Goal: Transaction & Acquisition: Purchase product/service

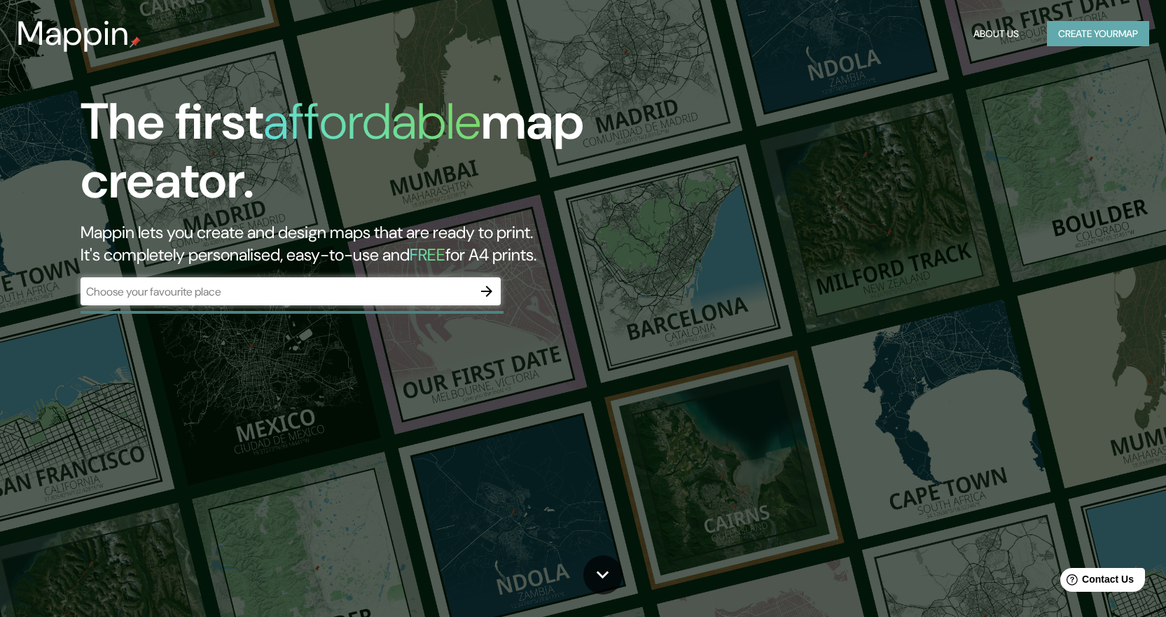
click at [1101, 33] on button "Create your map" at bounding box center [1098, 34] width 102 height 26
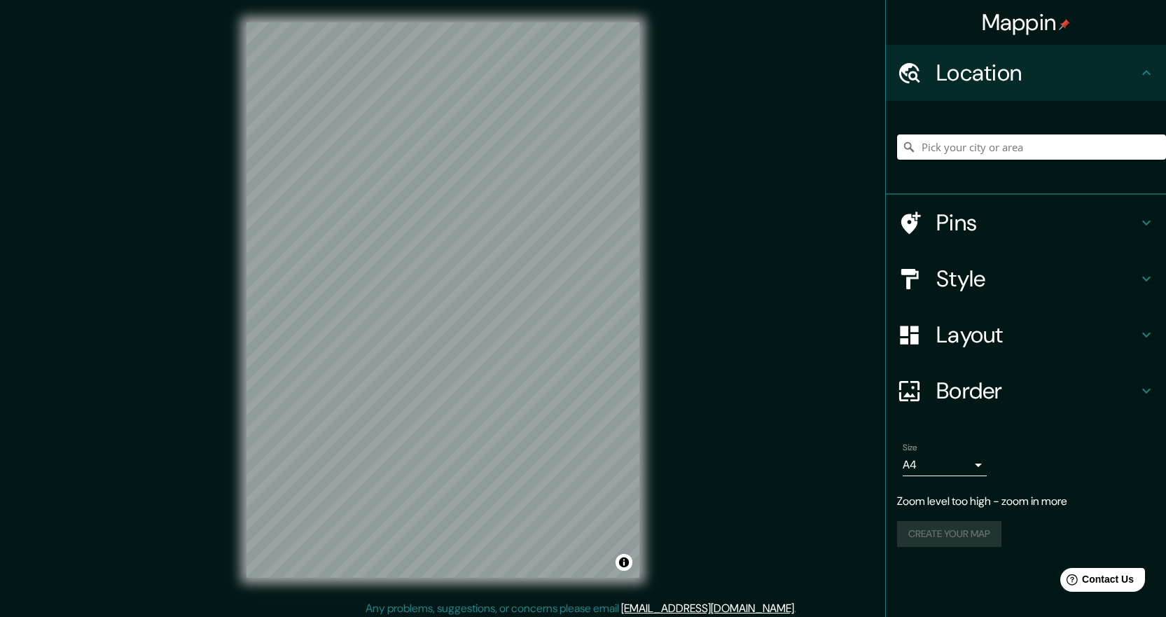
click at [945, 149] on input "Pick your city or area" at bounding box center [1031, 147] width 269 height 25
type input "L"
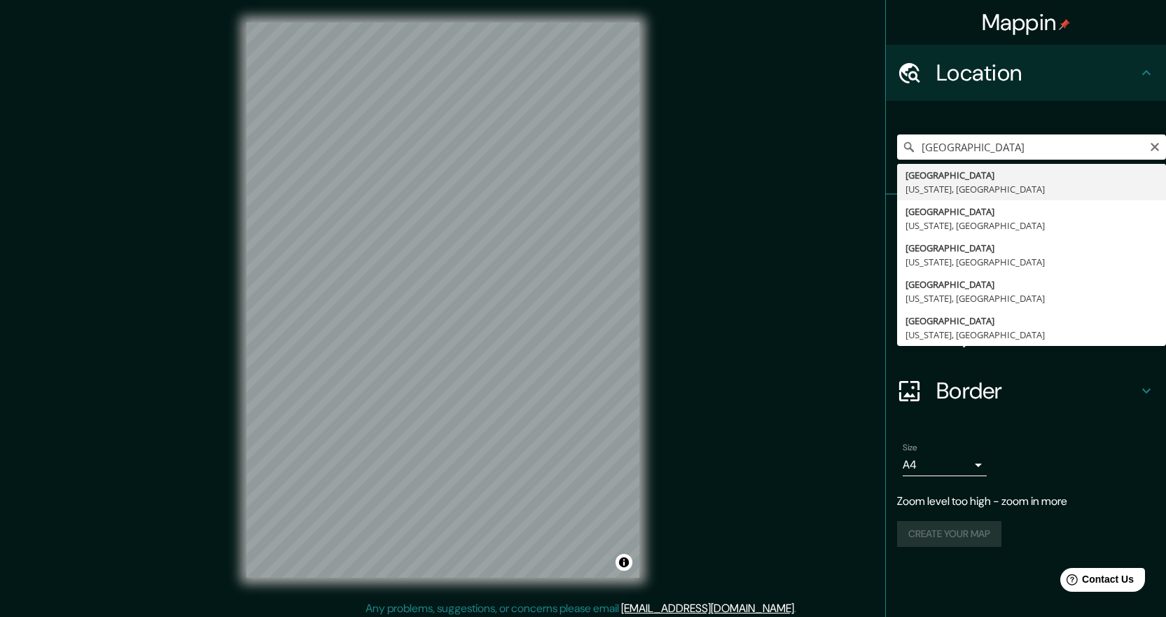
type input "Miami, Florida, Estados Unidos"
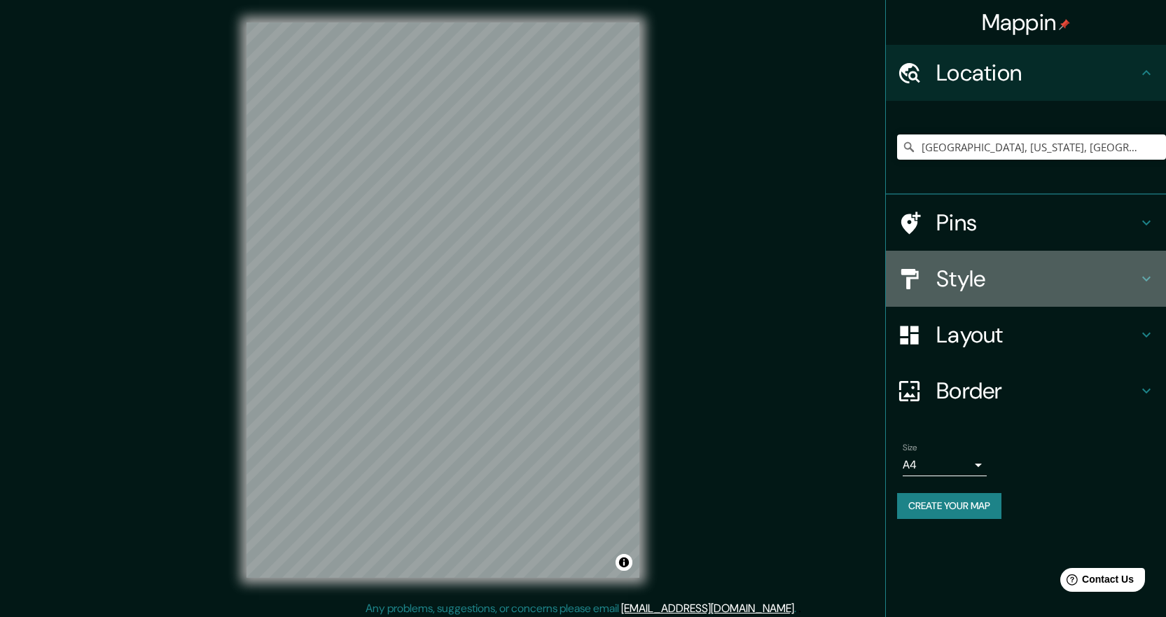
click at [1009, 275] on h4 "Style" at bounding box center [1038, 279] width 202 height 28
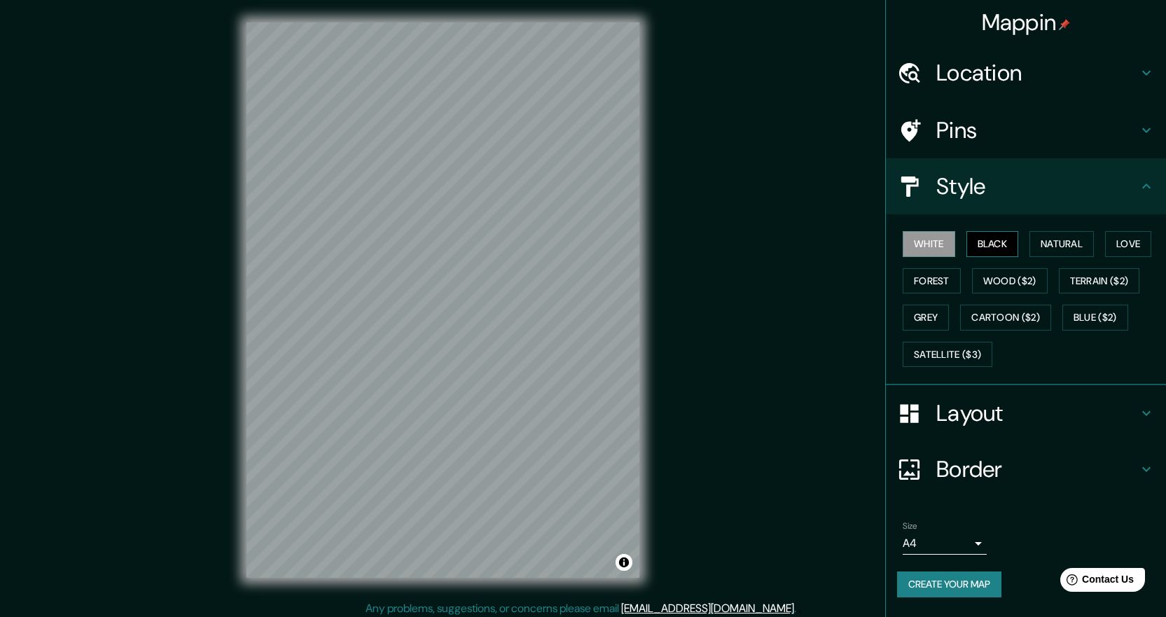
click at [997, 245] on button "Black" at bounding box center [993, 244] width 53 height 26
click at [1045, 235] on button "Natural" at bounding box center [1062, 244] width 64 height 26
click at [1115, 243] on button "Love" at bounding box center [1128, 244] width 46 height 26
click at [940, 275] on button "Forest" at bounding box center [932, 281] width 58 height 26
click at [1009, 278] on button "Wood ($2)" at bounding box center [1010, 281] width 76 height 26
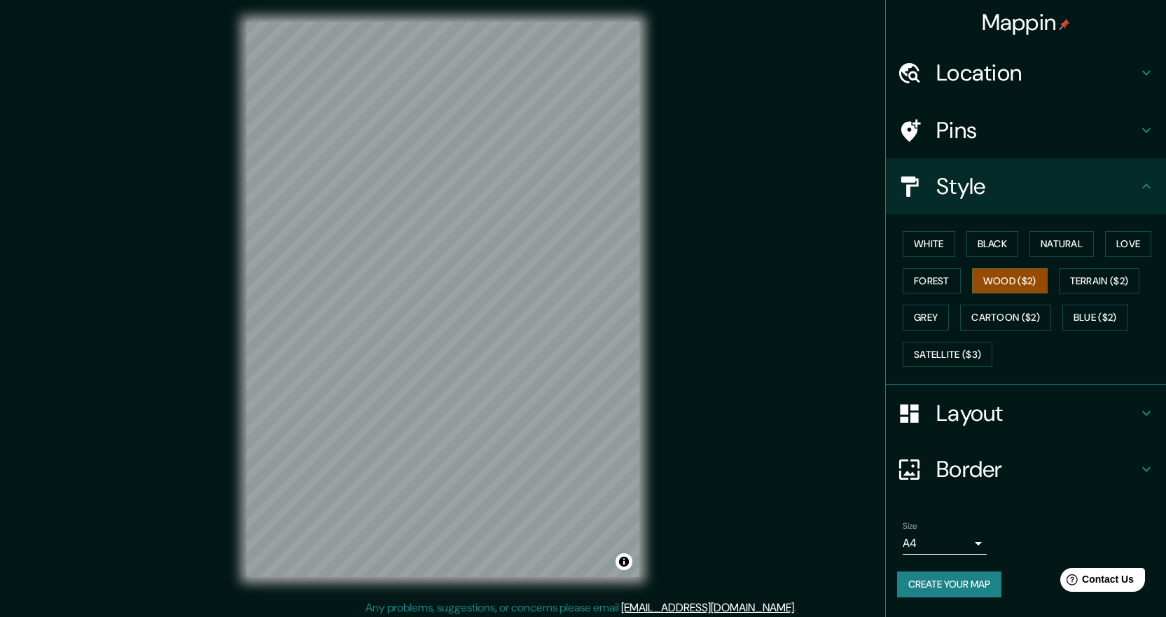
scroll to position [6, 0]
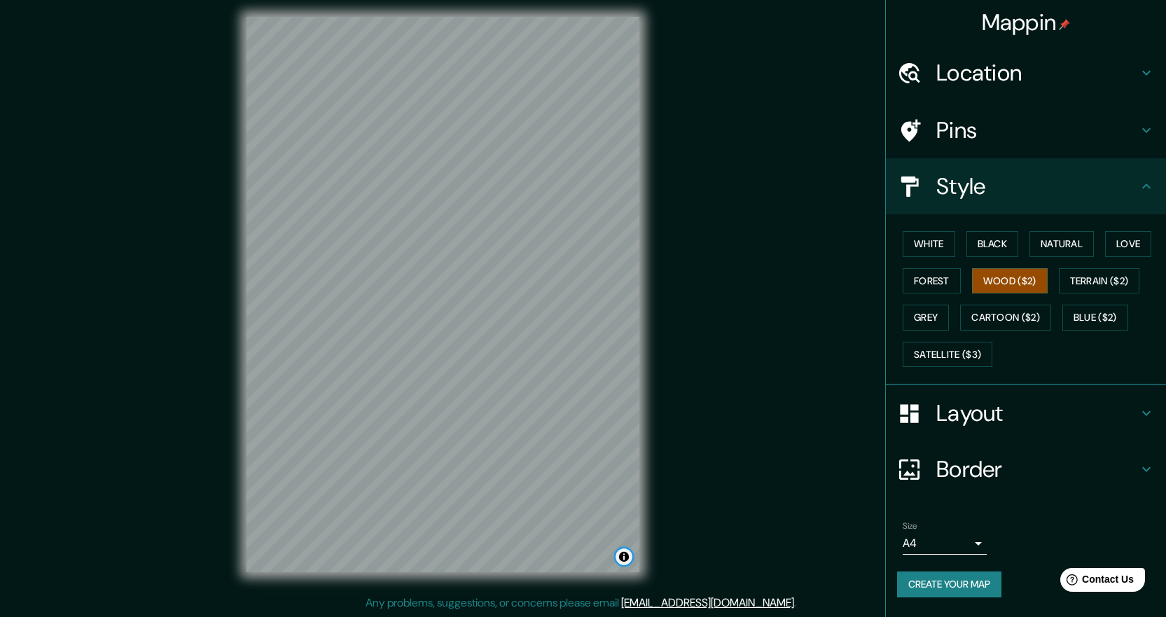
click at [626, 560] on button "Toggle attribution" at bounding box center [624, 557] width 17 height 17
click at [1075, 288] on button "Terrain ($2)" at bounding box center [1099, 281] width 81 height 26
click at [935, 315] on button "Grey" at bounding box center [926, 318] width 46 height 26
click at [984, 318] on button "Cartoon ($2)" at bounding box center [1005, 318] width 91 height 26
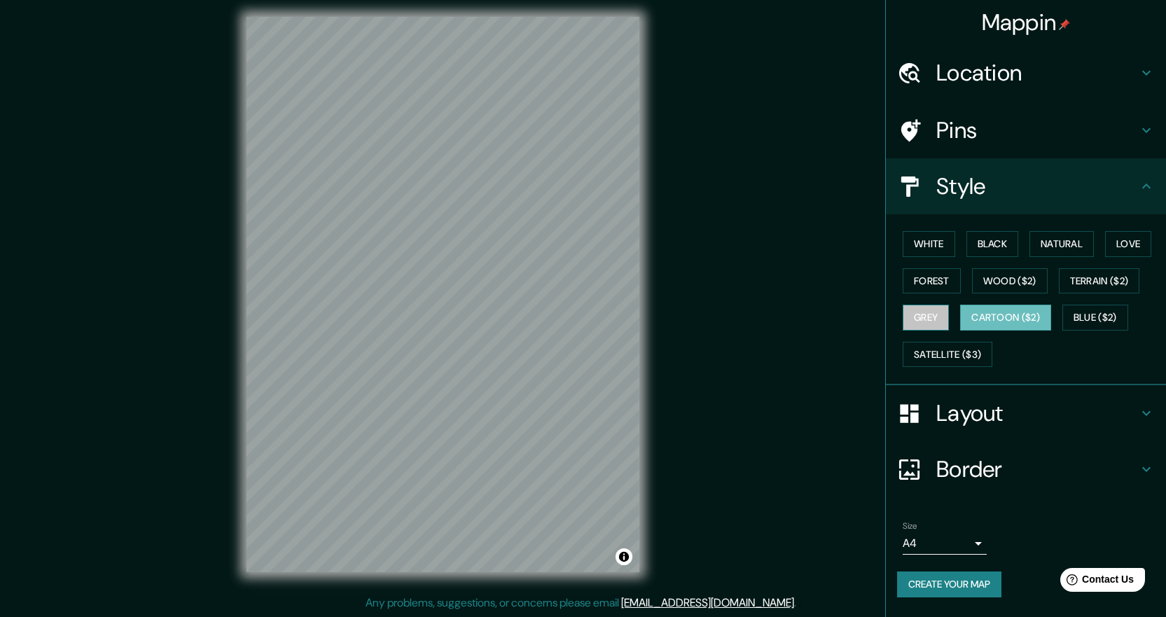
click at [912, 311] on button "Grey" at bounding box center [926, 318] width 46 height 26
click at [993, 315] on button "Cartoon ($2)" at bounding box center [1005, 318] width 91 height 26
click at [1095, 319] on button "Blue ($2)" at bounding box center [1096, 318] width 66 height 26
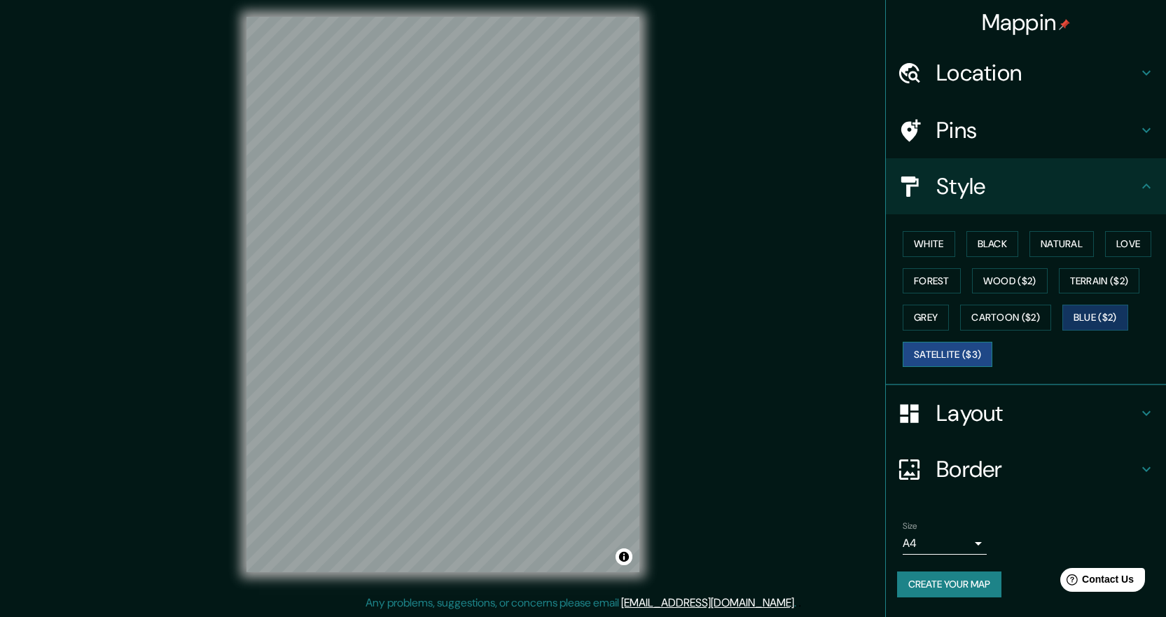
click at [960, 357] on button "Satellite ($3)" at bounding box center [948, 355] width 90 height 26
click at [937, 241] on button "White" at bounding box center [929, 244] width 53 height 26
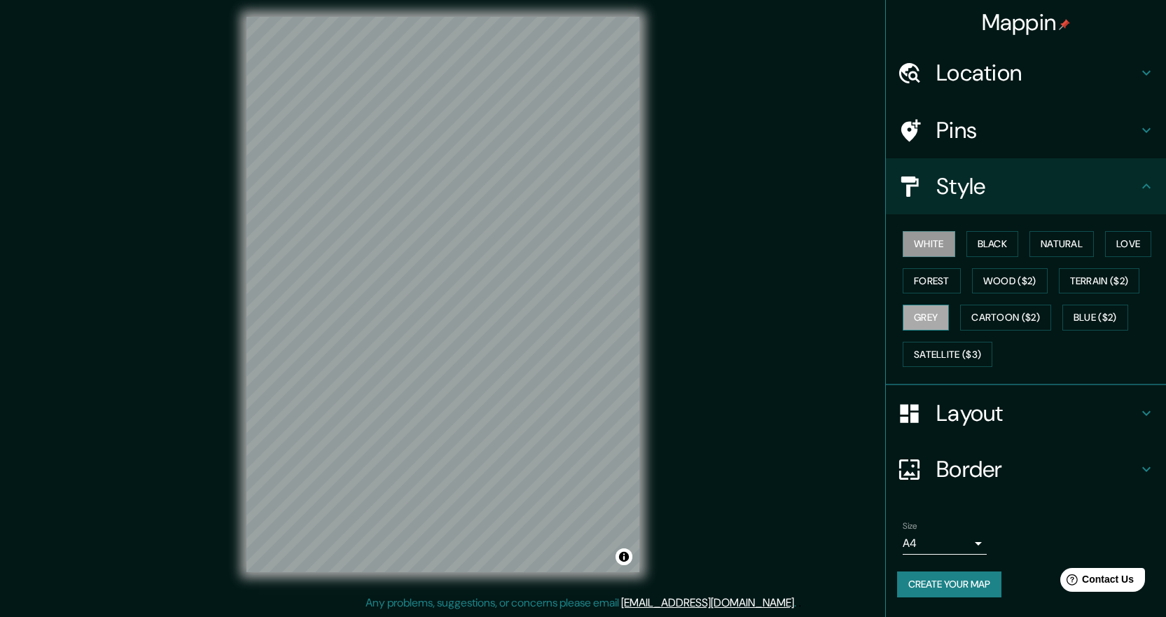
click at [928, 319] on button "Grey" at bounding box center [926, 318] width 46 height 26
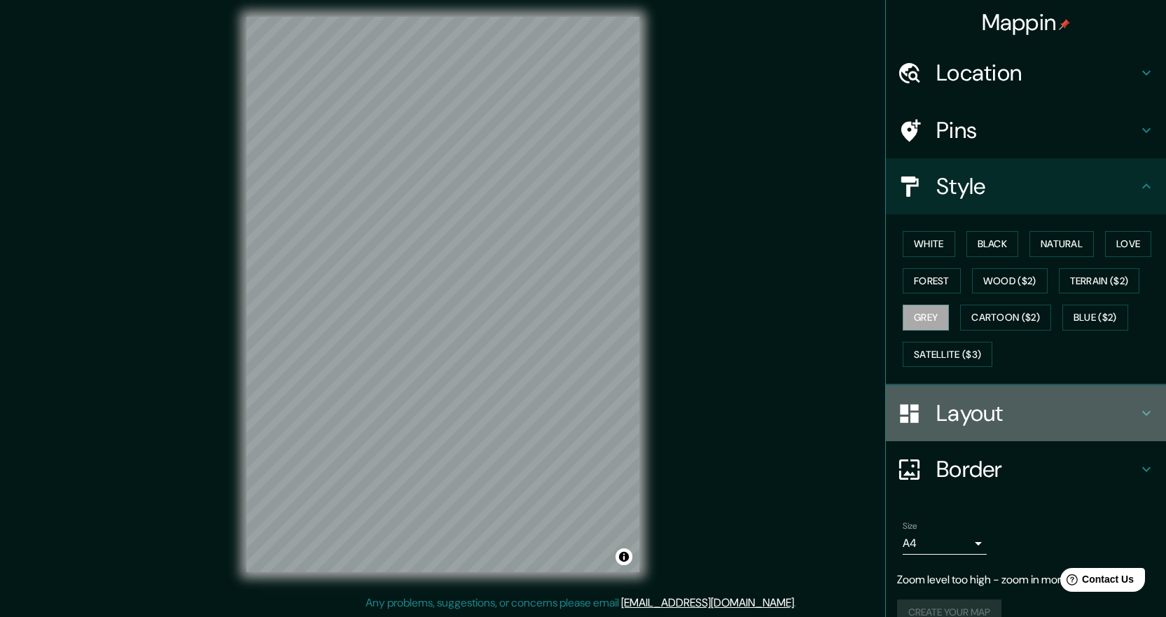
click at [1114, 416] on h4 "Layout" at bounding box center [1038, 413] width 202 height 28
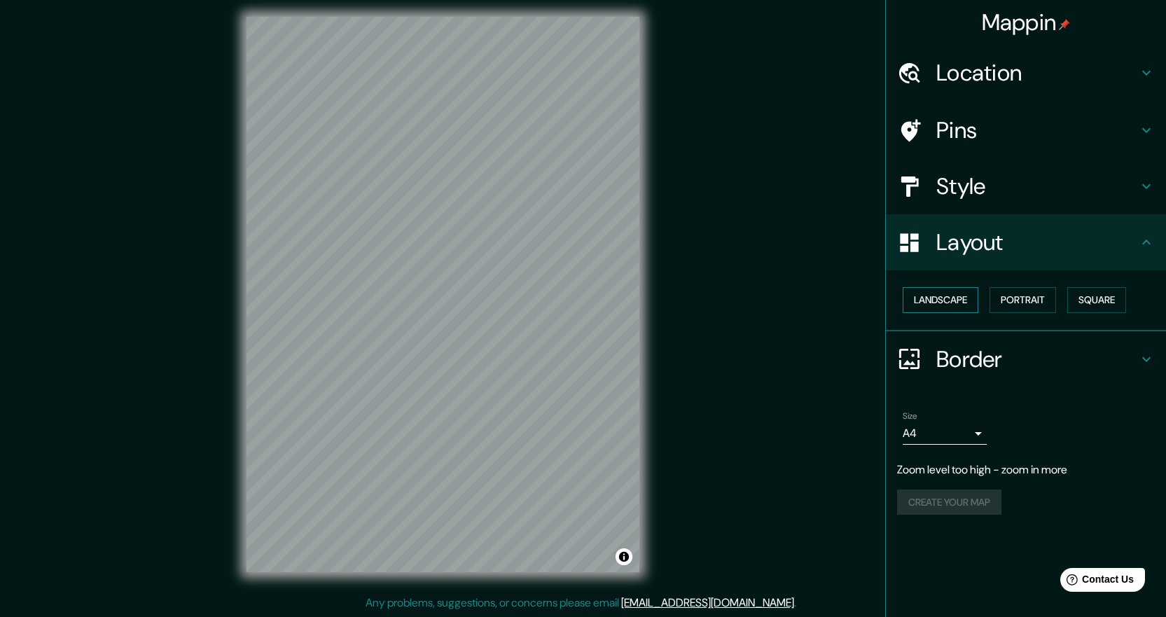
click at [956, 305] on button "Landscape" at bounding box center [941, 300] width 76 height 26
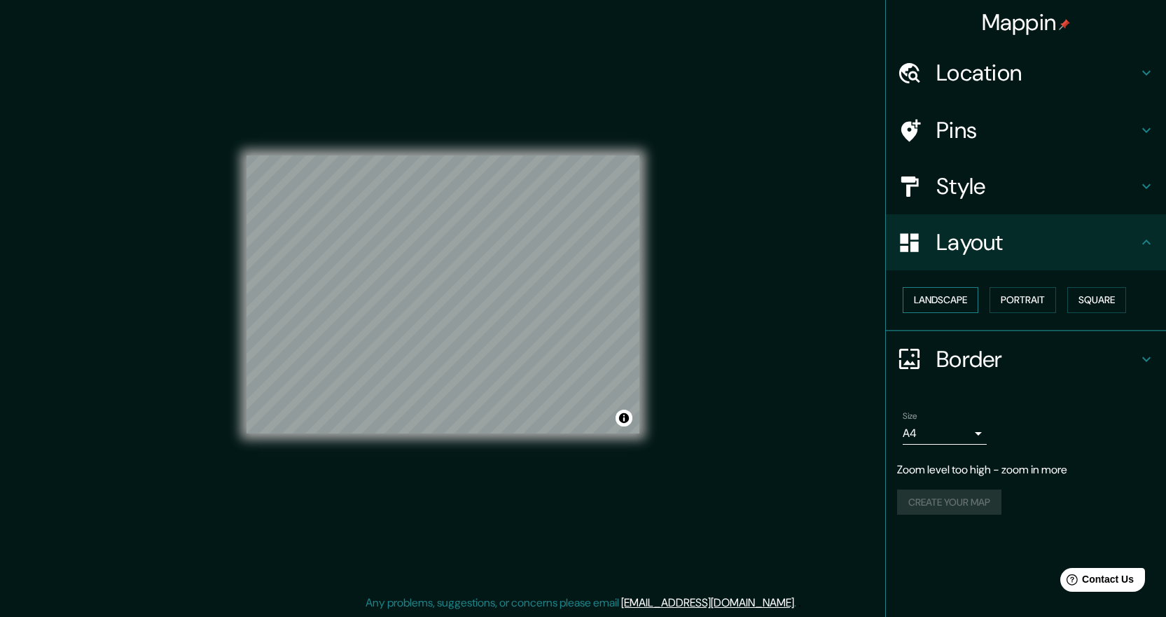
click at [949, 298] on button "Landscape" at bounding box center [941, 300] width 76 height 26
click at [1041, 305] on button "Portrait" at bounding box center [1023, 300] width 67 height 26
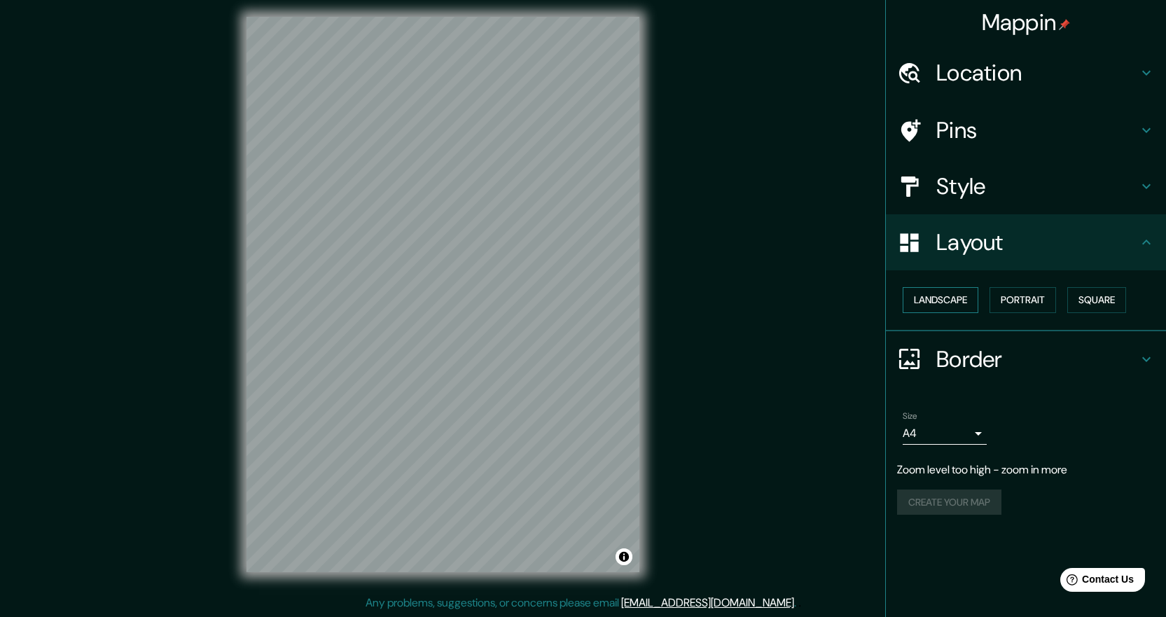
click at [961, 291] on button "Landscape" at bounding box center [941, 300] width 76 height 26
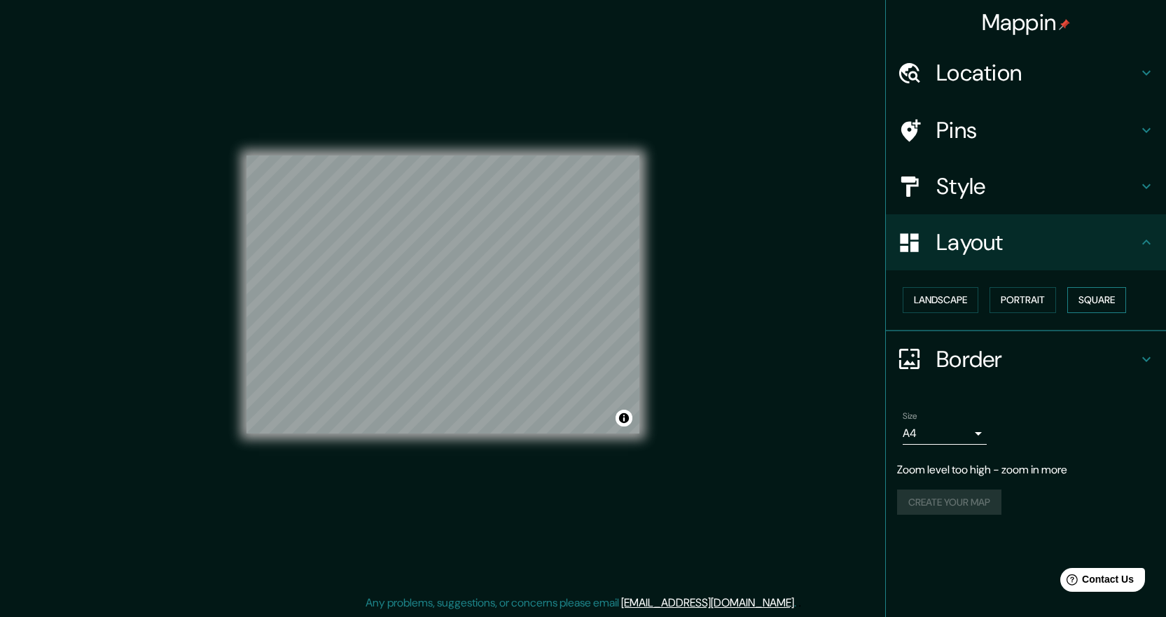
click at [1088, 303] on button "Square" at bounding box center [1097, 300] width 59 height 26
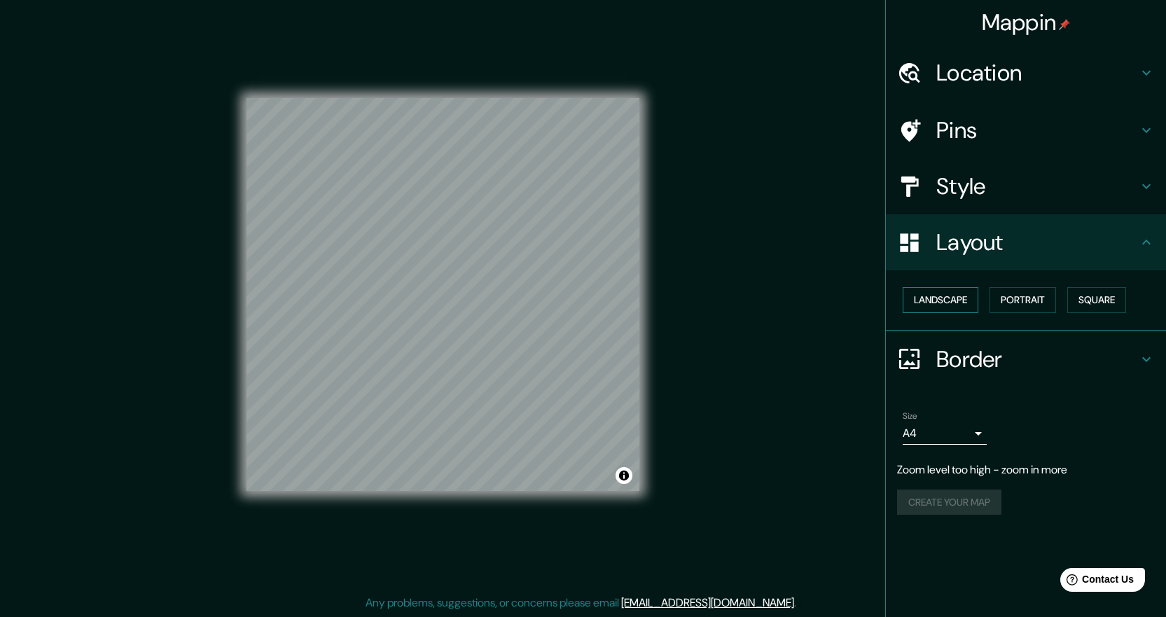
click at [943, 296] on button "Landscape" at bounding box center [941, 300] width 76 height 26
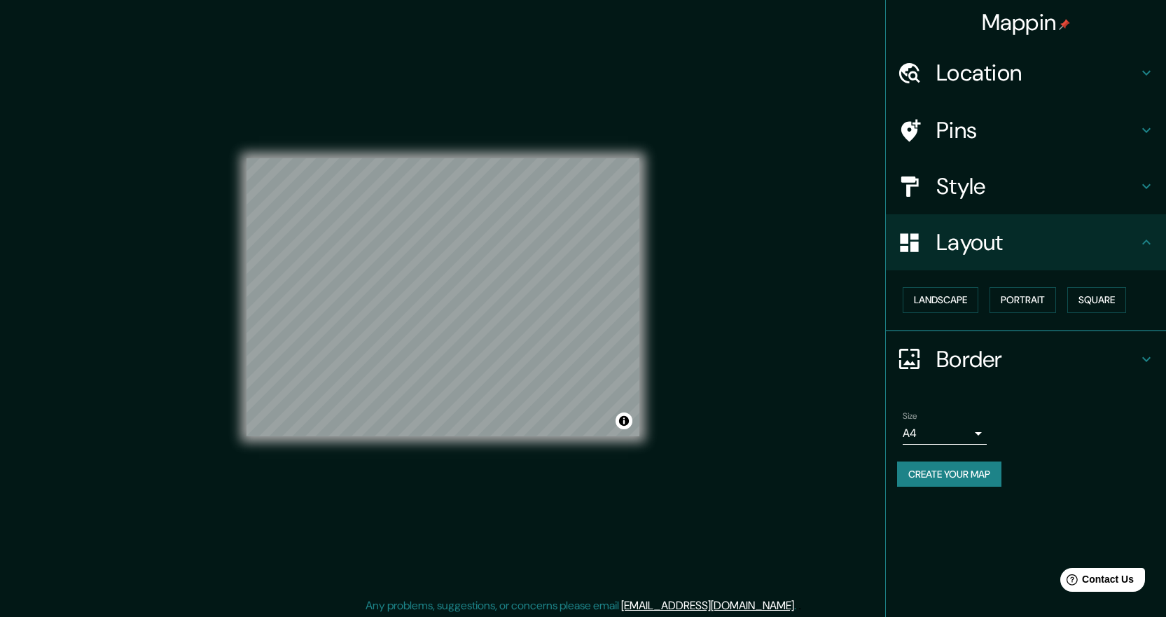
scroll to position [0, 0]
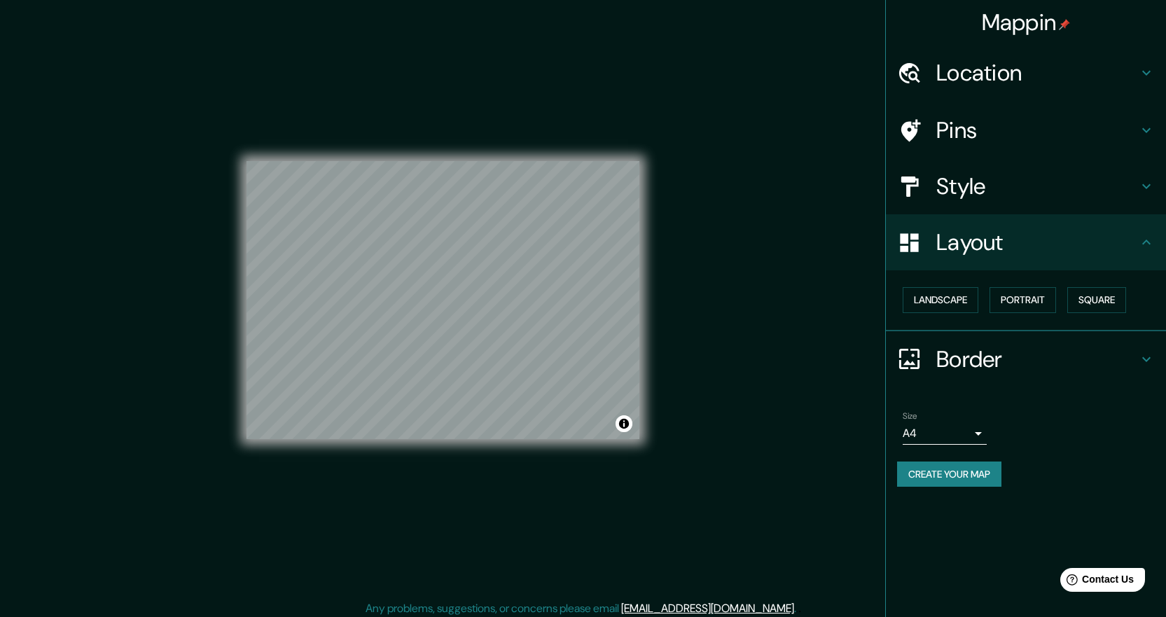
click at [950, 359] on h4 "Border" at bounding box center [1038, 359] width 202 height 28
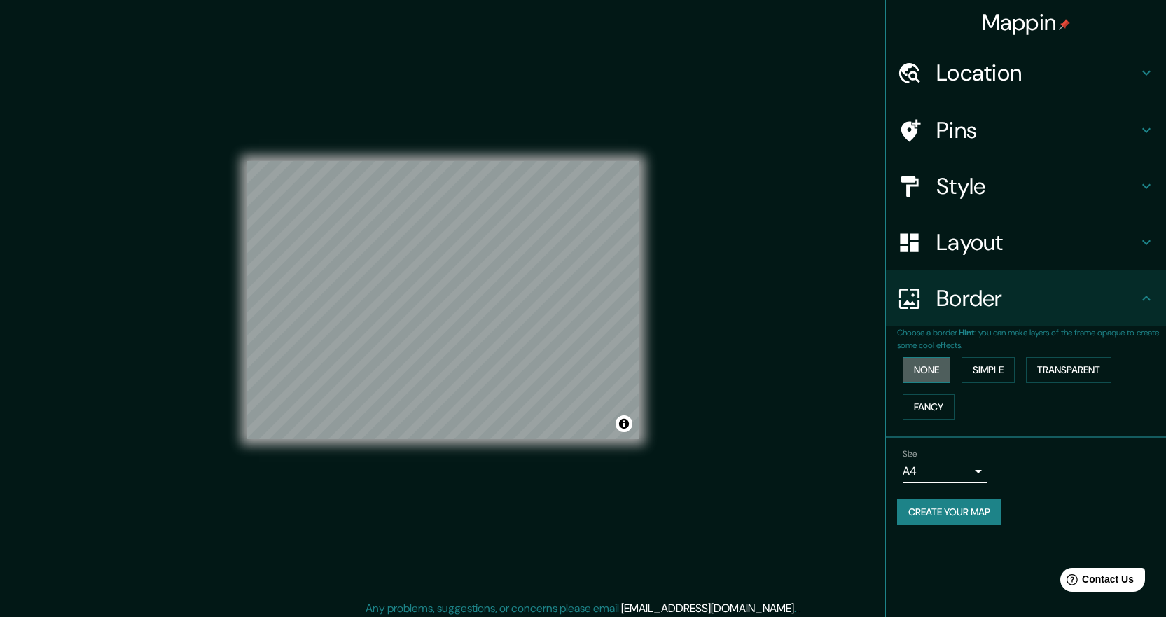
click at [930, 361] on button "None" at bounding box center [927, 370] width 48 height 26
click at [994, 366] on button "Simple" at bounding box center [988, 370] width 53 height 26
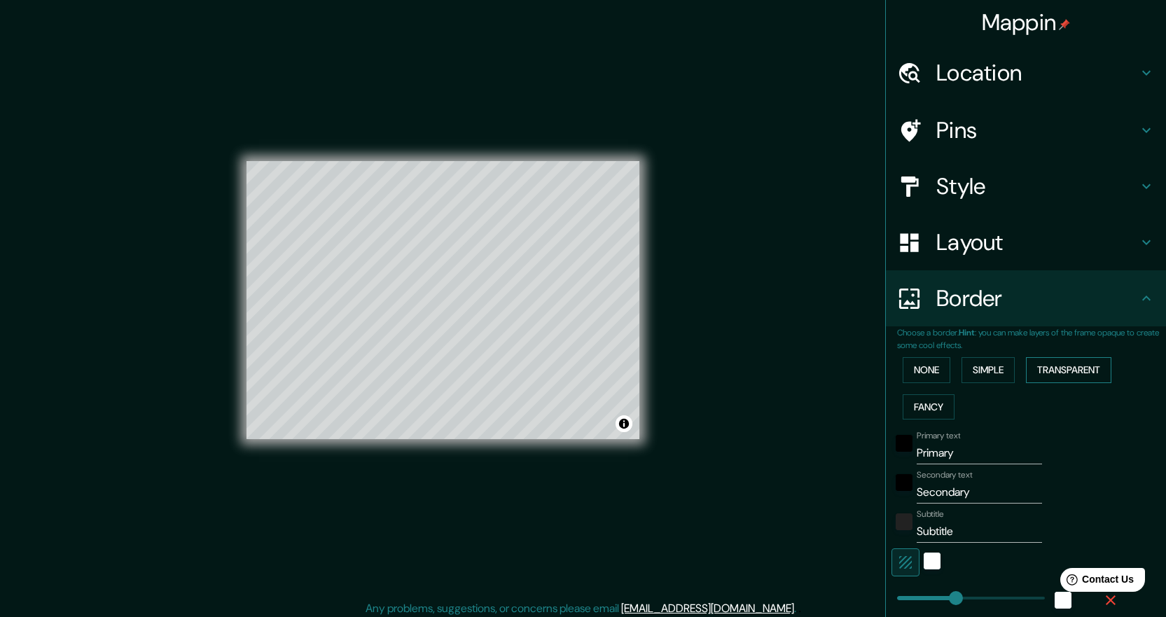
click at [1026, 359] on button "Transparent" at bounding box center [1068, 370] width 85 height 26
click at [920, 408] on button "Fancy" at bounding box center [929, 407] width 52 height 26
click at [913, 371] on button "None" at bounding box center [927, 370] width 48 height 26
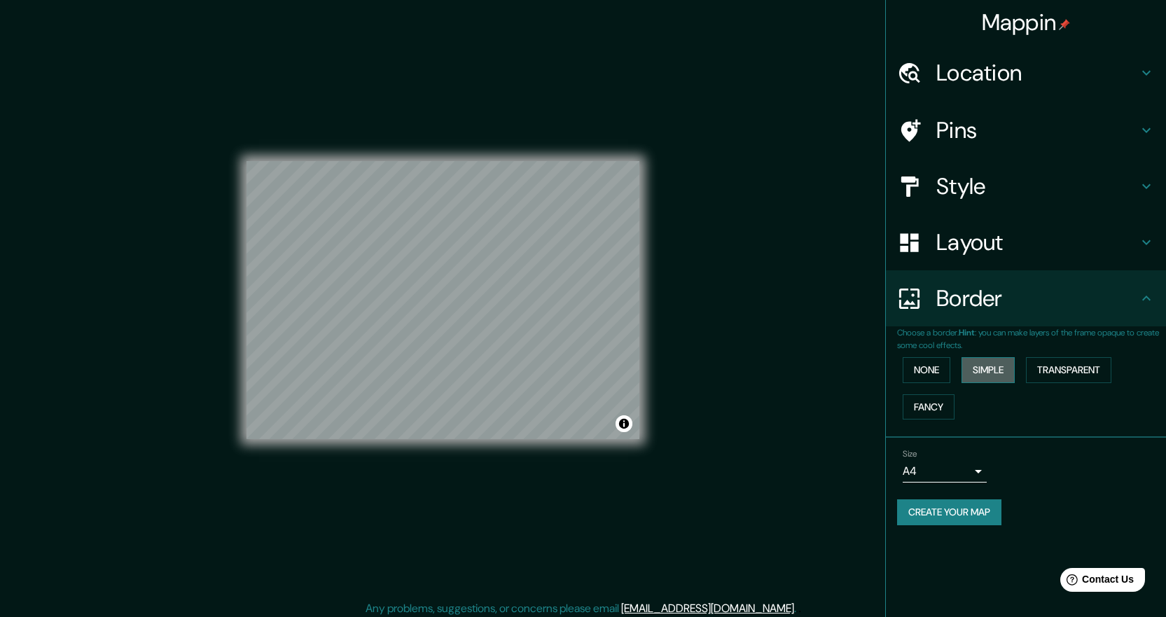
click at [988, 370] on button "Simple" at bounding box center [988, 370] width 53 height 26
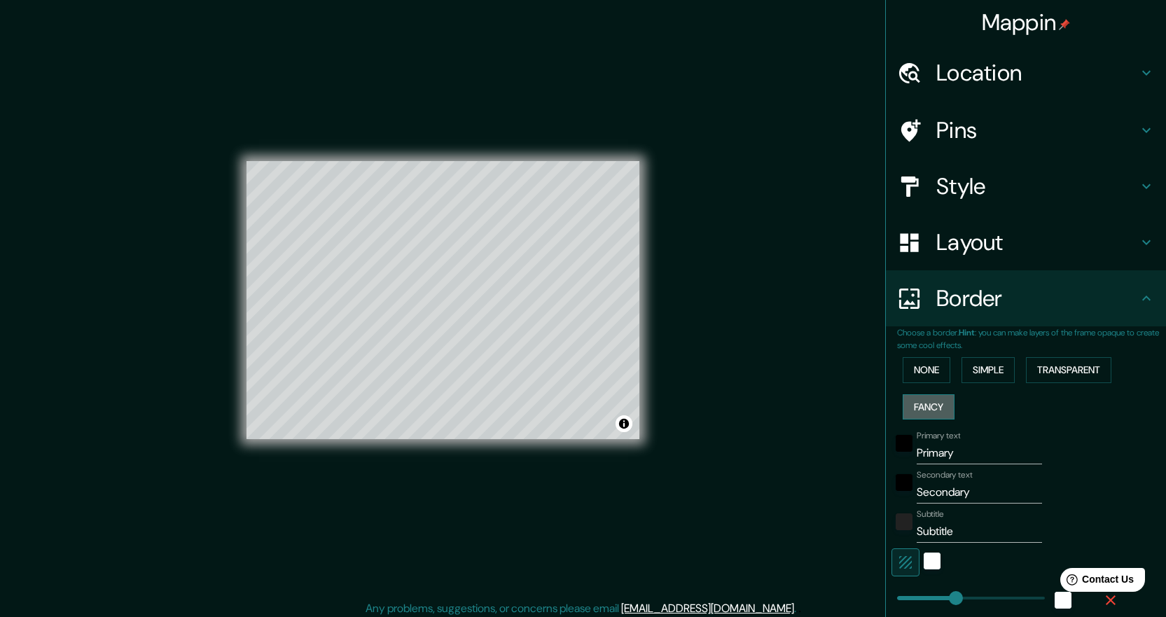
click at [932, 408] on button "Fancy" at bounding box center [929, 407] width 52 height 26
click at [971, 371] on button "Simple" at bounding box center [988, 370] width 53 height 26
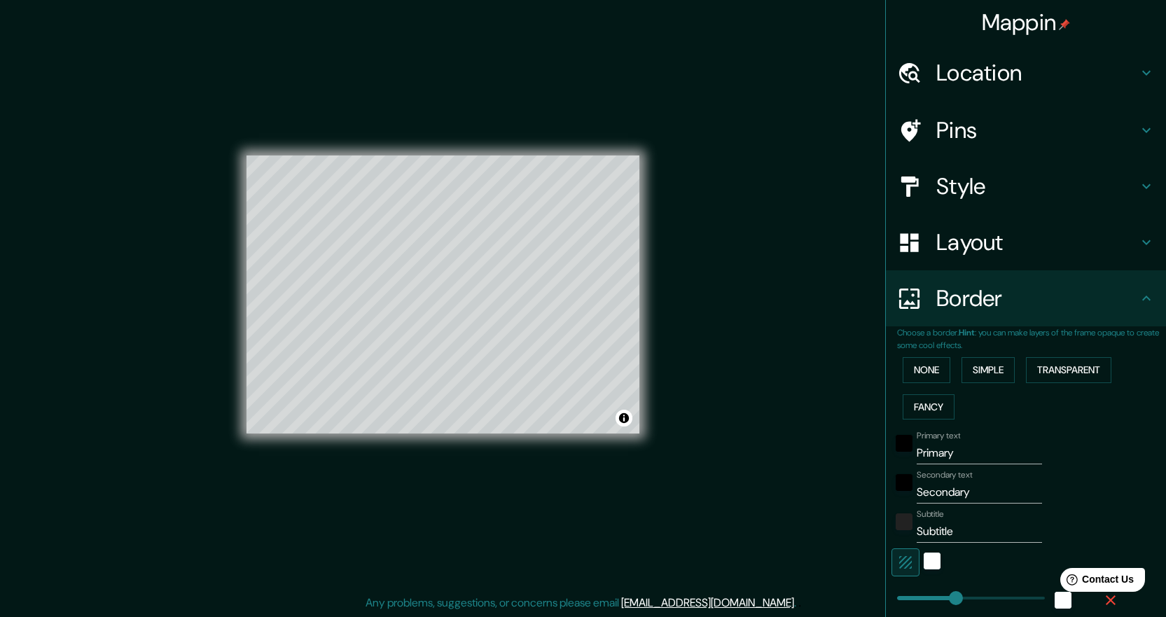
click at [972, 256] on h4 "Layout" at bounding box center [1038, 242] width 202 height 28
type input "224"
type input "45"
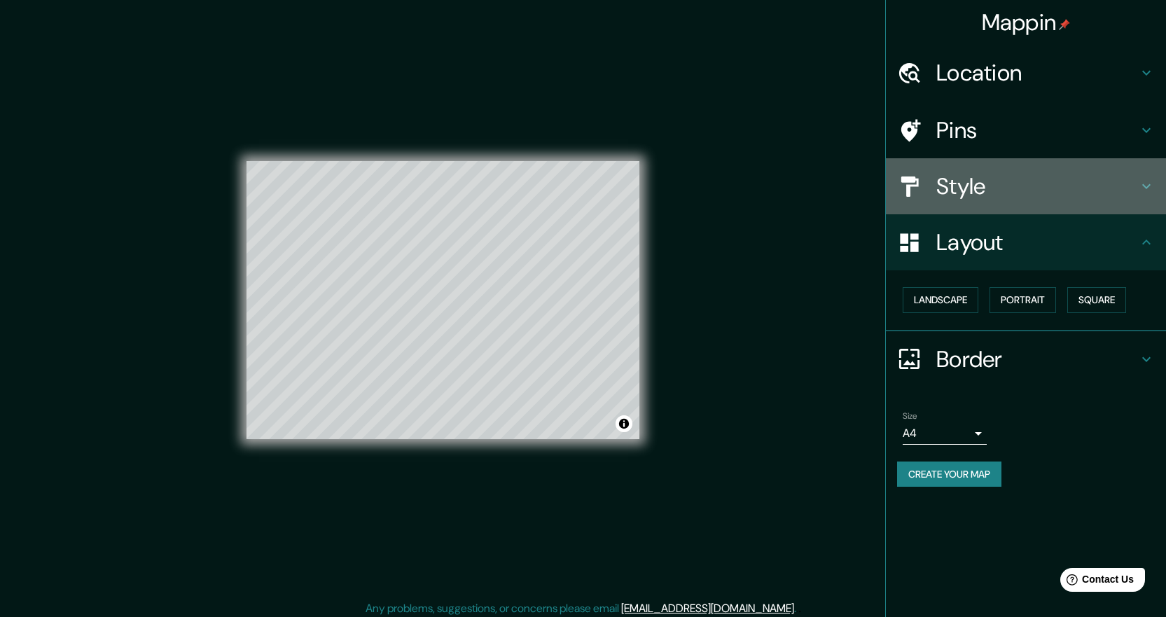
click at [982, 188] on h4 "Style" at bounding box center [1038, 186] width 202 height 28
type input "224"
type input "45"
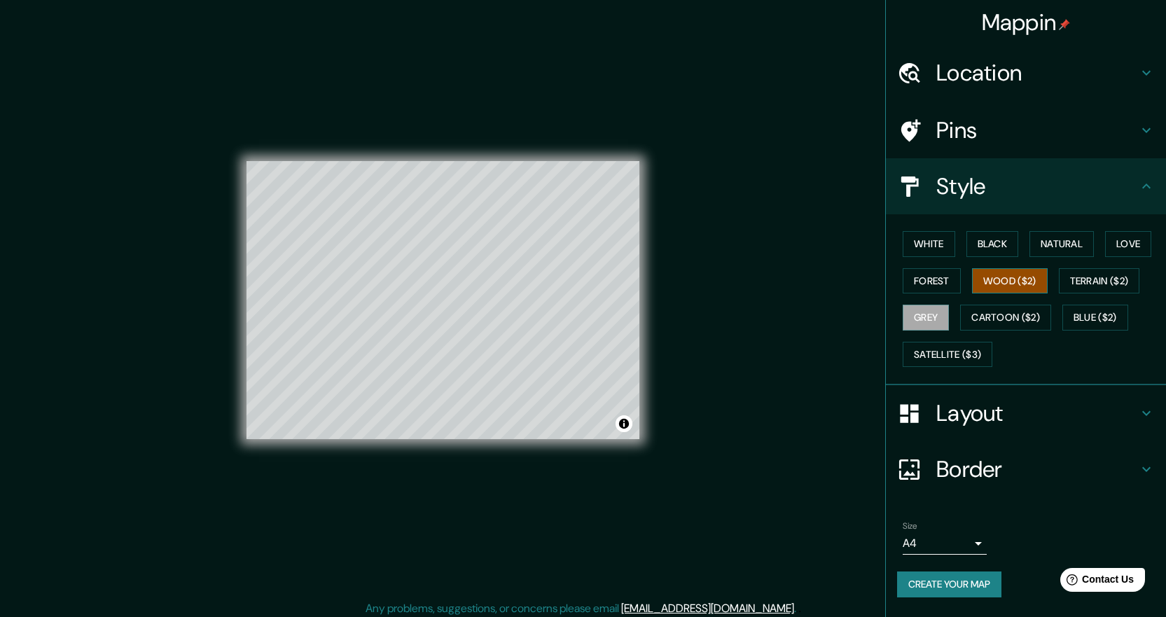
click at [1016, 284] on button "Wood ($2)" at bounding box center [1010, 281] width 76 height 26
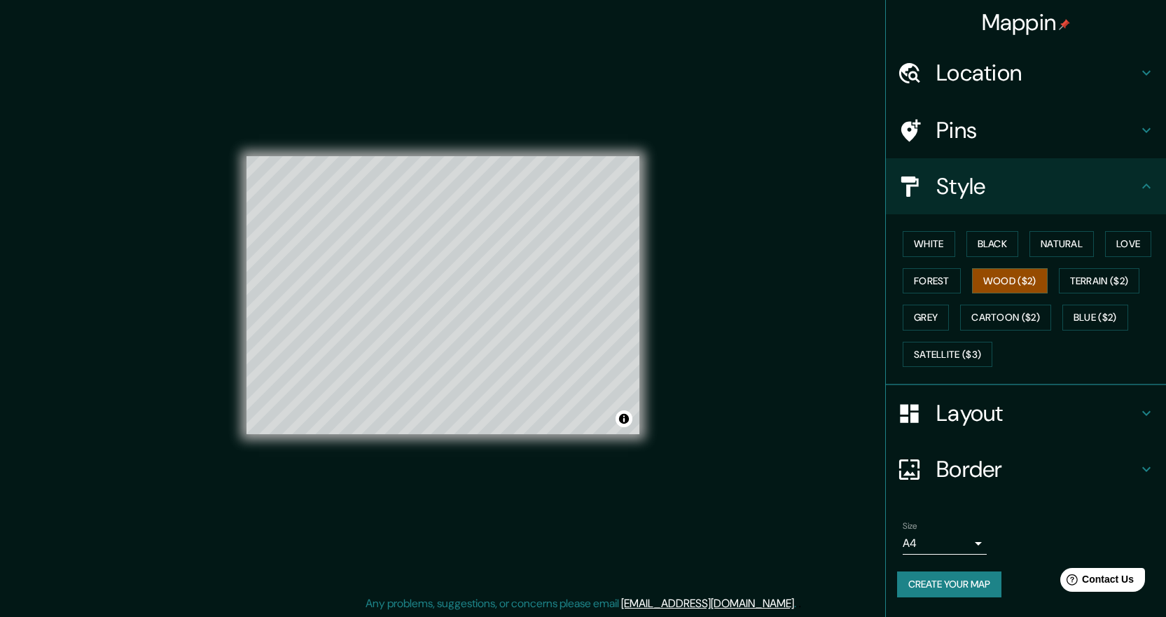
scroll to position [6, 0]
click at [971, 466] on h4 "Border" at bounding box center [1038, 469] width 202 height 28
type input "224"
type input "45"
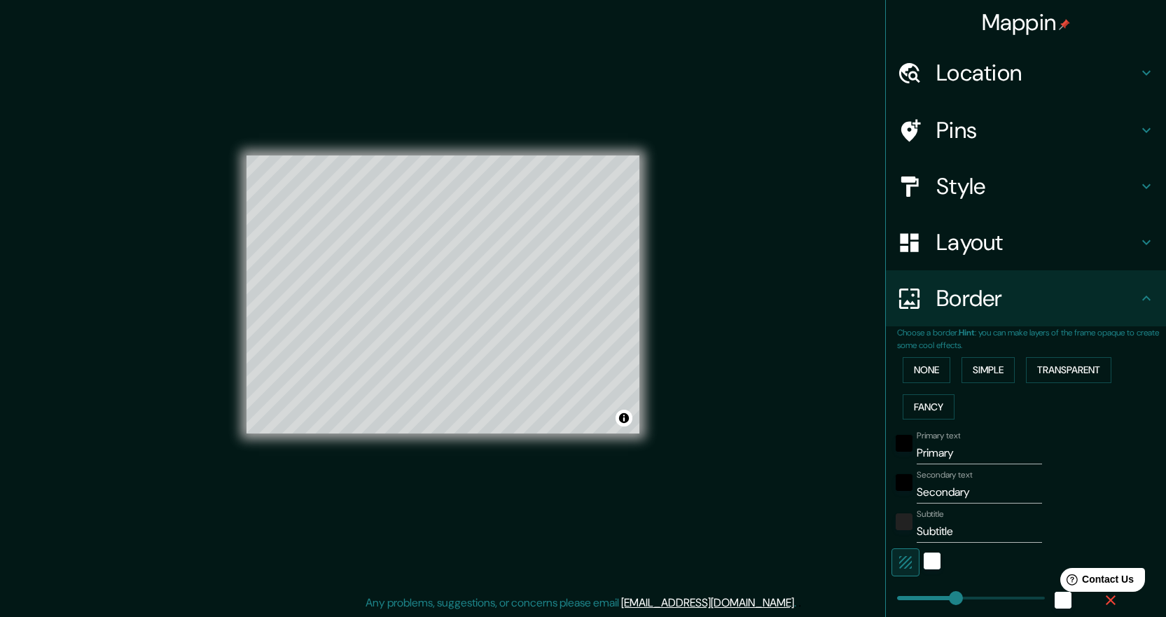
click at [968, 452] on input "Primary" at bounding box center [979, 453] width 125 height 22
click at [967, 451] on input "Primary" at bounding box center [979, 453] width 125 height 22
type input "S"
type input "224"
type input "45"
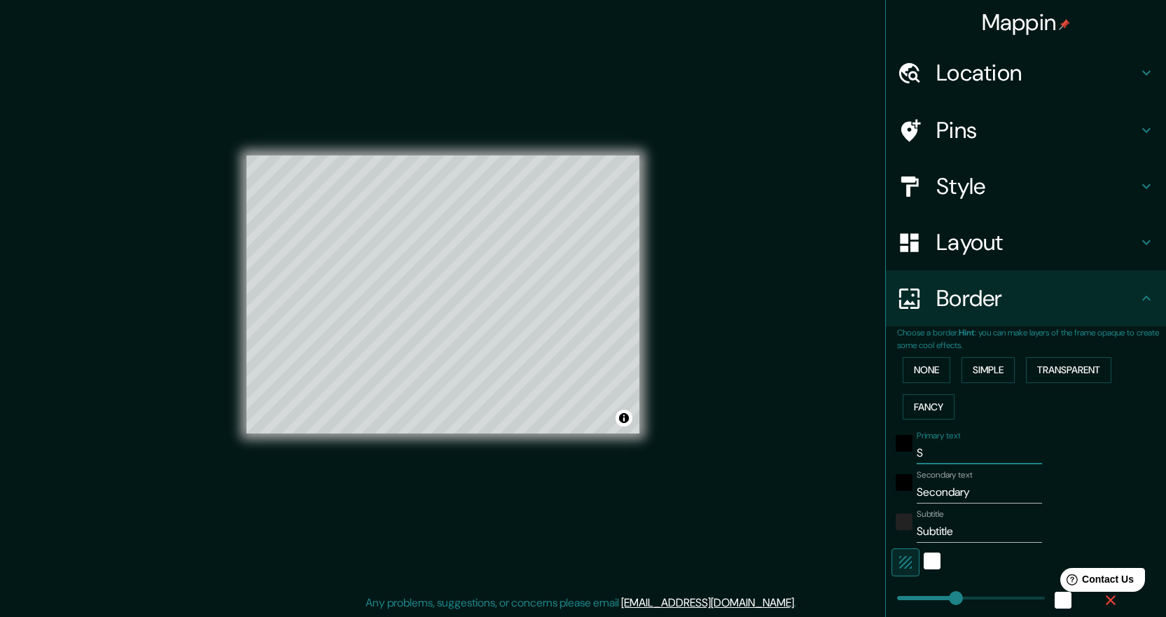
type input "Sa"
type input "224"
type input "45"
type input "San"
type input "224"
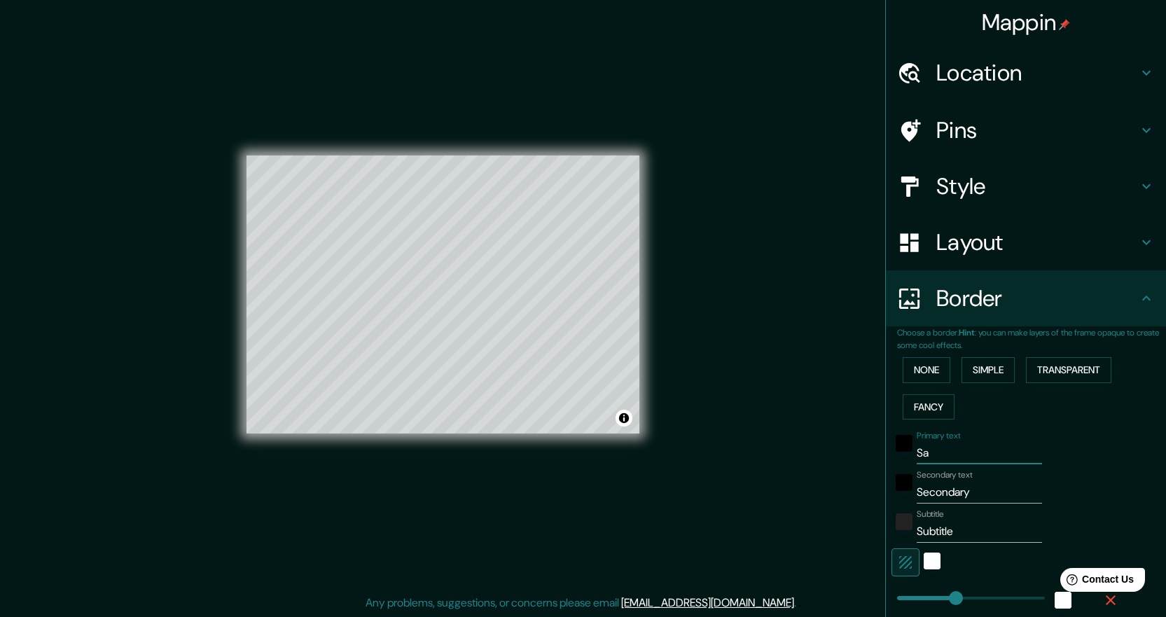
type input "45"
type input "Sanc"
type input "224"
type input "45"
type input "Sanct"
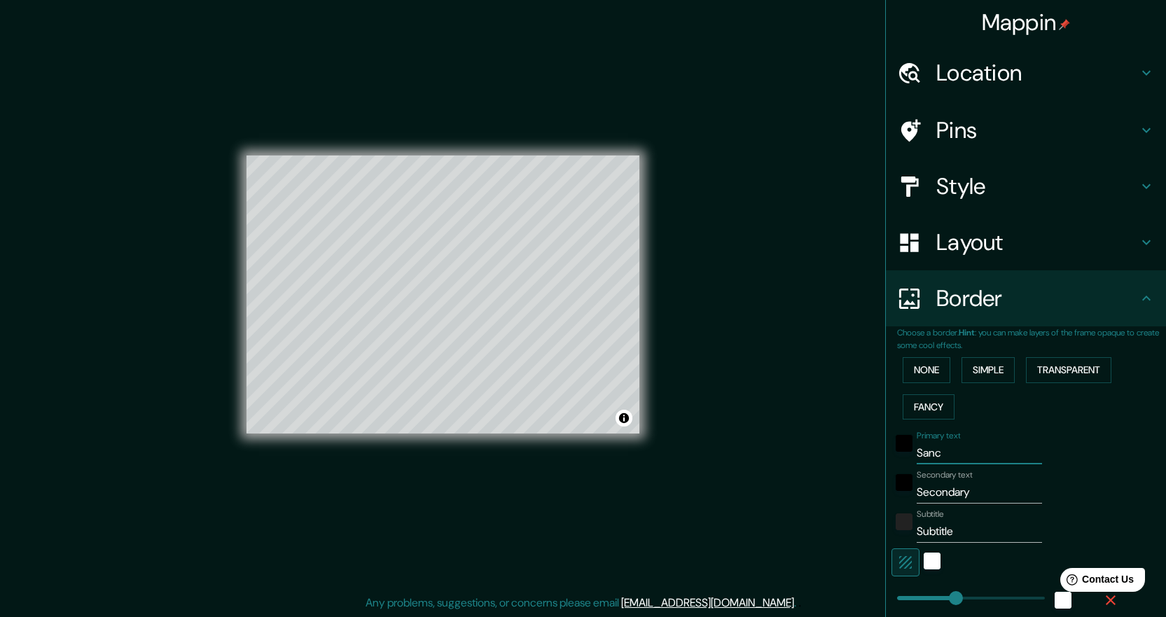
type input "224"
type input "45"
type input "Sancti"
type input "224"
type input "45"
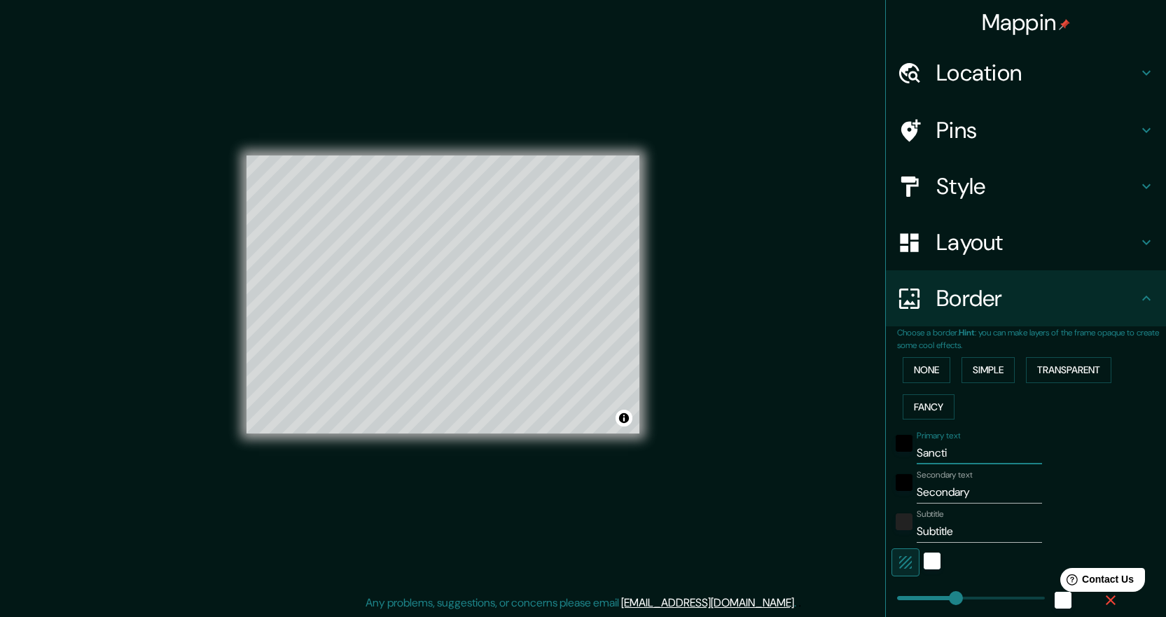
type input "Sancti"
type input "224"
type input "45"
type input "Sancti S"
type input "224"
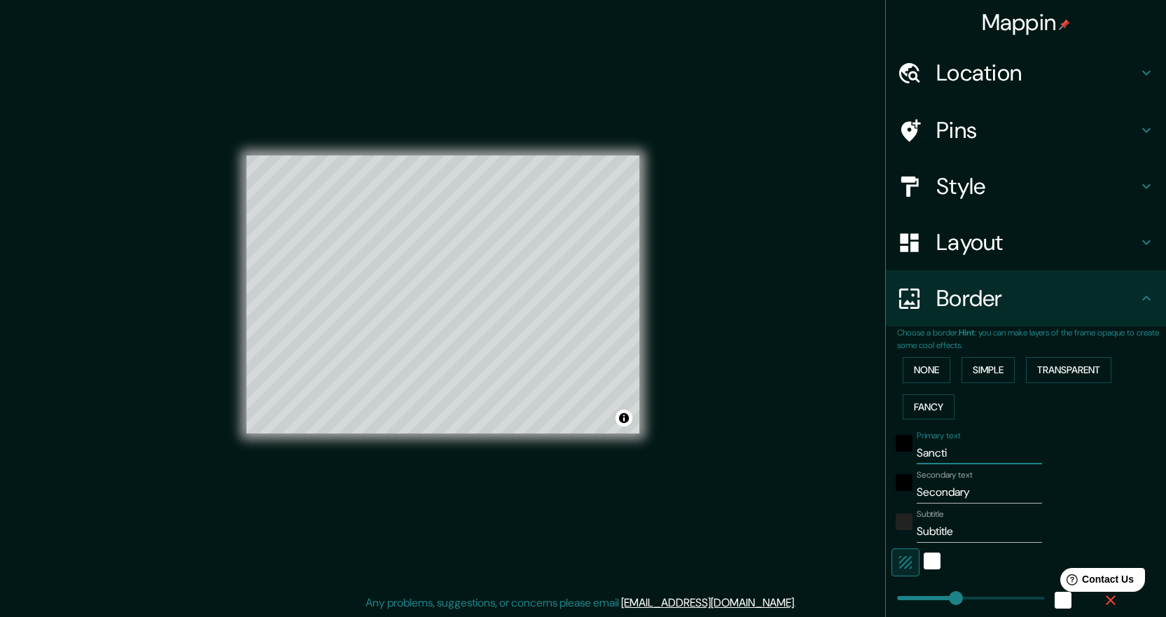
type input "45"
type input "Sancti Sp"
type input "224"
type input "45"
type input "Sancti Spi"
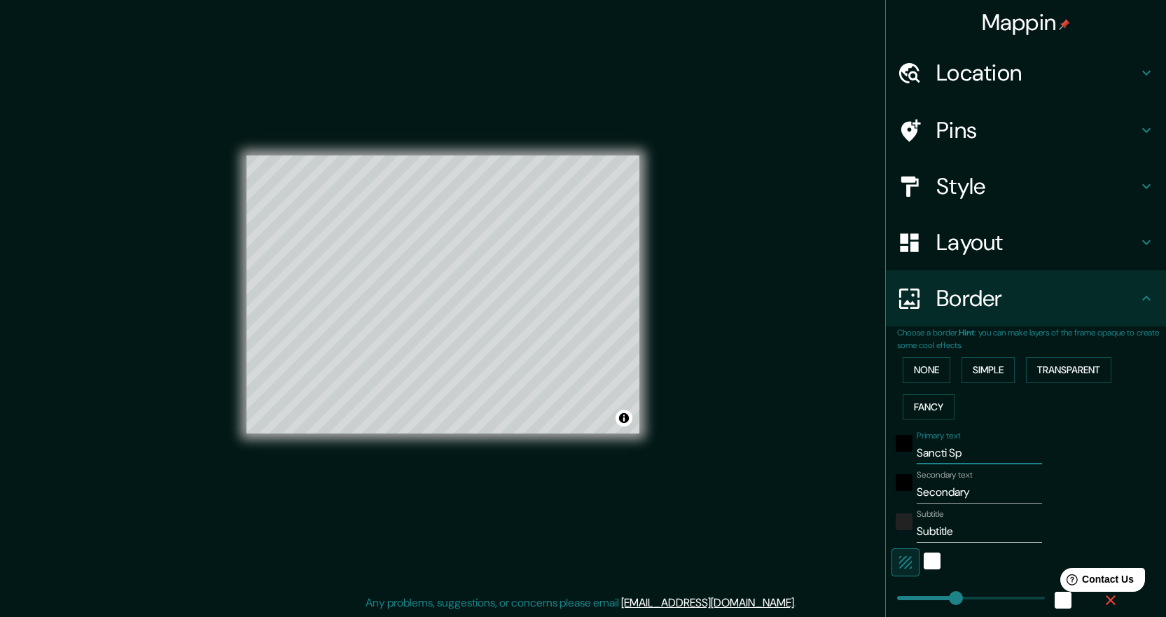
type input "224"
type input "45"
type input "Sancti Spir"
type input "224"
type input "45"
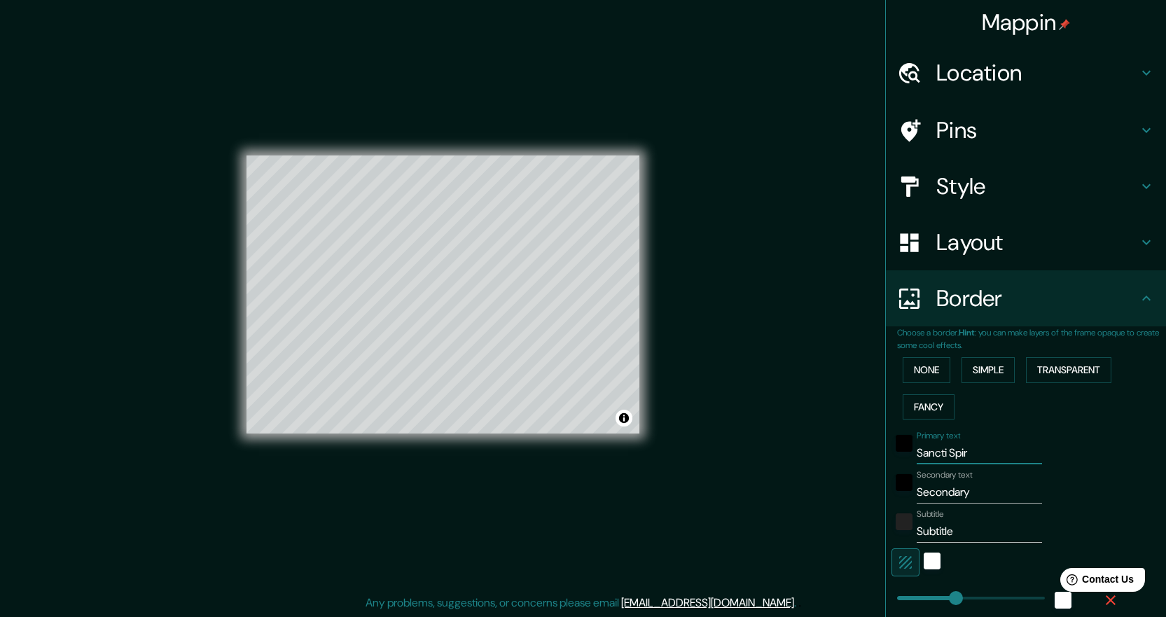
type input "Sancti Spiri"
type input "224"
type input "45"
type input "Sancti Spirit"
type input "224"
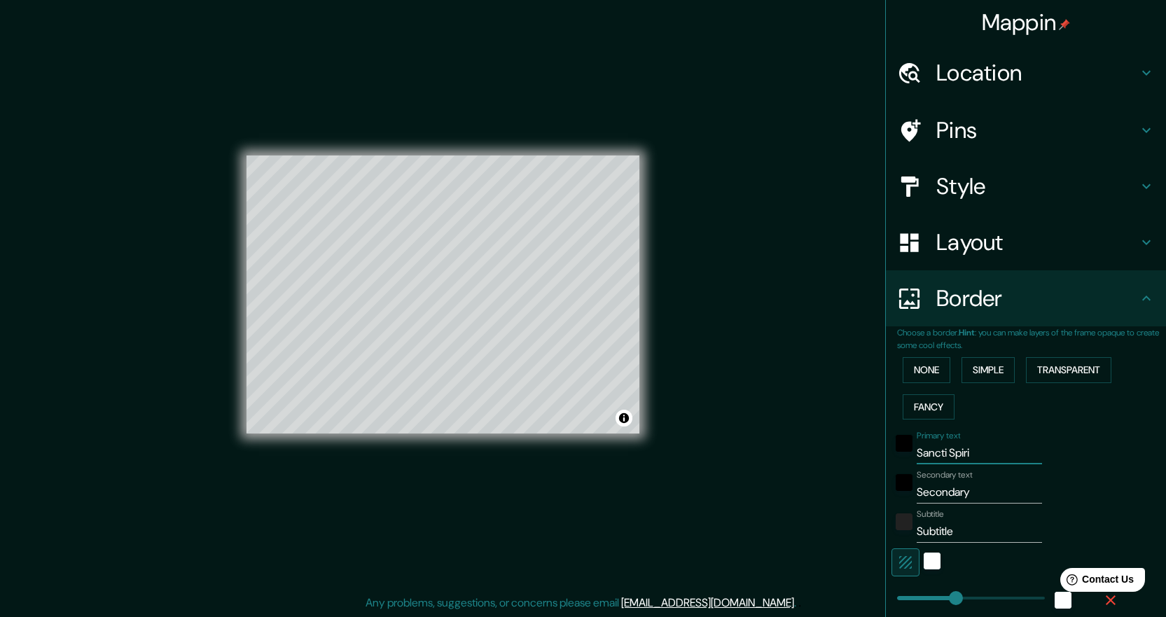
type input "45"
drag, startPoint x: 983, startPoint y: 453, endPoint x: 815, endPoint y: 452, distance: 167.4
click at [817, 452] on div "Mappin Location Miami, Florida, Estados Unidos Pins Style Layout Border Choose …" at bounding box center [583, 305] width 1166 height 623
type input "Sancti Spirit"
drag, startPoint x: 977, startPoint y: 488, endPoint x: 819, endPoint y: 491, distance: 157.7
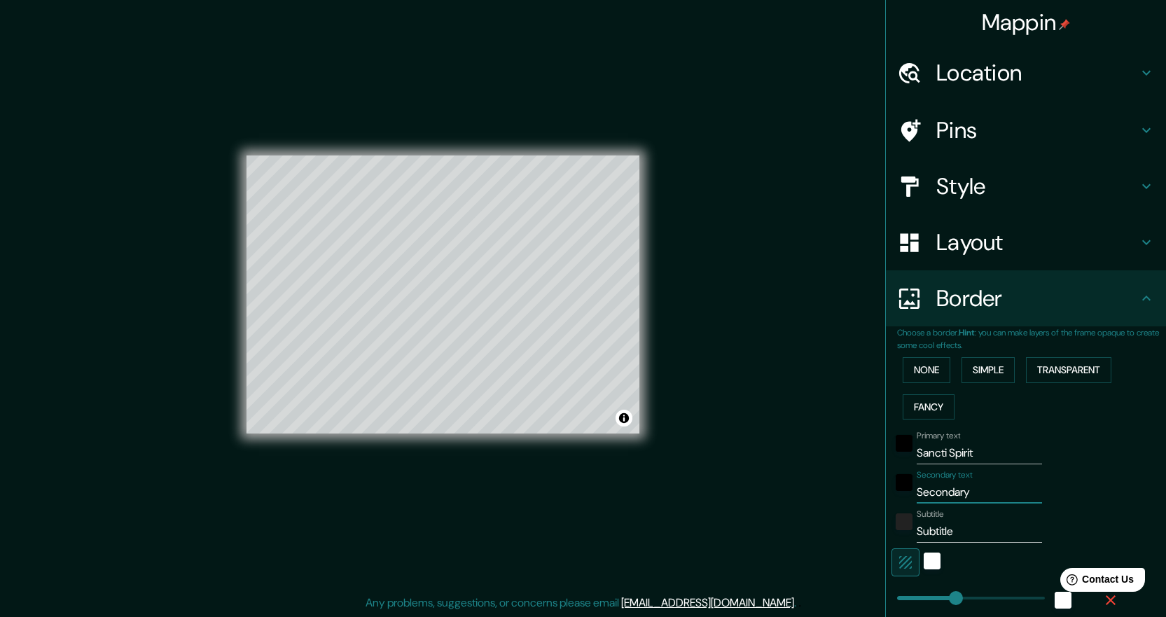
click at [819, 491] on div "Mappin Location Miami, Florida, Estados Unidos Pins Style Layout Border Choose …" at bounding box center [583, 305] width 1166 height 623
paste input "ancti Spirit"
type input "Sancti Spirit"
type input "224"
type input "45"
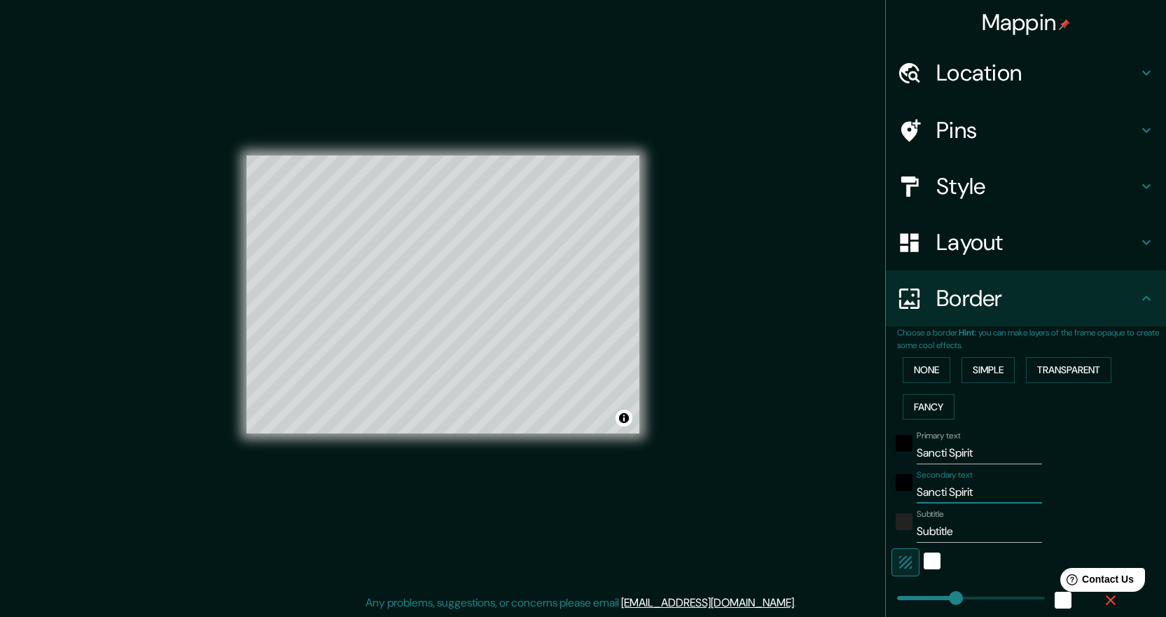
type input "Sancti Spirits"
type input "224"
type input "45"
type input "Sancti Spiritsa"
type input "224"
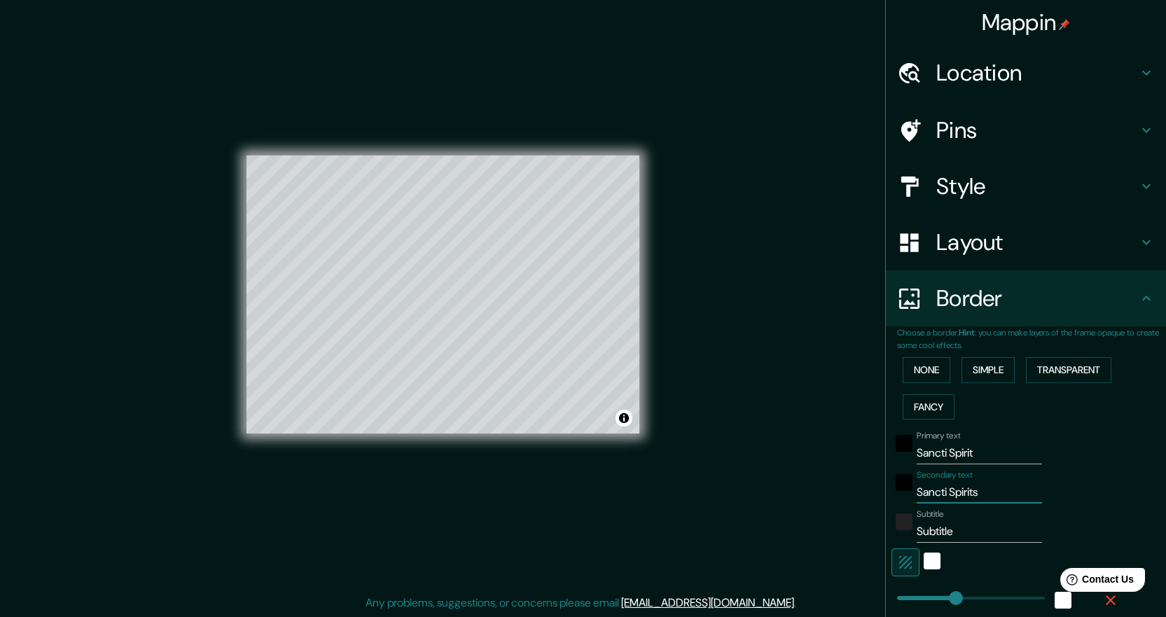
type input "45"
type input "Sancti Spiritsad"
type input "224"
type input "45"
type input "Sancti Spiritsa"
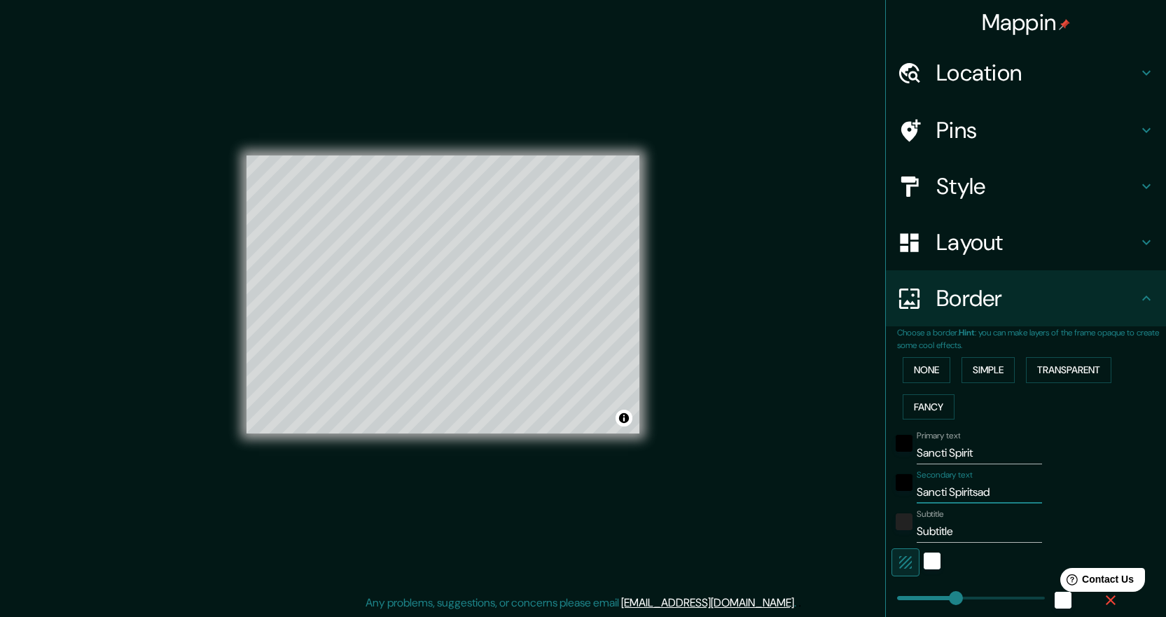
type input "224"
type input "45"
type input "Sancti Spirits"
type input "224"
type input "45"
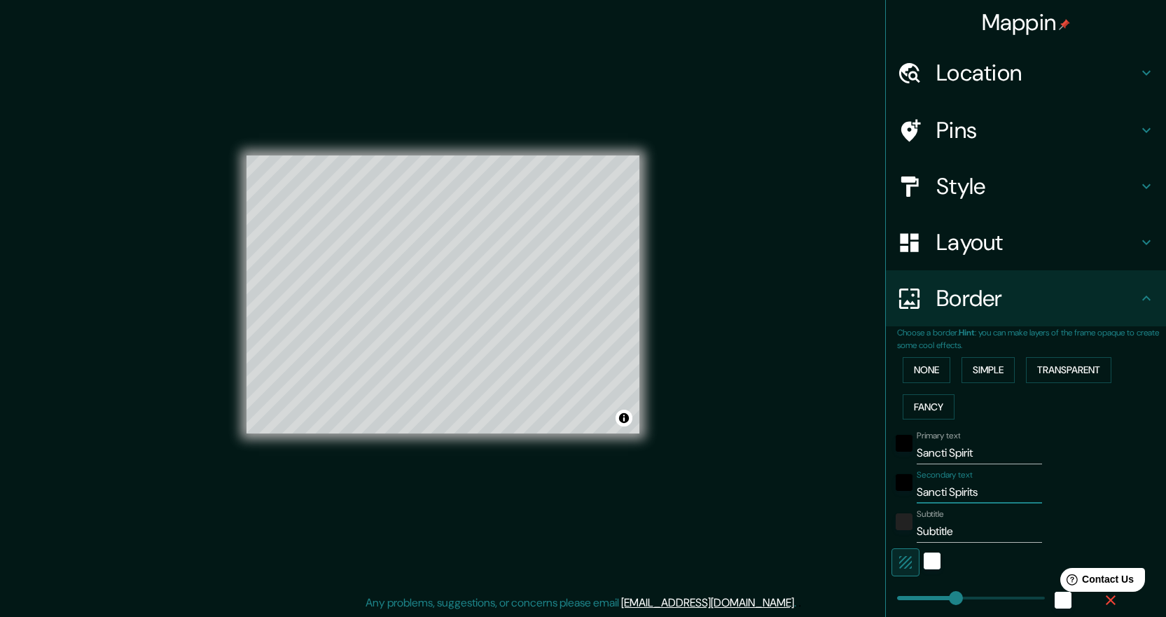
type input "Sancti Spirit"
type input "224"
type input "45"
type input "Sancti Spiritu"
type input "224"
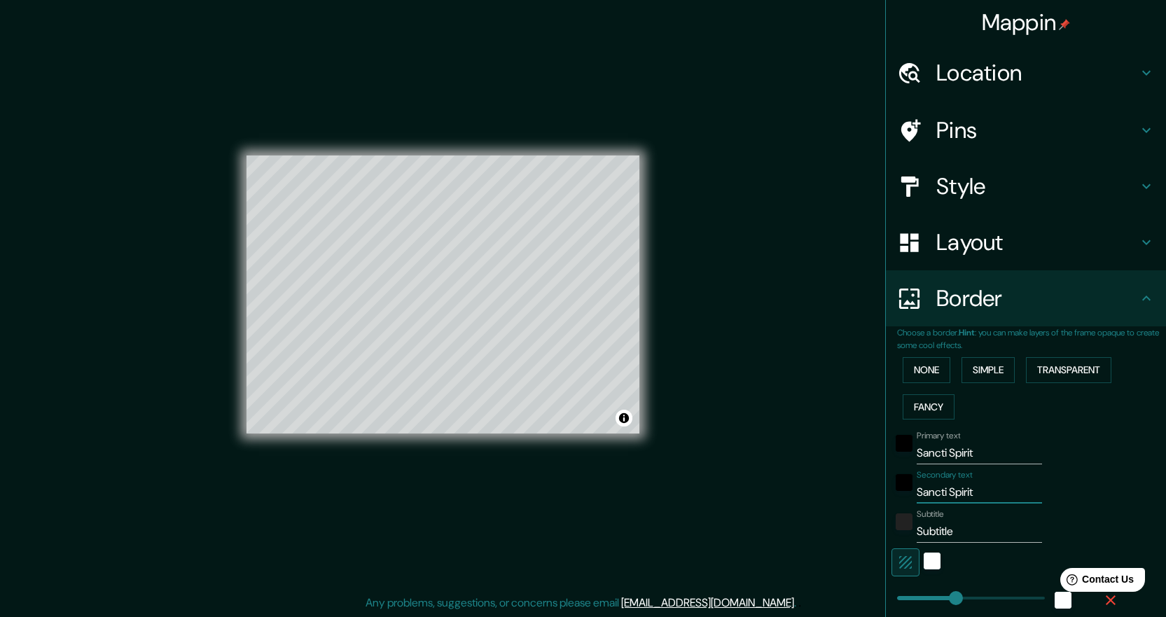
type input "45"
type input "Sancti Spiritus"
type input "224"
type input "45"
type input "Sancti Spiritus"
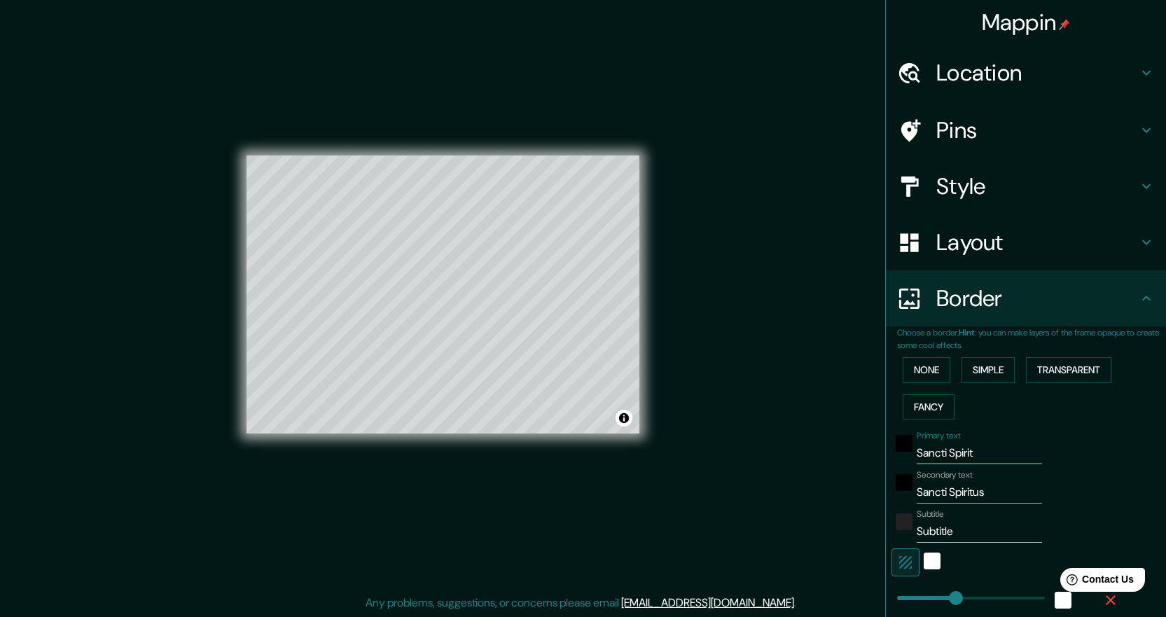
drag, startPoint x: 991, startPoint y: 448, endPoint x: 811, endPoint y: 433, distance: 180.7
click at [812, 433] on div "Mappin Location Miami, Florida, Estados Unidos Pins Style Layout Border Choose …" at bounding box center [583, 305] width 1166 height 623
type input "L"
type input "224"
type input "45"
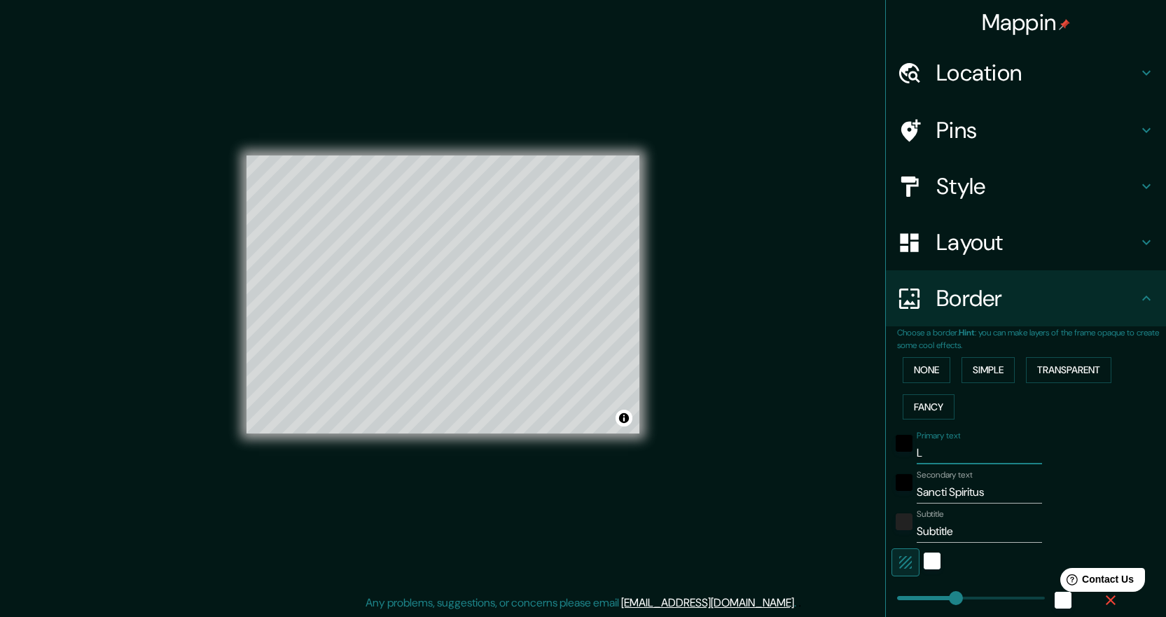
type input "La"
type input "224"
type input "45"
type input "Las"
type input "224"
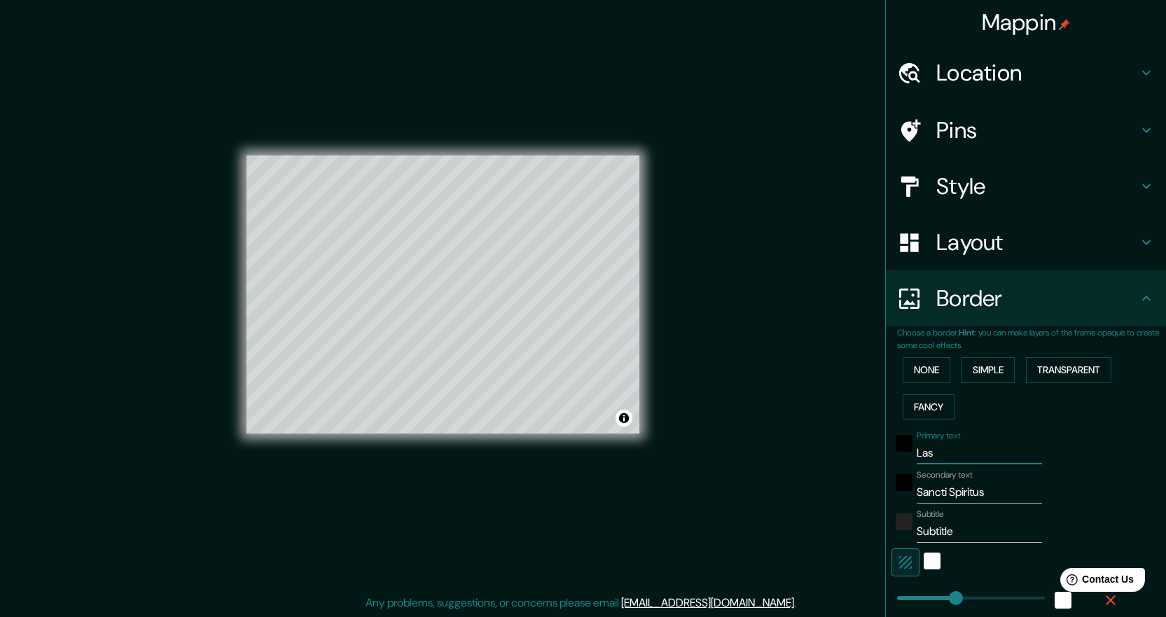
type input "45"
type input "Las"
type input "224"
type input "45"
type input "Las V"
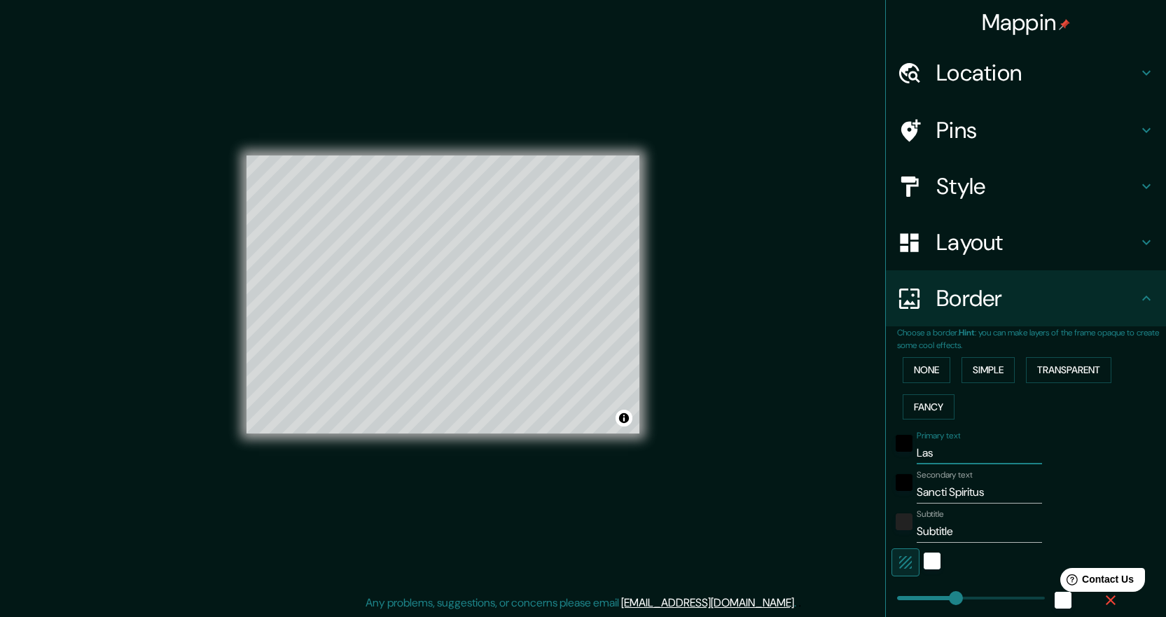
type input "224"
type input "45"
type input "Las Vi"
type input "224"
type input "45"
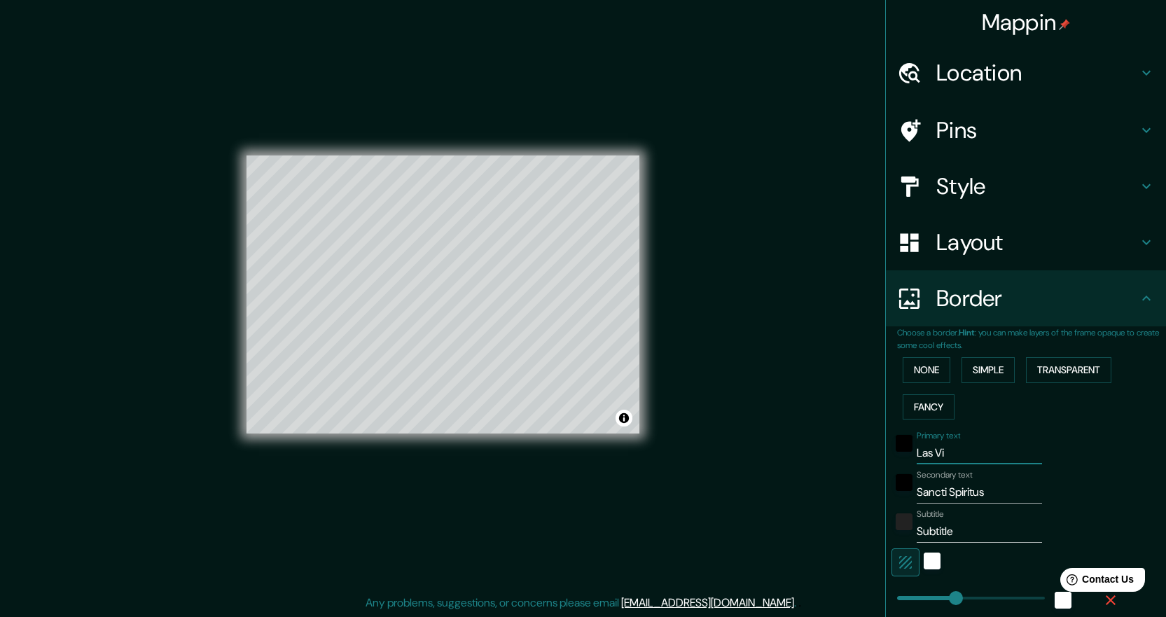
type input "Las Vil"
type input "224"
type input "45"
type input "Las Vill"
type input "224"
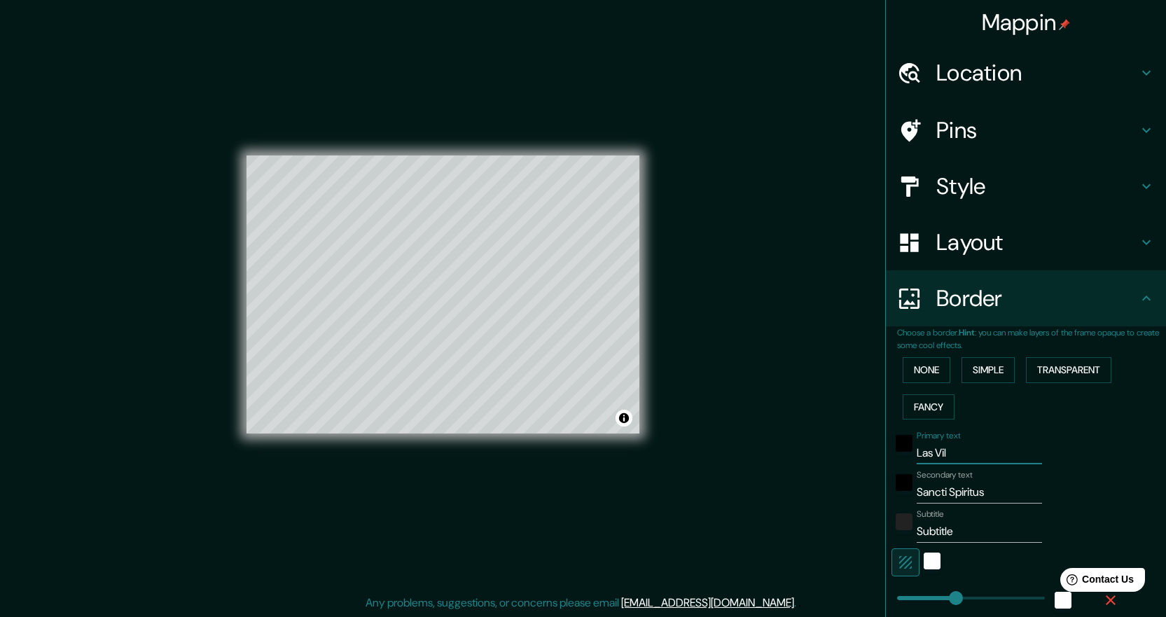
type input "45"
type input "Las Villa"
type input "224"
type input "45"
type input "Las Villas"
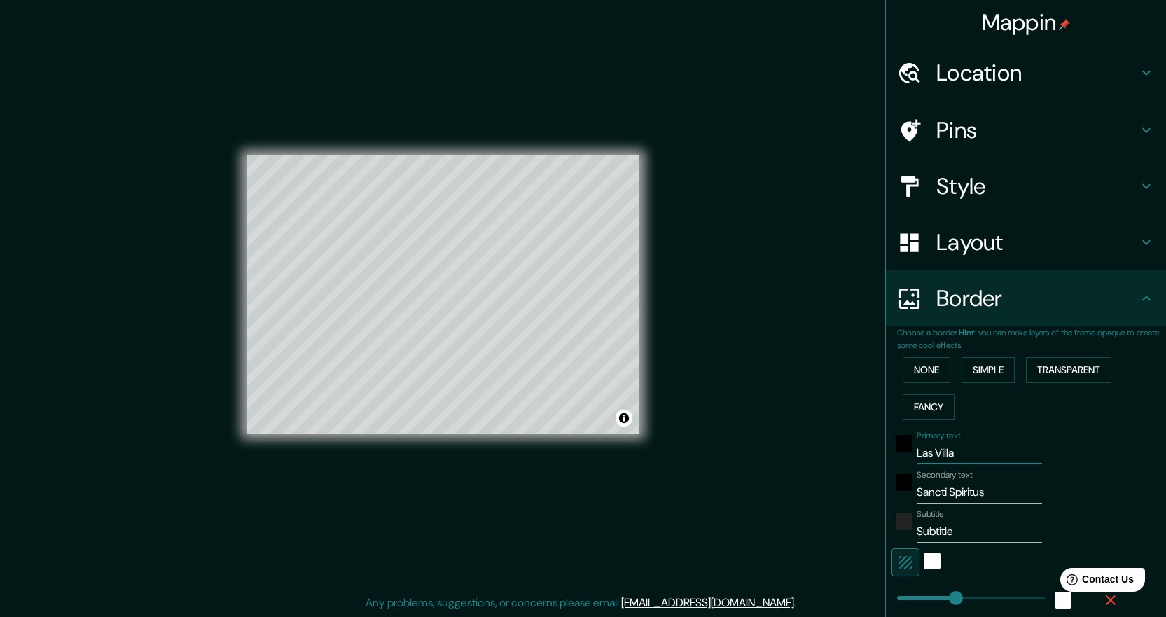
type input "224"
type input "45"
type input "Las Villas"
click at [973, 536] on input "Subtitle" at bounding box center [979, 532] width 125 height 22
click at [953, 533] on input "Subtitle" at bounding box center [979, 532] width 125 height 22
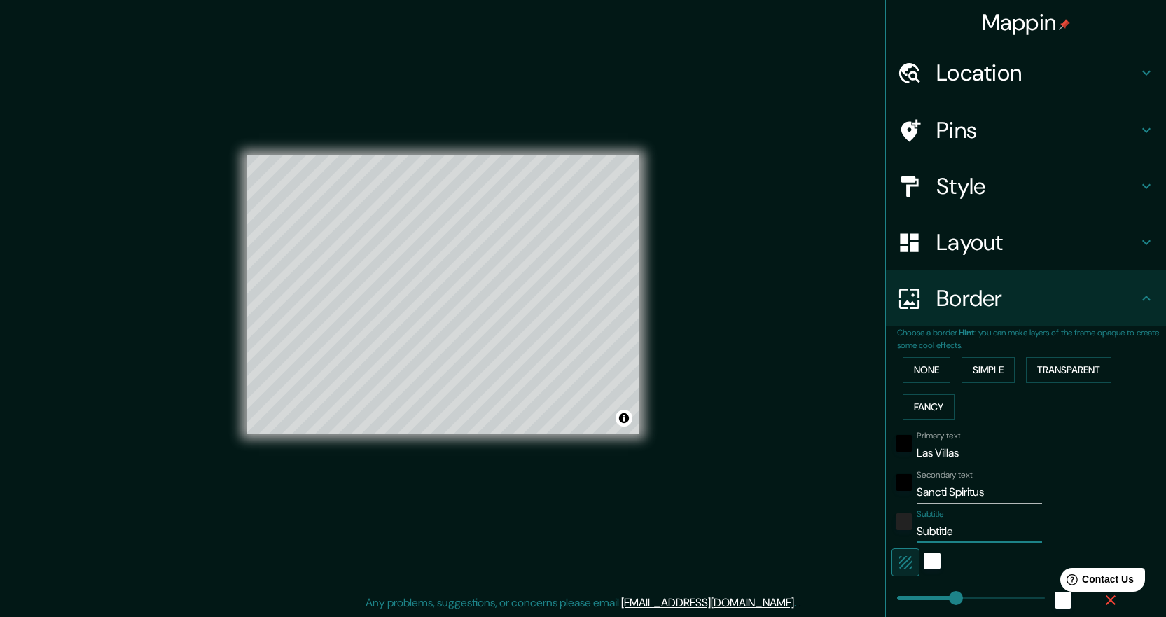
click at [953, 533] on input "Subtitle" at bounding box center [979, 532] width 125 height 22
click at [961, 244] on h4 "Layout" at bounding box center [1038, 242] width 202 height 28
type input "224"
type input "45"
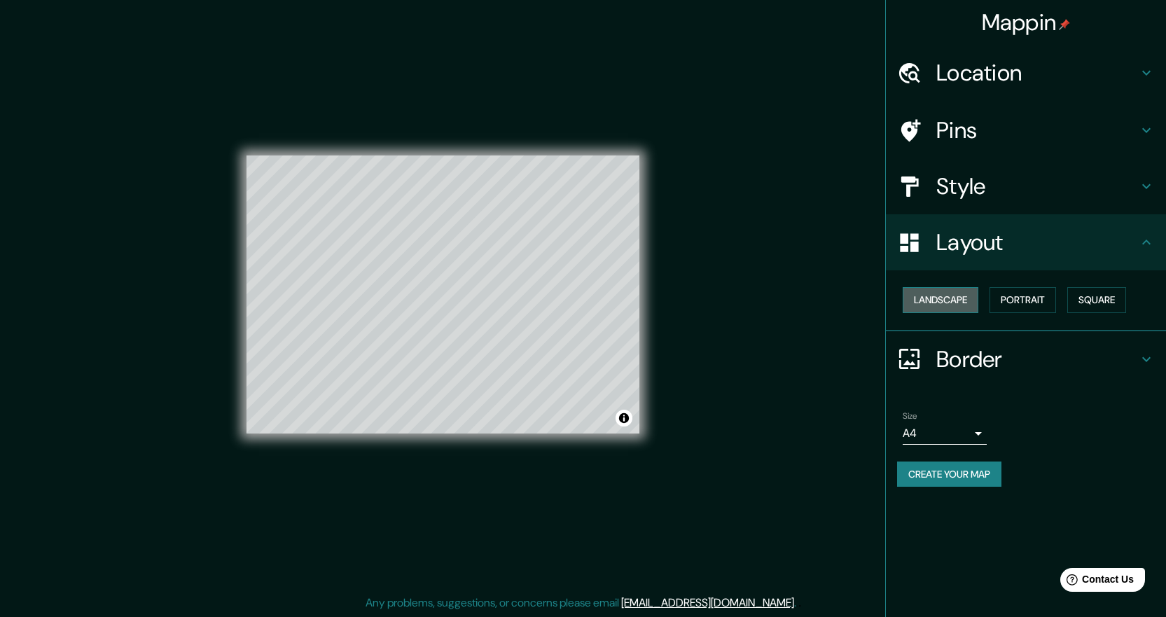
click at [951, 294] on button "Landscape" at bounding box center [941, 300] width 76 height 26
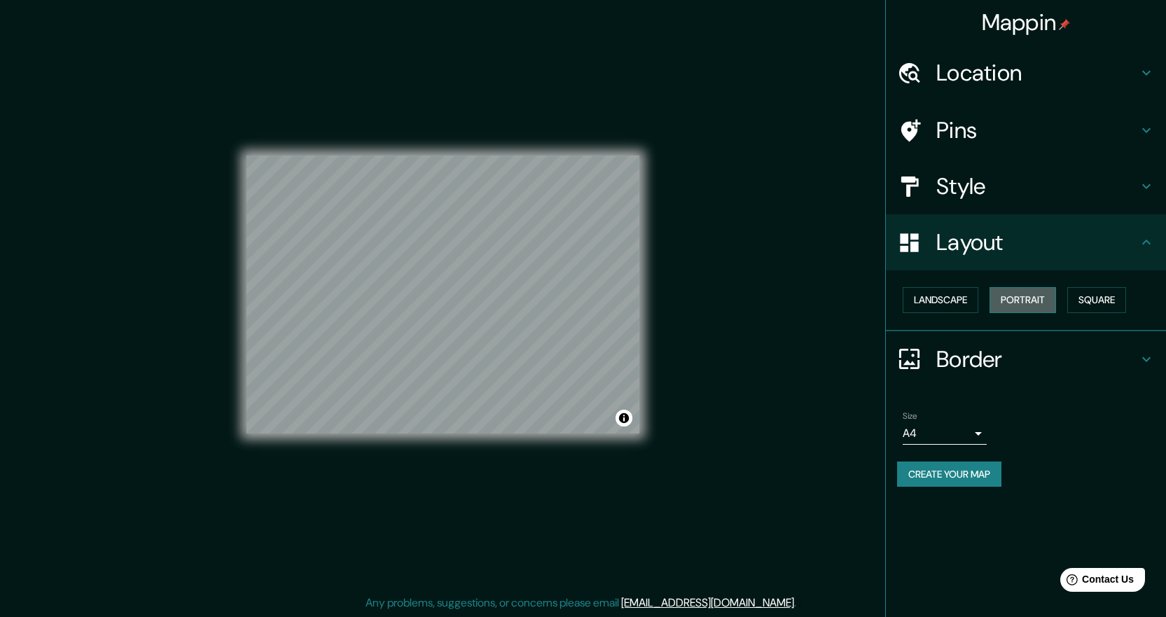
click at [1007, 292] on button "Portrait" at bounding box center [1023, 300] width 67 height 26
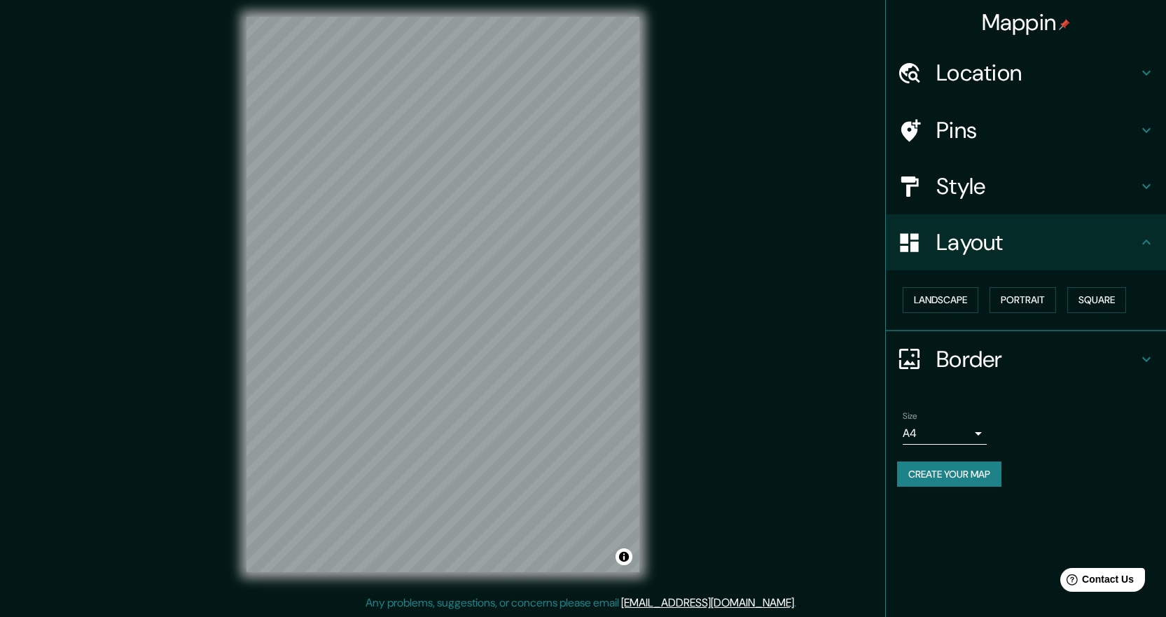
click at [986, 368] on h4 "Border" at bounding box center [1038, 359] width 202 height 28
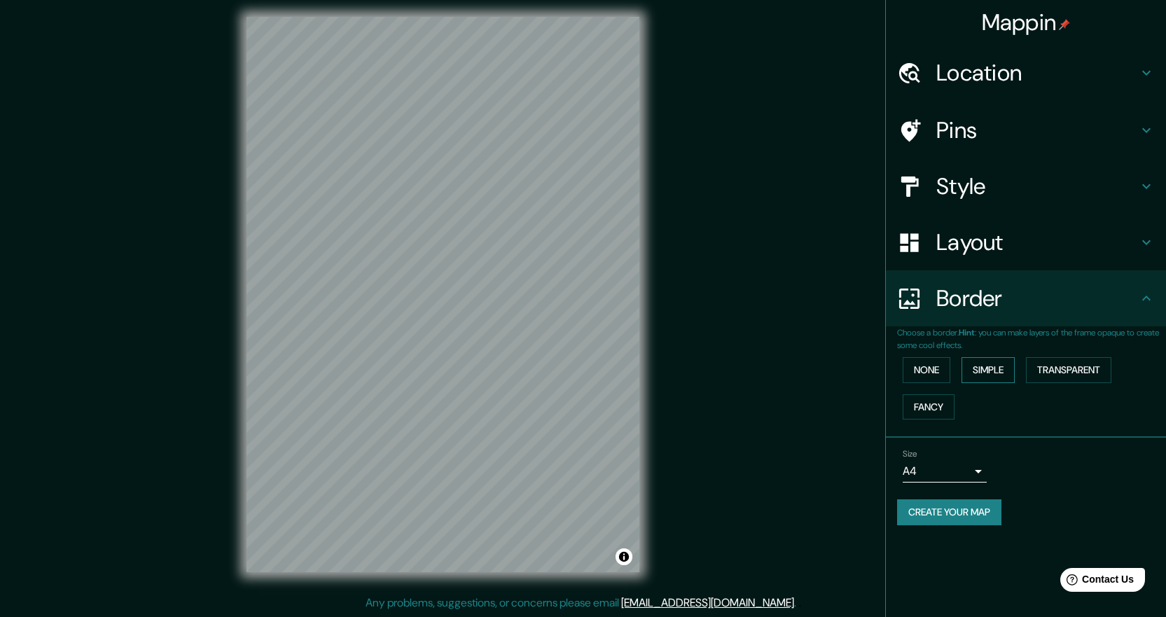
click at [973, 368] on button "Simple" at bounding box center [988, 370] width 53 height 26
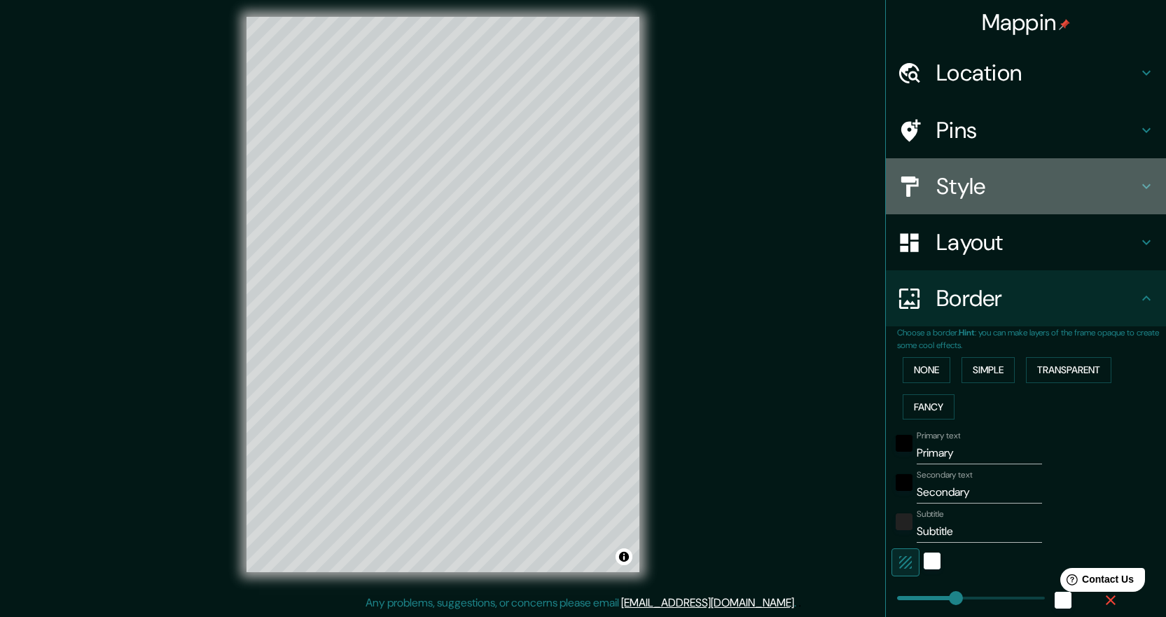
click at [979, 191] on h4 "Style" at bounding box center [1038, 186] width 202 height 28
type input "224"
type input "45"
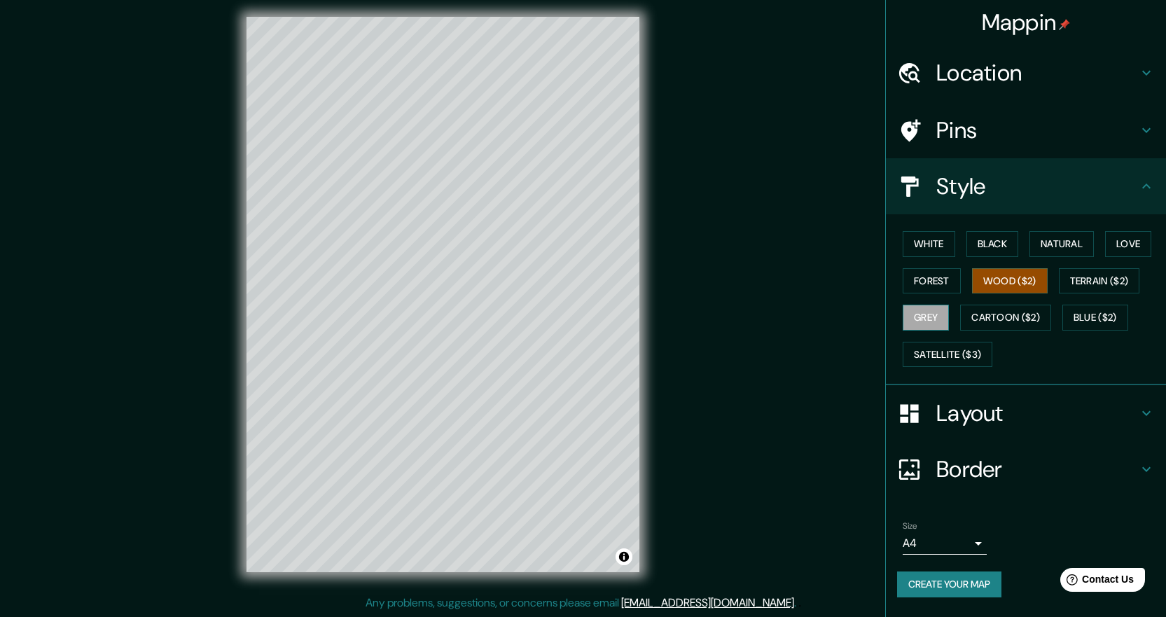
click at [938, 319] on button "Grey" at bounding box center [926, 318] width 46 height 26
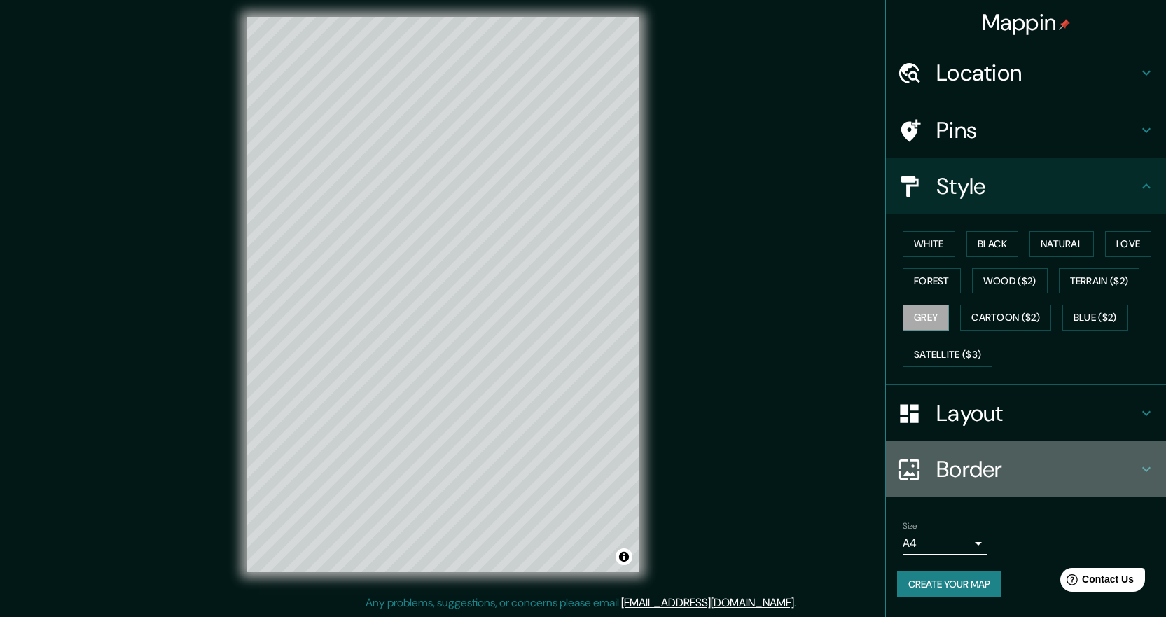
click at [1002, 461] on h4 "Border" at bounding box center [1038, 469] width 202 height 28
type input "224"
type input "45"
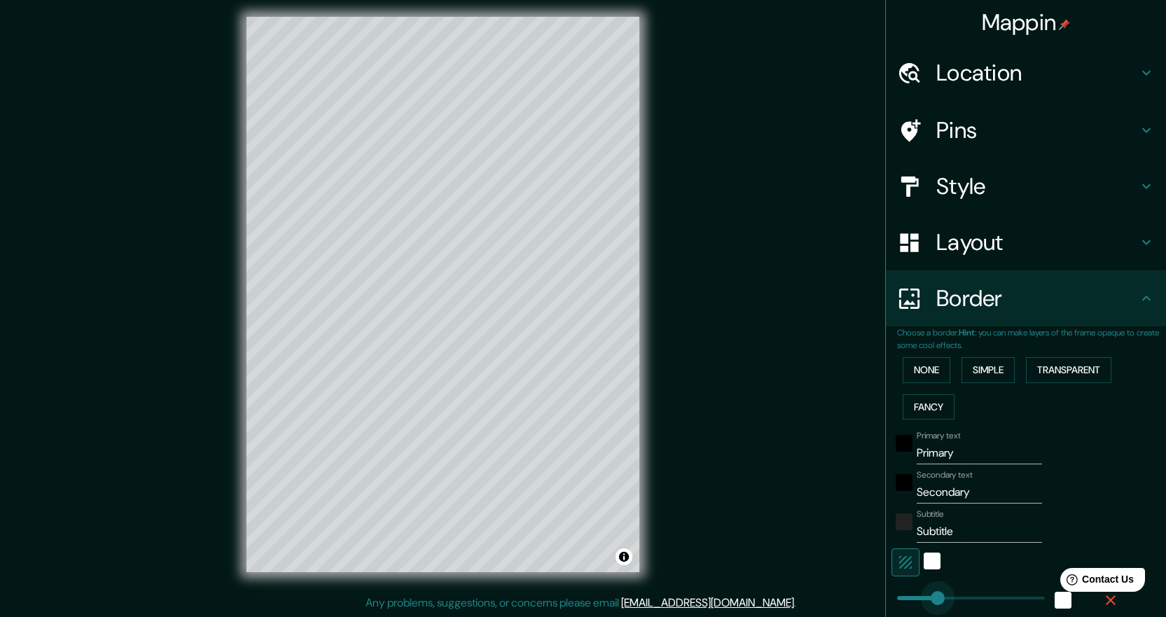
type input "154"
type input "45"
type input "43"
type input "45"
drag, startPoint x: 1004, startPoint y: 460, endPoint x: 680, endPoint y: 460, distance: 323.7
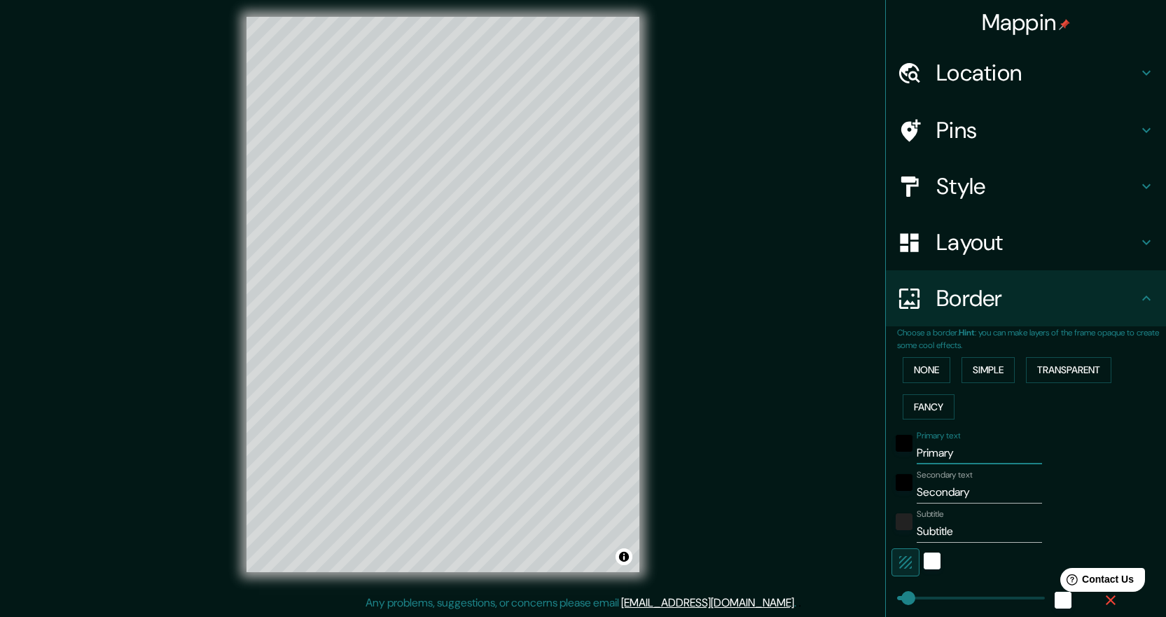
click at [680, 460] on div "Mappin Location Miami, Florida, Estados Unidos Pins Style Layout Border Choose …" at bounding box center [583, 305] width 1166 height 623
type input "45"
click at [924, 564] on div "white" at bounding box center [932, 561] width 17 height 17
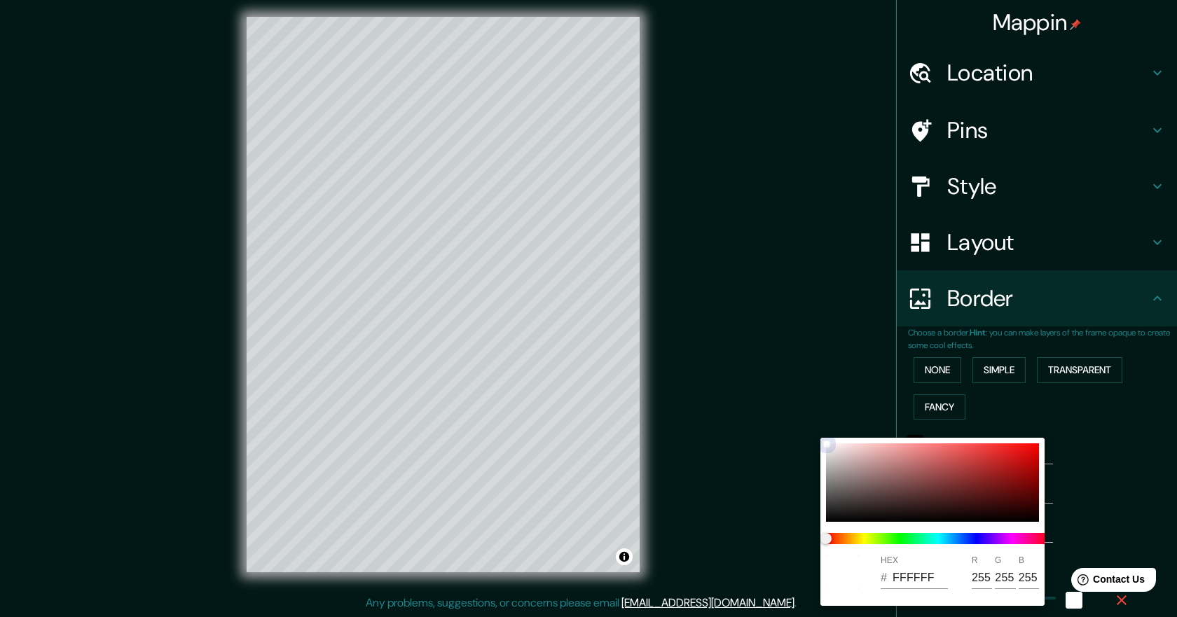
click at [848, 497] on div at bounding box center [932, 482] width 213 height 78
type input "45"
type input "504848"
type input "80"
type input "72"
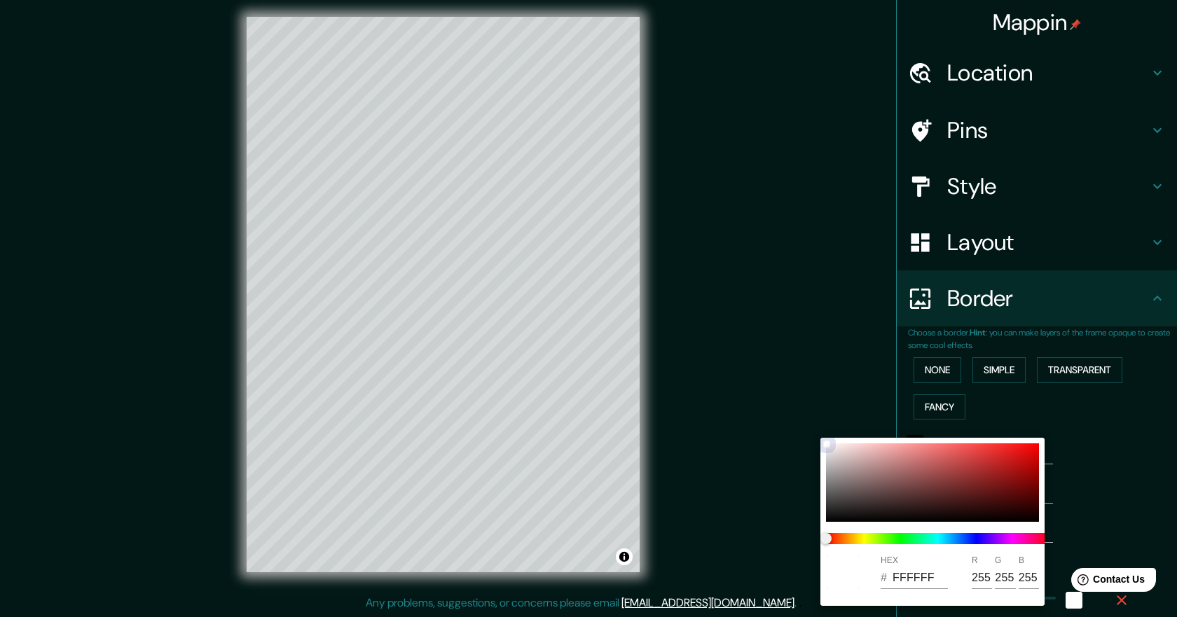
type input "72"
click at [846, 478] on div at bounding box center [932, 482] width 213 height 78
type input "45"
type input "8C7F7F"
type input "140"
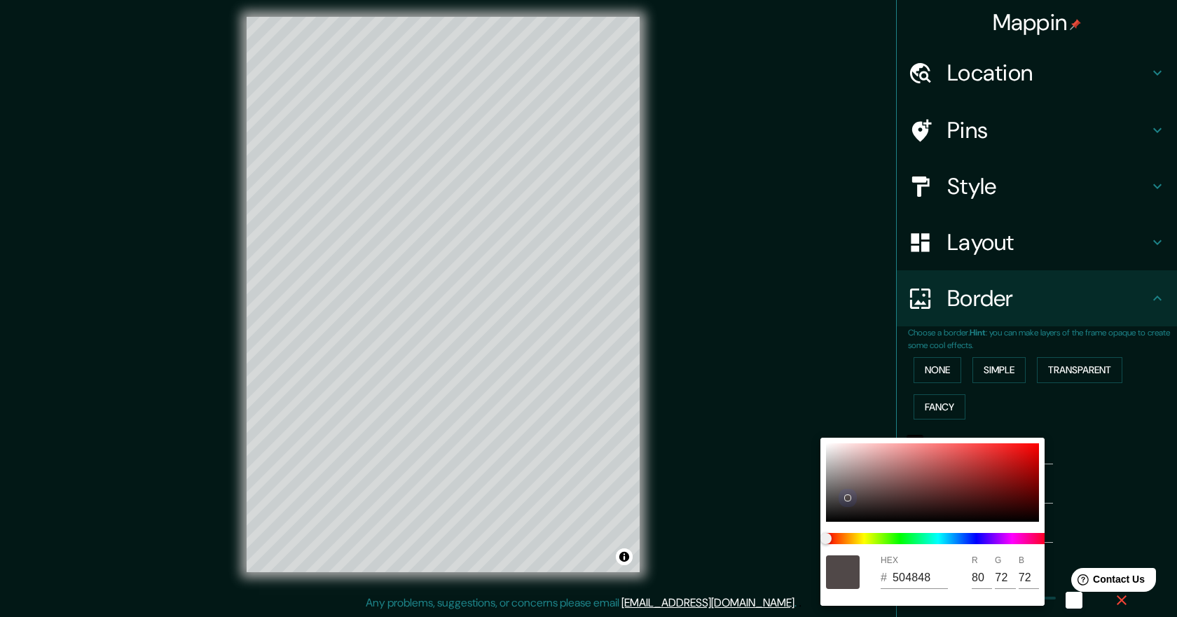
type input "127"
click at [836, 457] on div at bounding box center [932, 482] width 213 height 78
type input "45"
type input "D3CACA"
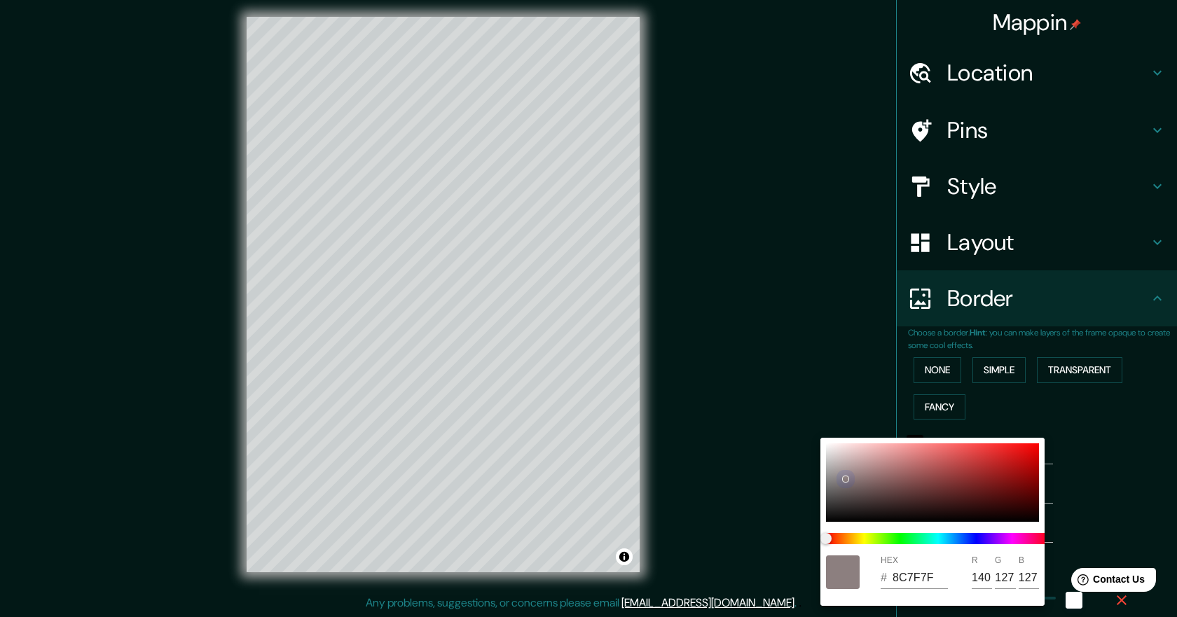
type input "211"
type input "202"
type input "45"
type input "B1ADAD"
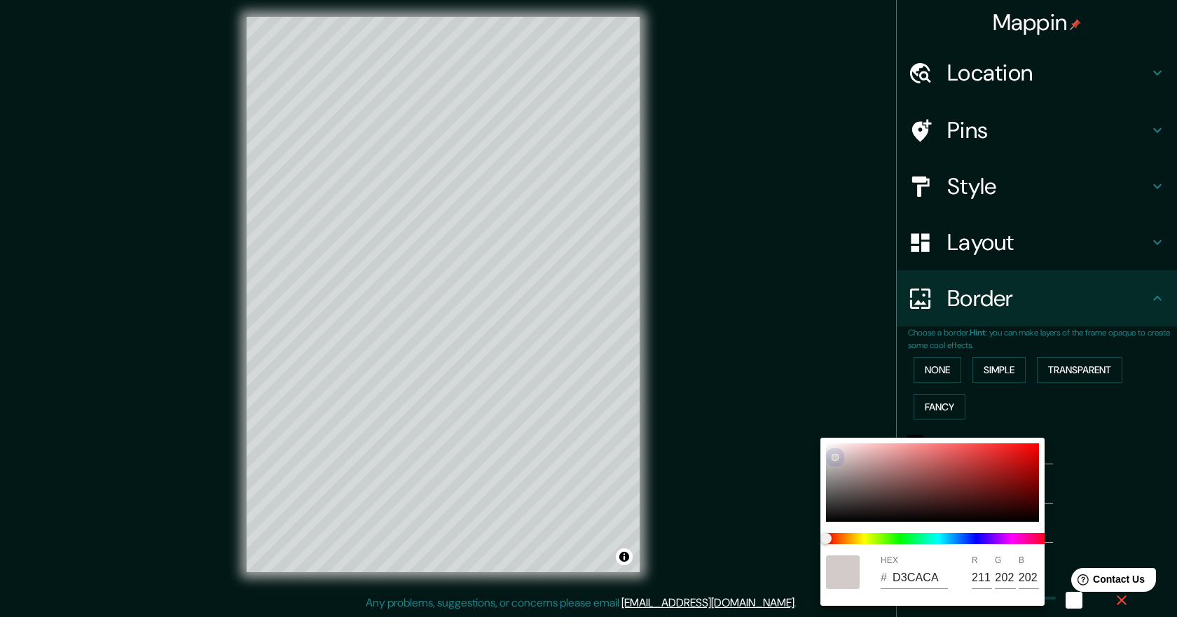
type input "177"
type input "173"
drag, startPoint x: 819, startPoint y: 471, endPoint x: 811, endPoint y: 534, distance: 63.6
click at [811, 534] on div "HEX # B1ADAD R 177 G 173 B 173" at bounding box center [588, 308] width 1177 height 617
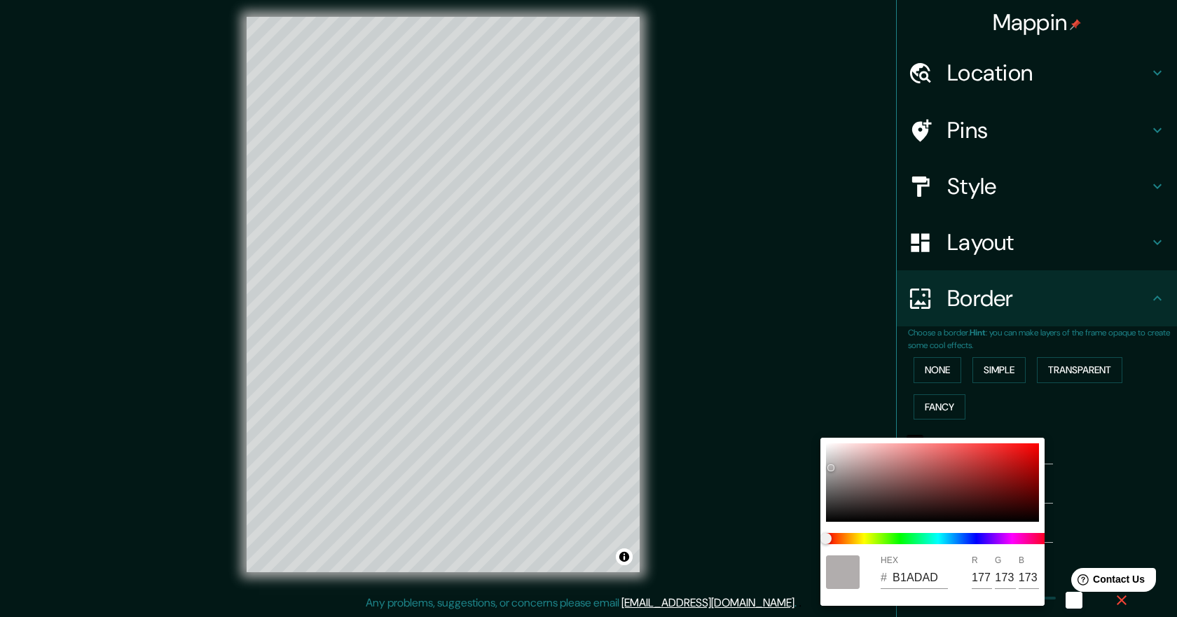
click at [824, 470] on div "HEX # B1ADAD R 177 G 173 B 173" at bounding box center [932, 522] width 224 height 168
click at [826, 483] on div at bounding box center [932, 482] width 213 height 78
type input "45"
type input "7C7C7C"
type input "124"
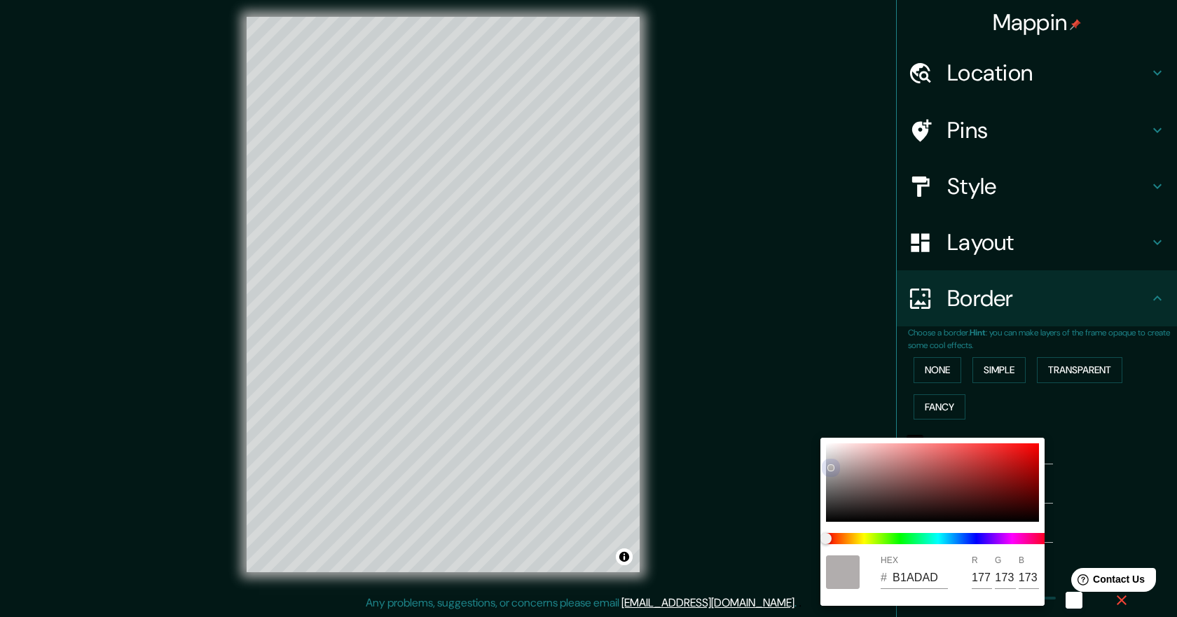
type input "124"
drag, startPoint x: 825, startPoint y: 490, endPoint x: 836, endPoint y: 564, distance: 75.1
click at [836, 564] on div "HEX # 7C7C7C R 124 G 124 B 124" at bounding box center [932, 522] width 224 height 168
click at [831, 518] on div at bounding box center [932, 482] width 213 height 78
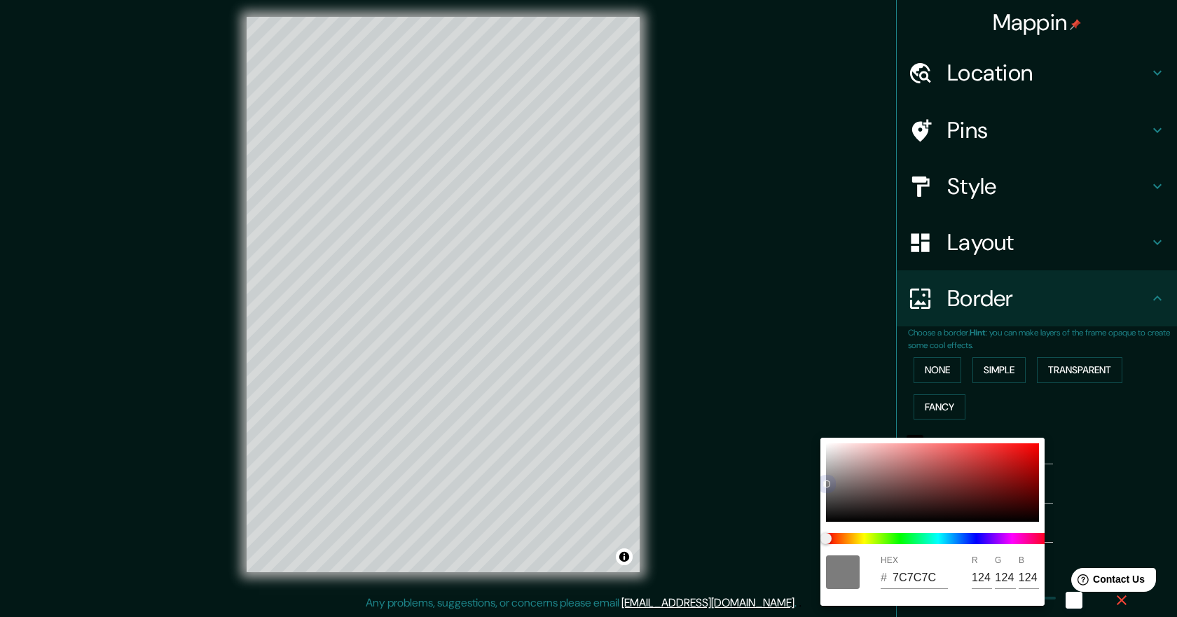
type input "45"
type input "090909"
type input "9"
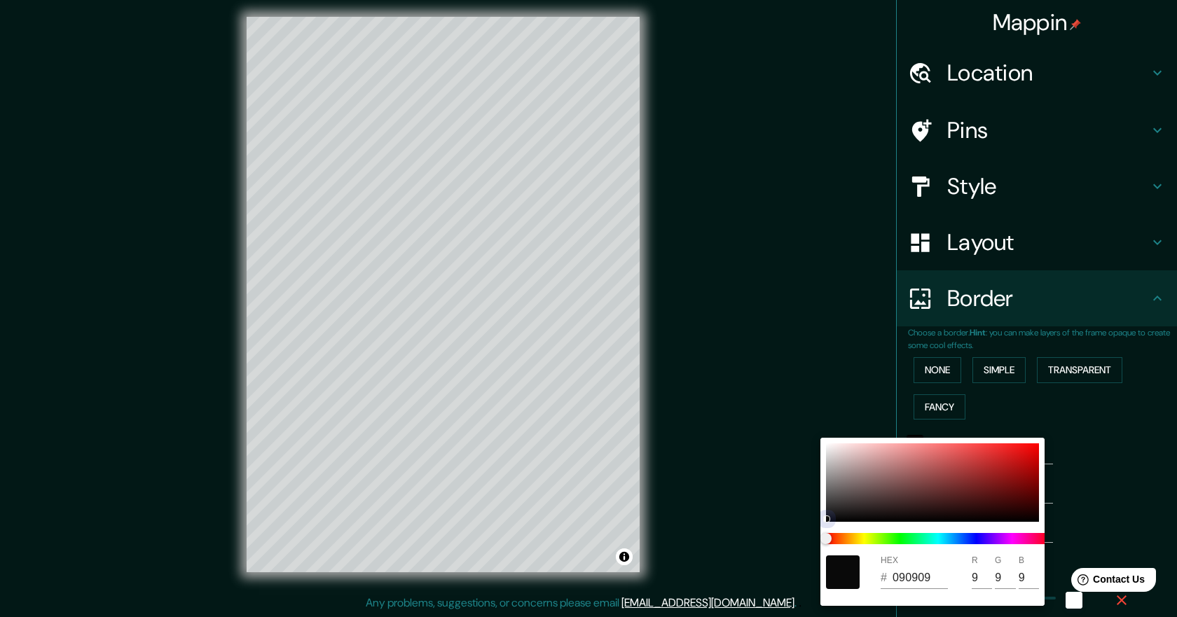
drag, startPoint x: 829, startPoint y: 518, endPoint x: 815, endPoint y: 530, distance: 17.9
click at [815, 530] on div "HEX # 090909 R 9 G 9 B 9" at bounding box center [588, 308] width 1177 height 617
click at [826, 446] on div at bounding box center [932, 482] width 213 height 78
type input "45"
type input "F8F8F8"
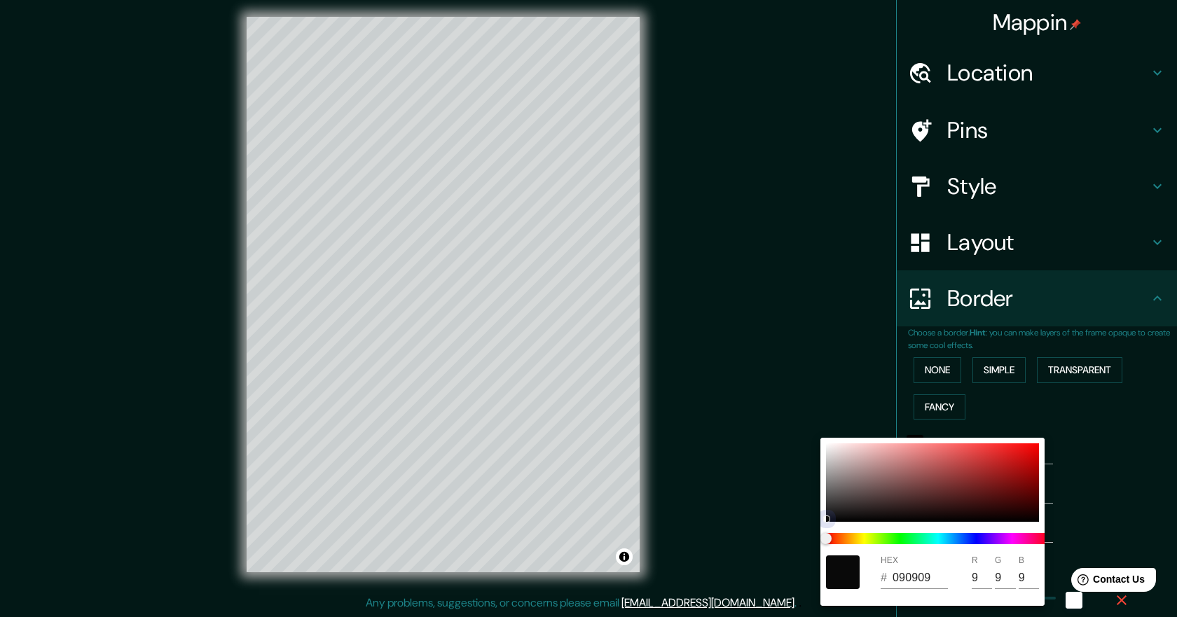
type input "248"
type input "45"
type input "FFFFFF"
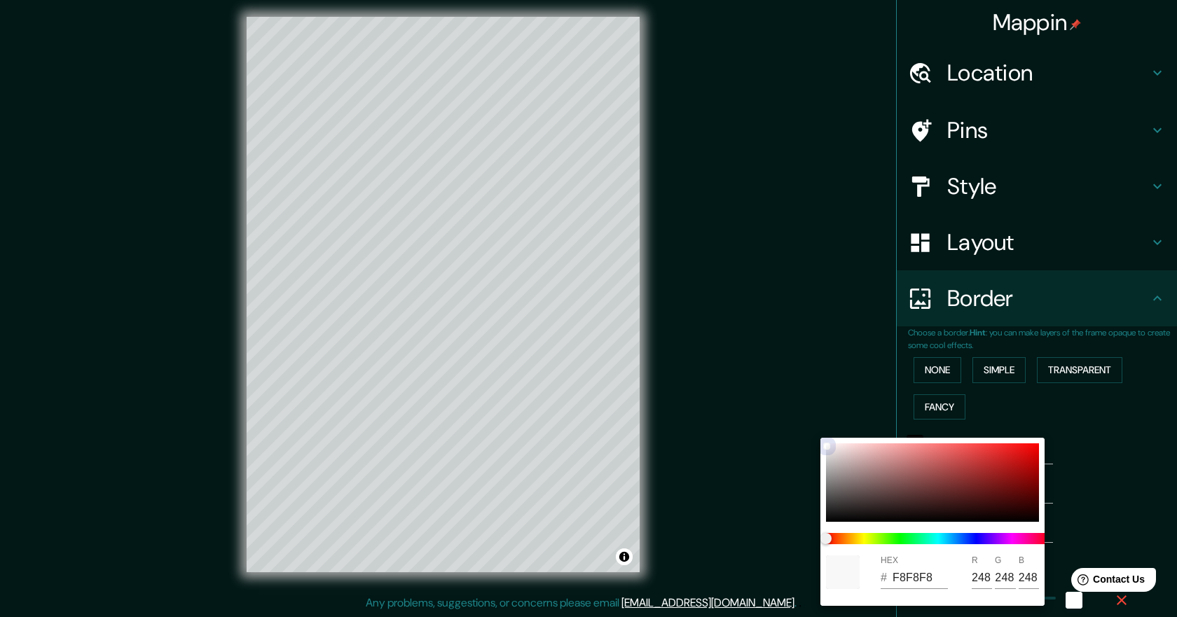
type input "255"
drag, startPoint x: 825, startPoint y: 443, endPoint x: 781, endPoint y: 381, distance: 76.0
click at [783, 383] on div "HEX # FFFFFF R 255 G 255 B 255" at bounding box center [588, 308] width 1177 height 617
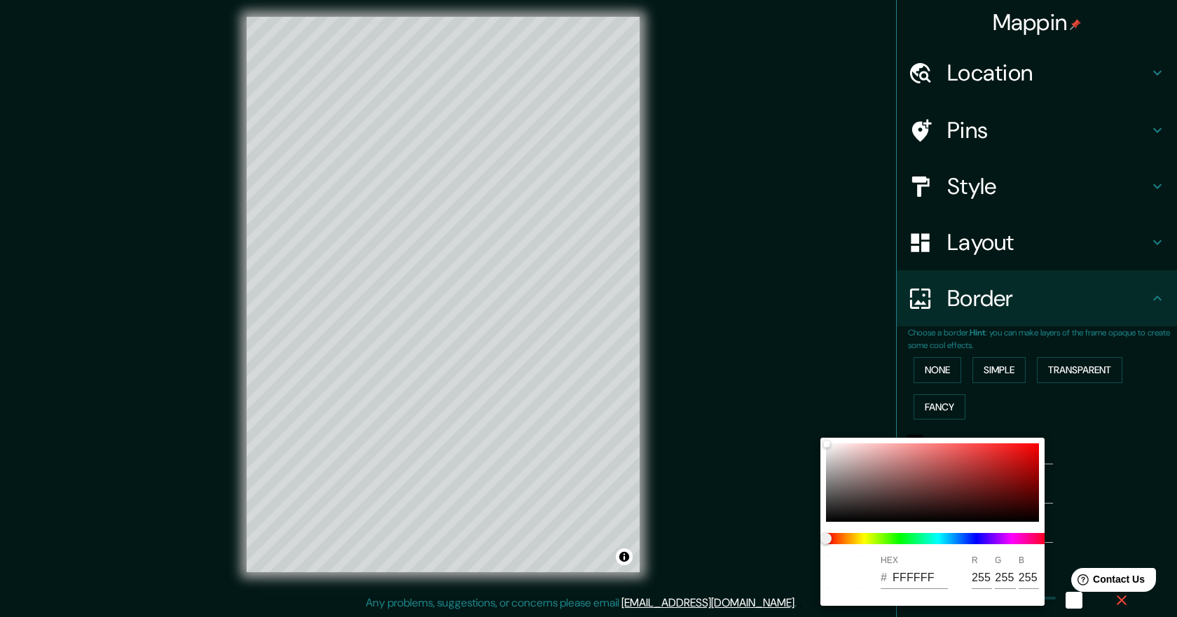
click at [768, 359] on div at bounding box center [588, 308] width 1177 height 617
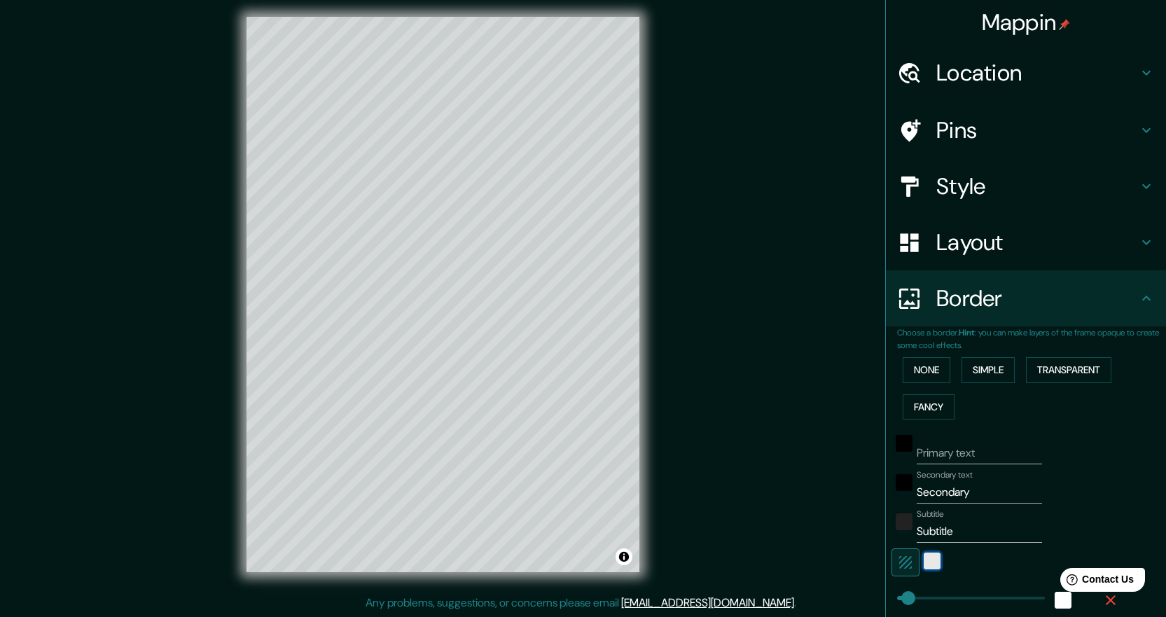
click at [924, 565] on div "white" at bounding box center [932, 561] width 17 height 17
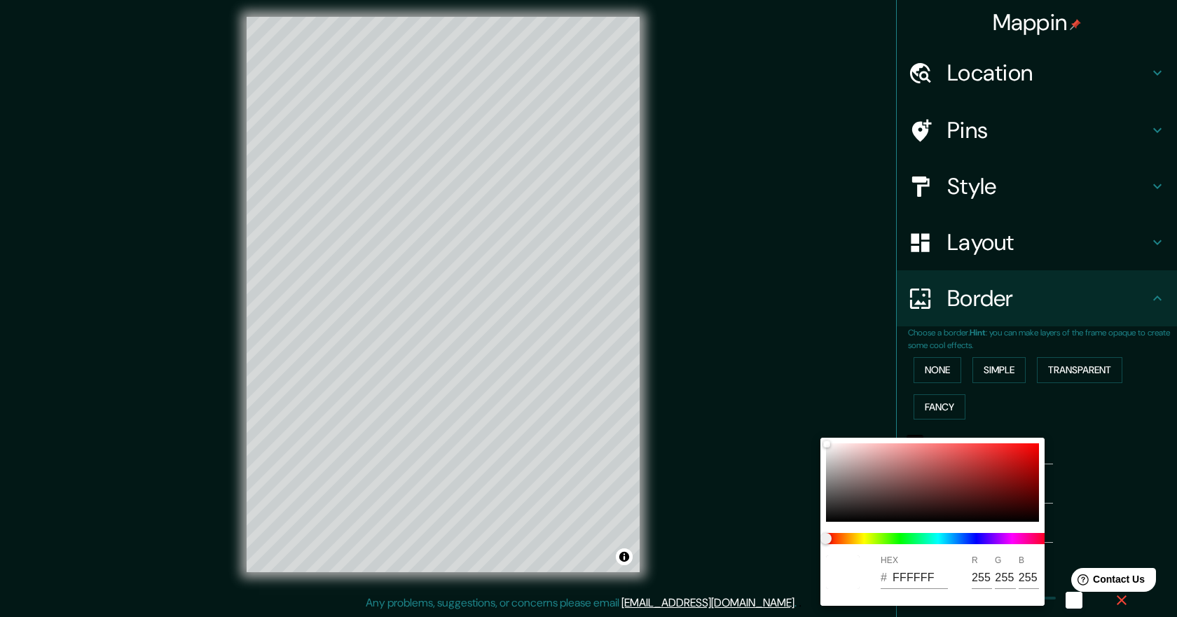
click at [1093, 454] on div at bounding box center [588, 308] width 1177 height 617
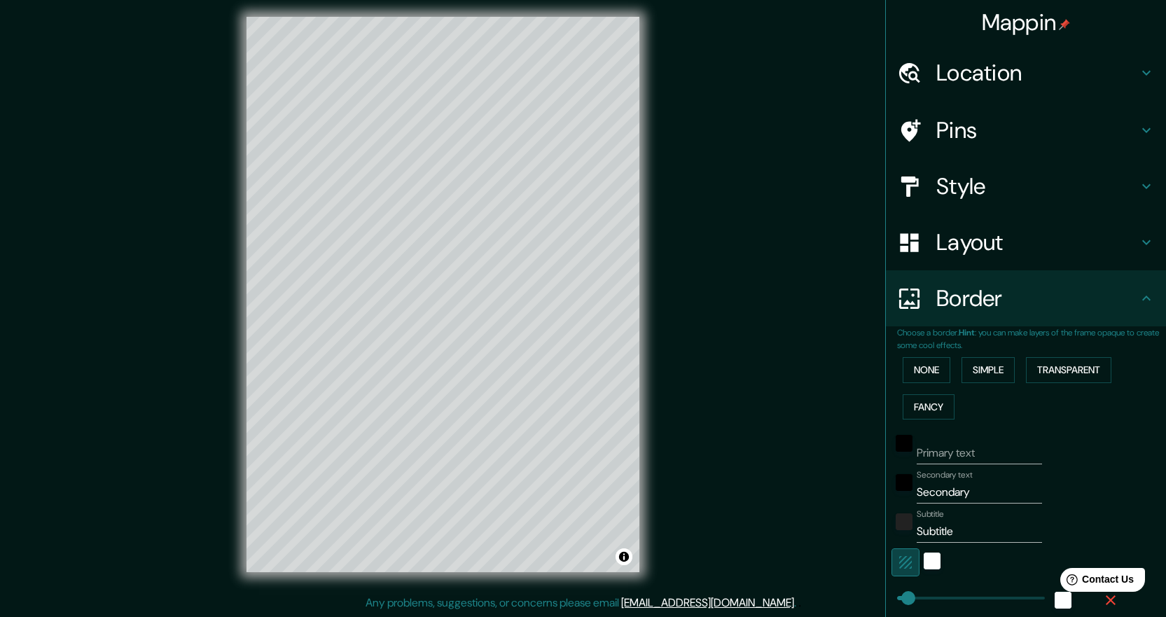
click at [897, 564] on icon "button" at bounding box center [905, 562] width 17 height 17
type input "45"
click at [937, 453] on input "Primary text" at bounding box center [979, 453] width 125 height 22
type input "S"
type input "45"
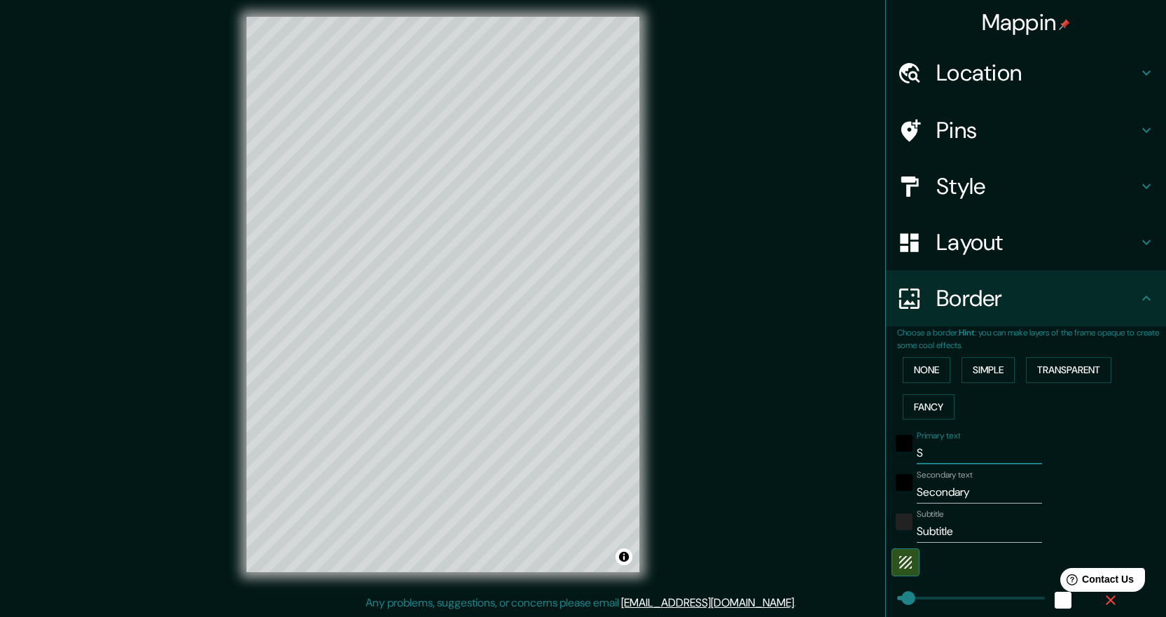
type input "Sa"
type input "45"
type input "San"
type input "45"
type input "Sanc"
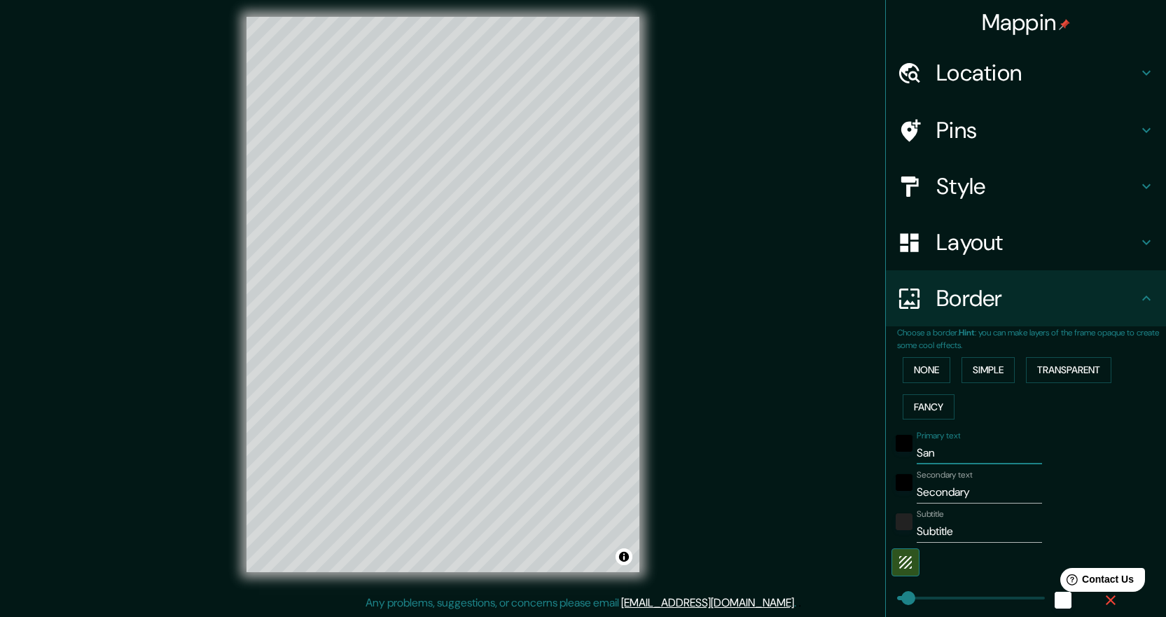
type input "45"
type input "Sanct"
type input "45"
type input "Sancti"
type input "45"
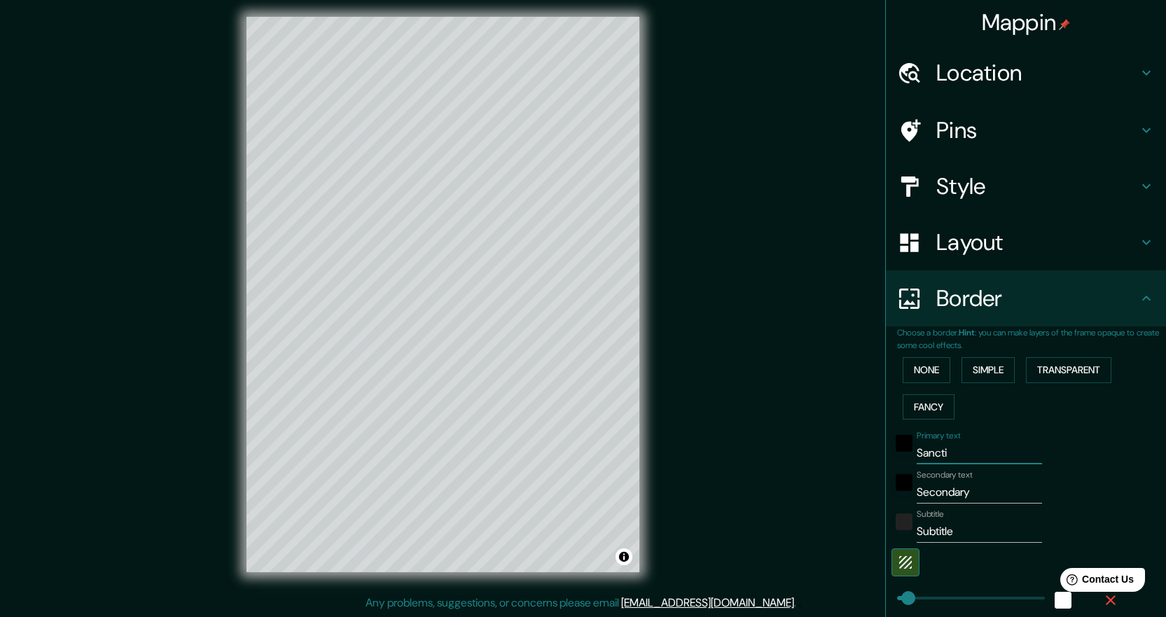
type input "Sancti"
click at [1045, 140] on h4 "Pins" at bounding box center [1038, 130] width 202 height 28
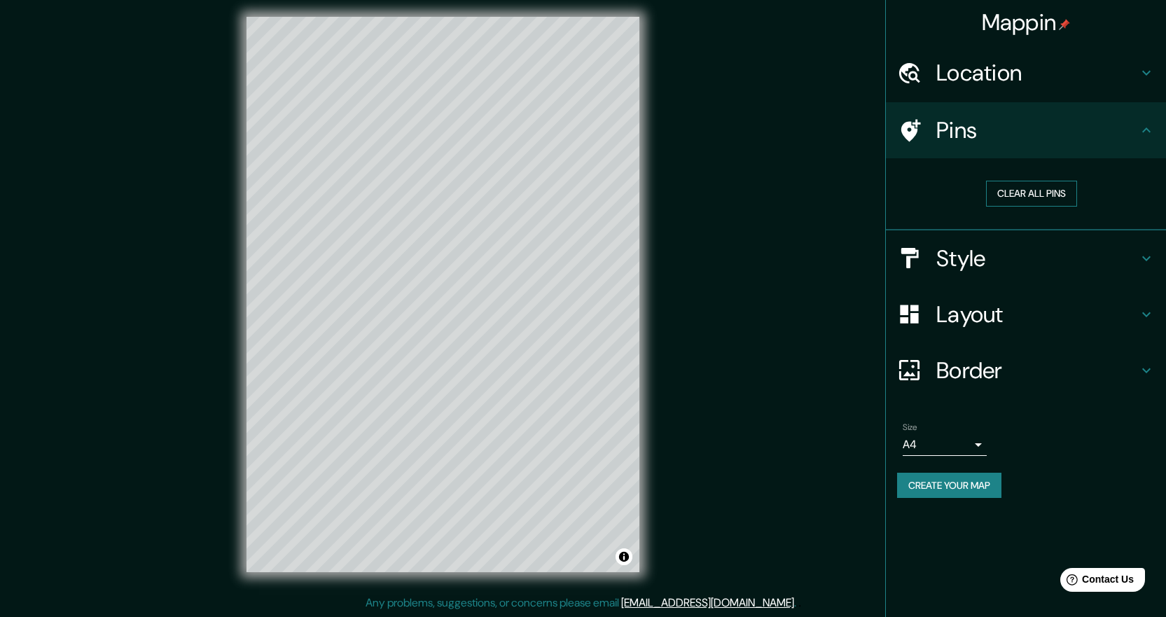
click at [1062, 197] on button "Clear all pins" at bounding box center [1031, 194] width 91 height 26
click at [916, 132] on icon at bounding box center [912, 130] width 20 height 22
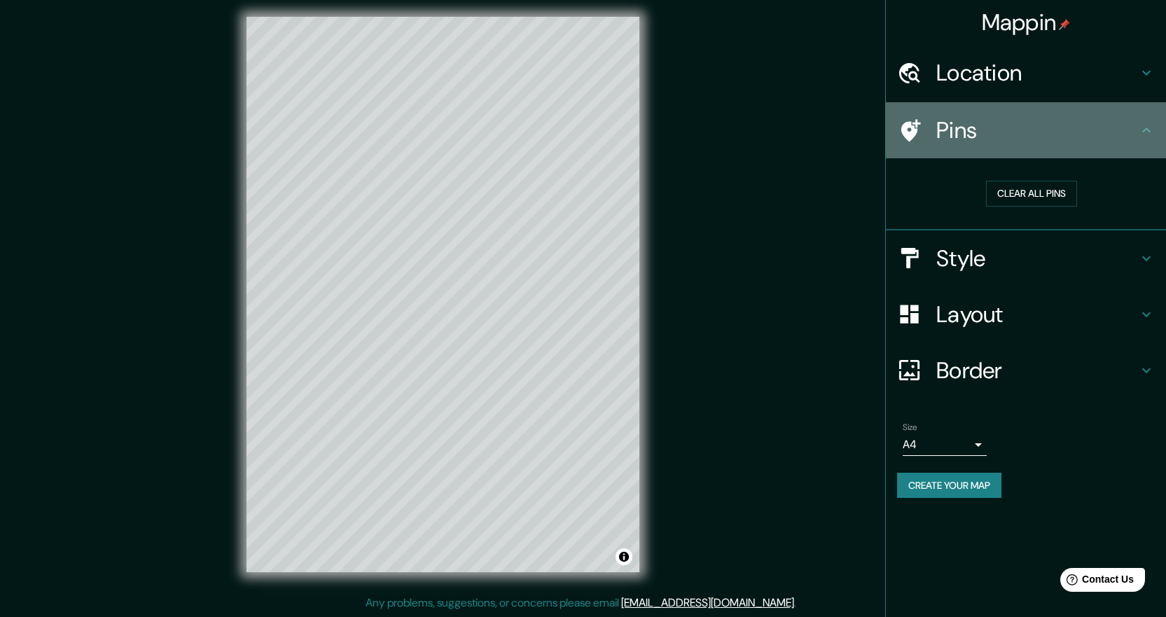
click at [916, 132] on icon at bounding box center [912, 130] width 20 height 22
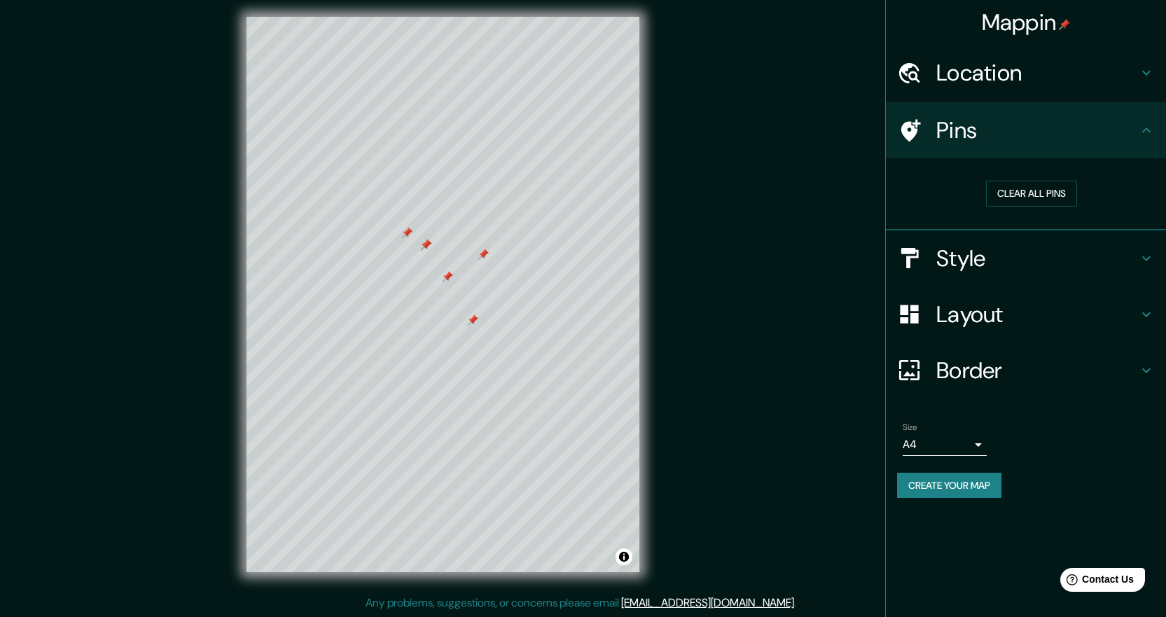
drag, startPoint x: 442, startPoint y: 290, endPoint x: 446, endPoint y: 277, distance: 13.8
click at [446, 277] on div at bounding box center [447, 276] width 11 height 11
click at [449, 270] on div at bounding box center [447, 275] width 11 height 11
click at [926, 186] on div "Clear all pins" at bounding box center [1032, 194] width 247 height 26
click at [1047, 191] on button "Clear all pins" at bounding box center [1031, 194] width 91 height 26
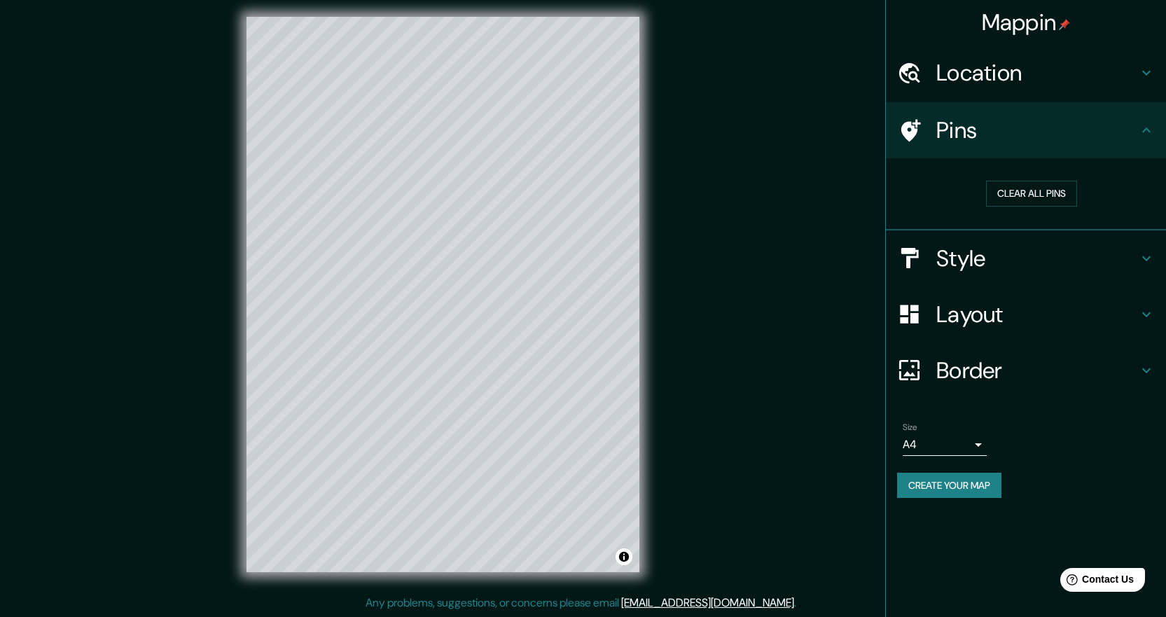
click at [976, 75] on h4 "Location" at bounding box center [1038, 73] width 202 height 28
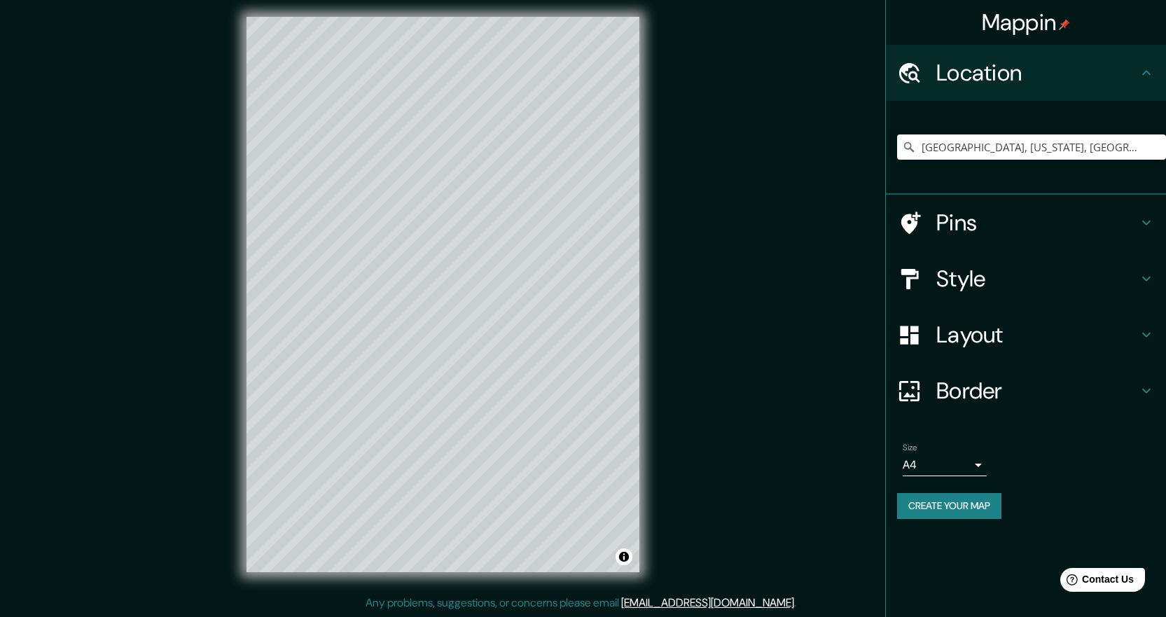
click at [976, 75] on h4 "Location" at bounding box center [1038, 73] width 202 height 28
click at [967, 385] on h4 "Border" at bounding box center [1038, 391] width 202 height 28
type input "45"
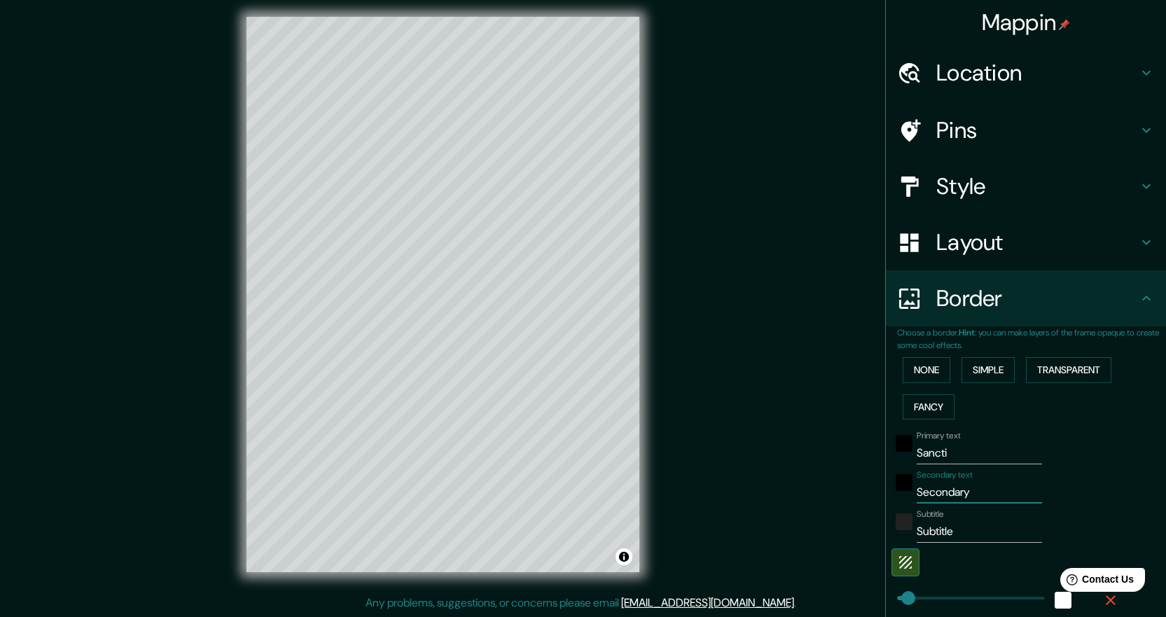
drag, startPoint x: 975, startPoint y: 485, endPoint x: 787, endPoint y: 469, distance: 188.4
click at [787, 469] on div "Mappin Location Miami, Florida, Estados Unidos Pins Style Layout Border Choose …" at bounding box center [583, 305] width 1166 height 623
type input "45"
drag, startPoint x: 860, startPoint y: 530, endPoint x: 808, endPoint y: 530, distance: 51.8
click at [808, 530] on div "Mappin Location Miami, Florida, Estados Unidos Pins Style Layout Border Choose …" at bounding box center [583, 305] width 1166 height 623
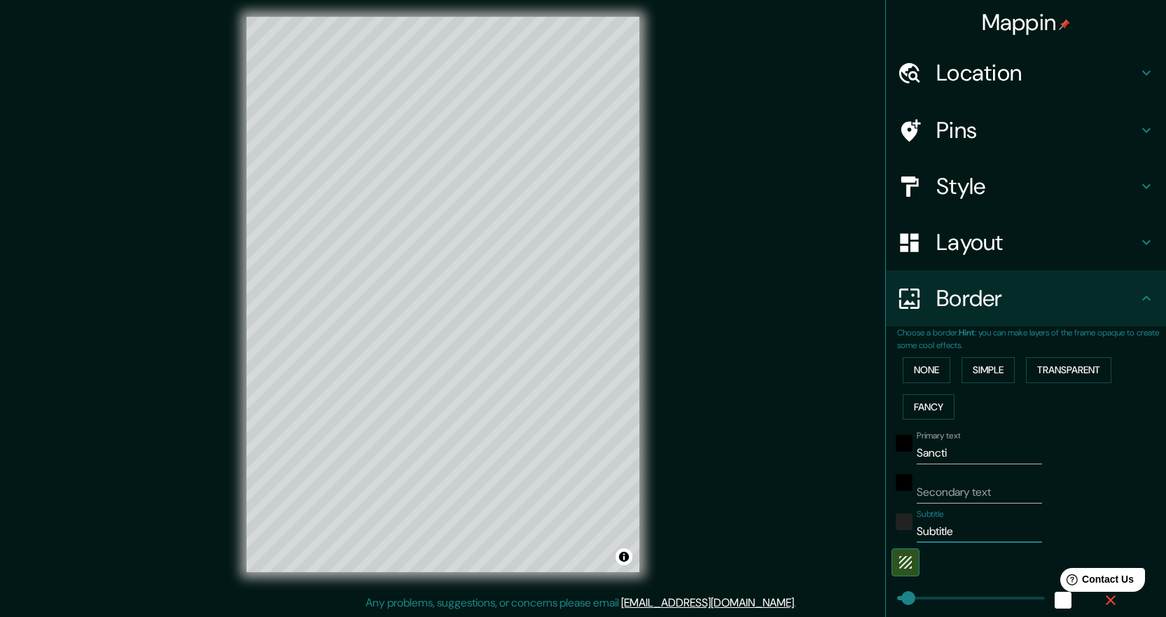
type input "45"
drag, startPoint x: 951, startPoint y: 457, endPoint x: 802, endPoint y: 448, distance: 148.8
click at [802, 448] on div "Mappin Location Miami, Florida, Estados Unidos Pins Style Layout Border Choose …" at bounding box center [583, 305] width 1166 height 623
type input "45"
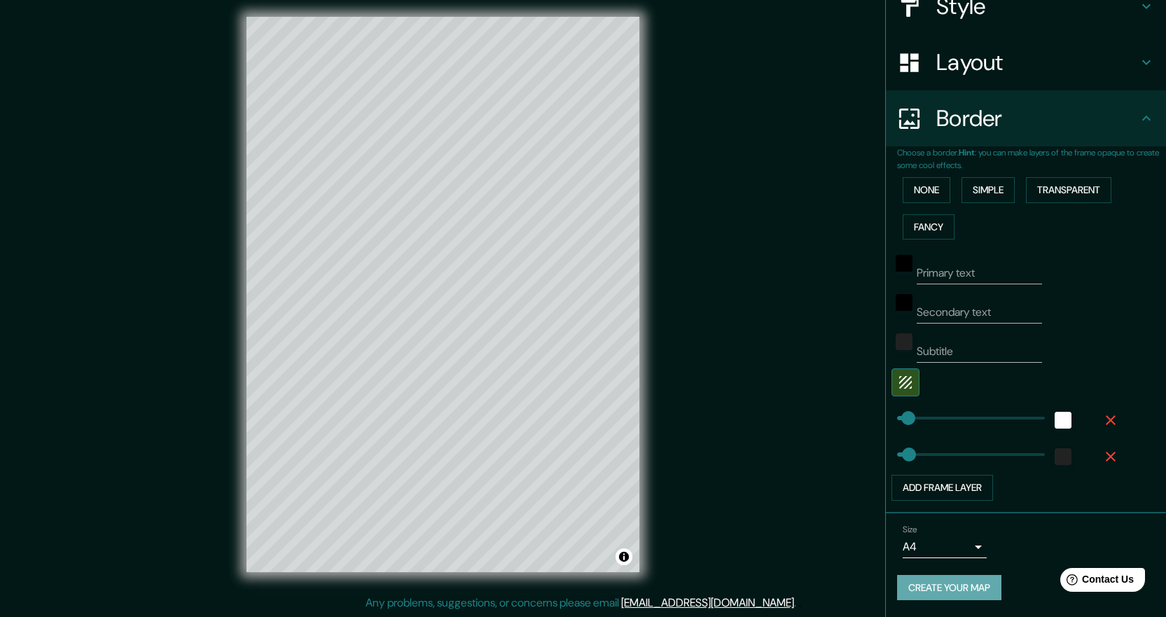
click at [963, 588] on button "Create your map" at bounding box center [949, 588] width 104 height 26
click at [798, 407] on div "Mappin Location Miami, Florida, Estados Unidos Pins Style Layout Border Choose …" at bounding box center [583, 305] width 1166 height 623
click at [968, 582] on button "Create your map" at bounding box center [949, 588] width 104 height 26
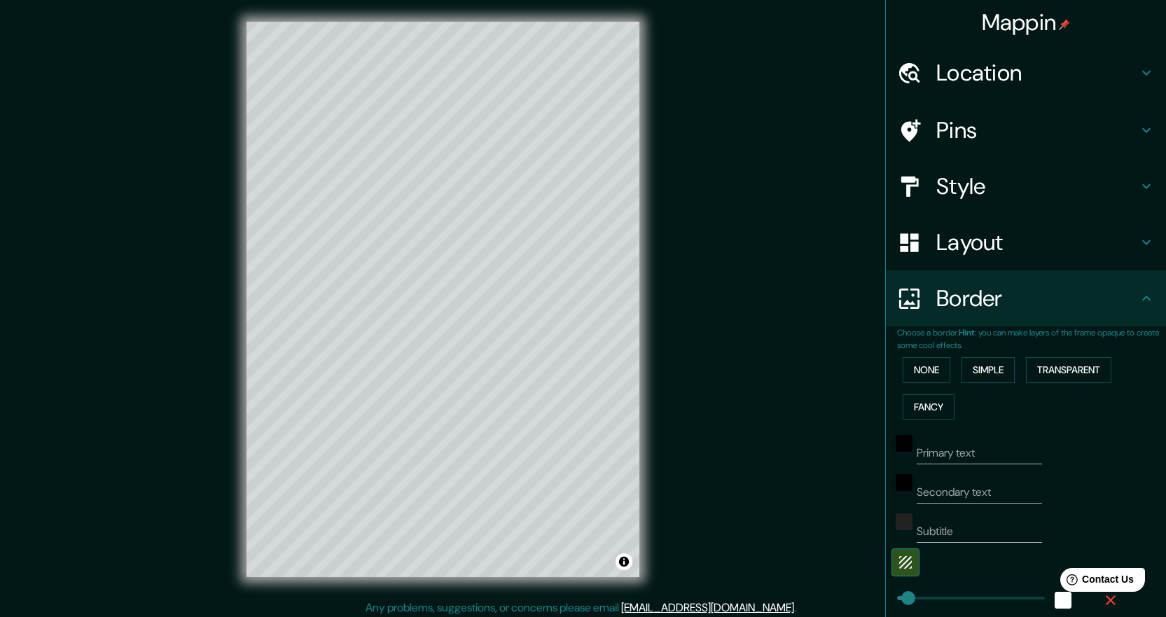
scroll to position [0, 0]
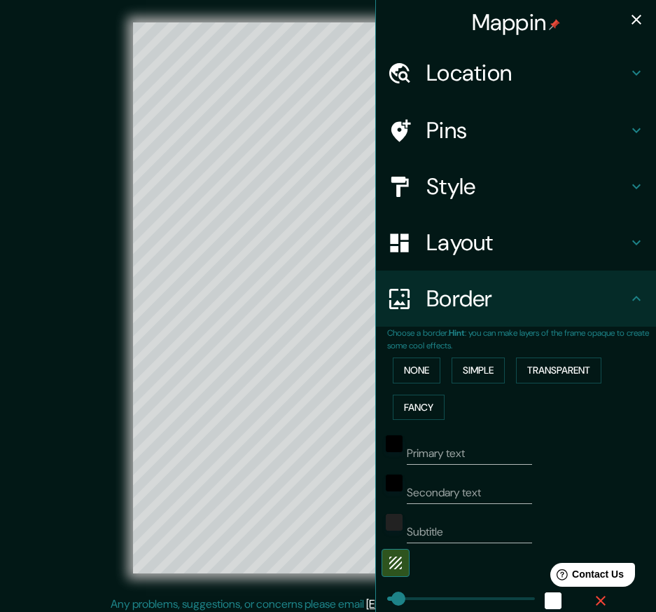
type input "45"
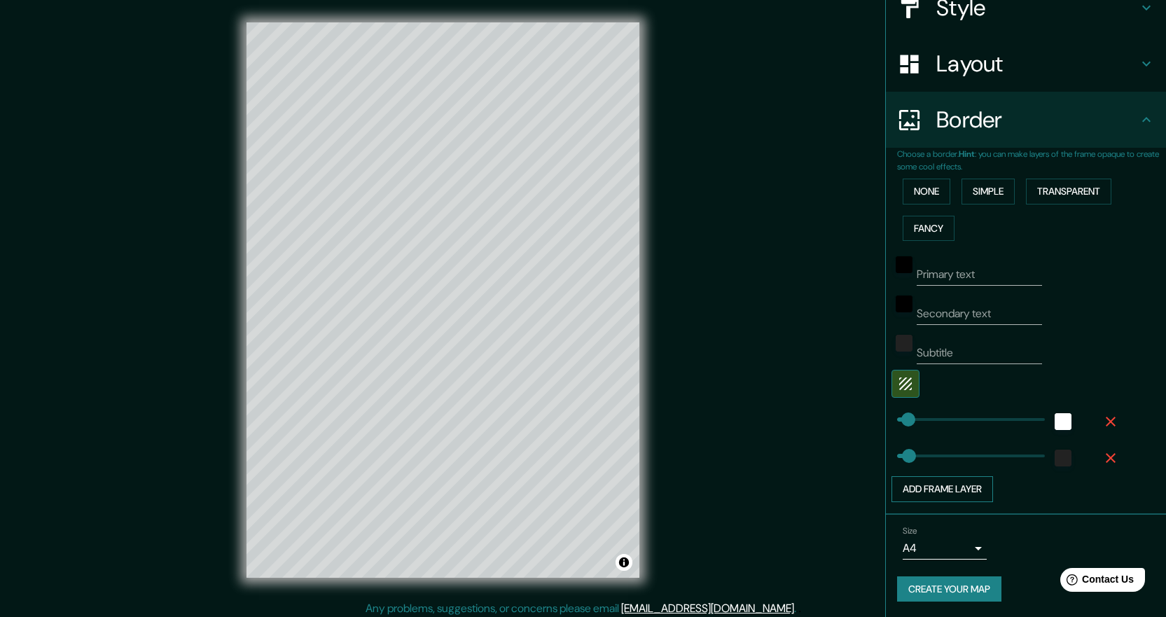
scroll to position [180, 0]
click at [960, 598] on button "Create your map" at bounding box center [949, 588] width 104 height 26
click at [935, 187] on button "None" at bounding box center [927, 190] width 48 height 26
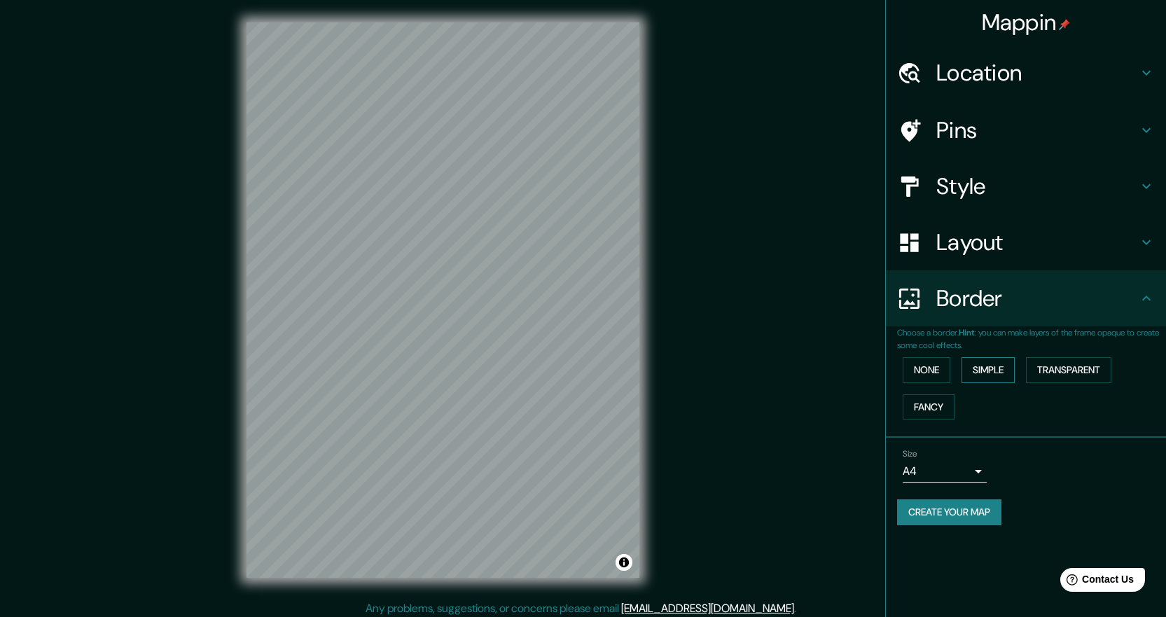
click at [995, 371] on button "Simple" at bounding box center [988, 370] width 53 height 26
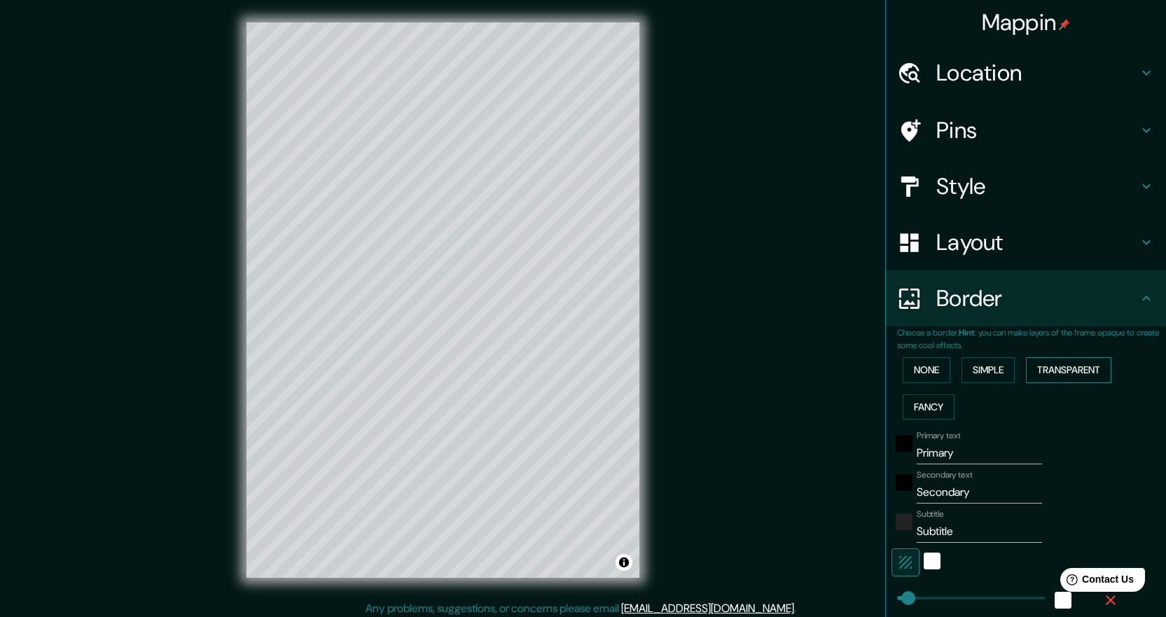
click at [1049, 373] on button "Transparent" at bounding box center [1068, 370] width 85 height 26
click at [900, 558] on icon "button" at bounding box center [906, 562] width 13 height 13
type input "269"
type input "45"
click at [897, 560] on icon "button" at bounding box center [905, 562] width 17 height 17
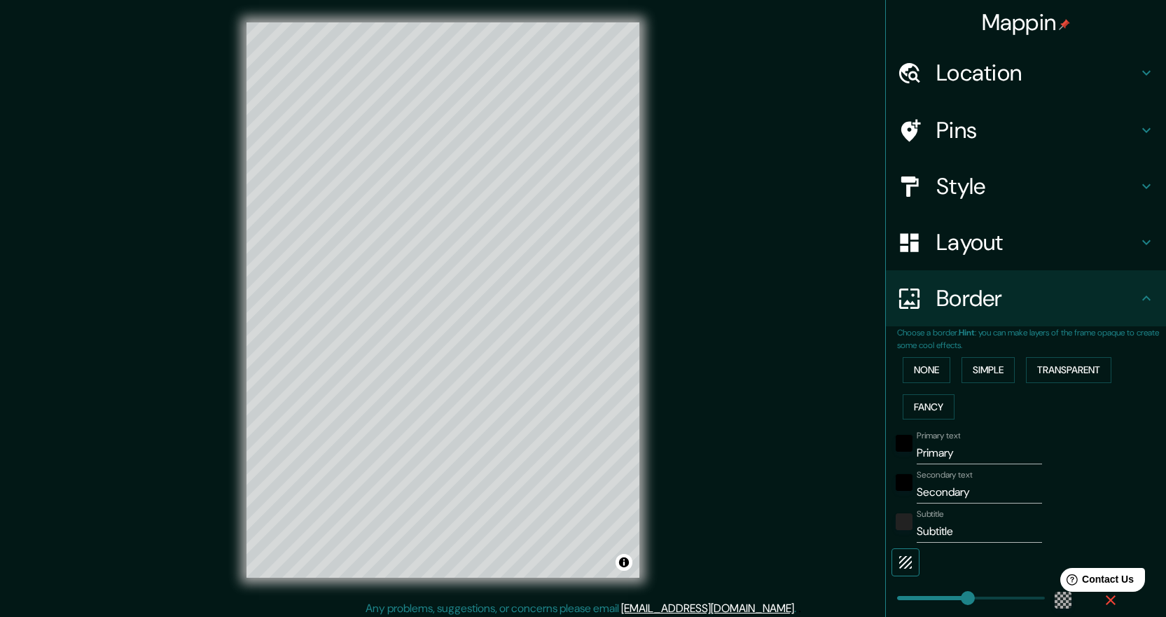
type input "269"
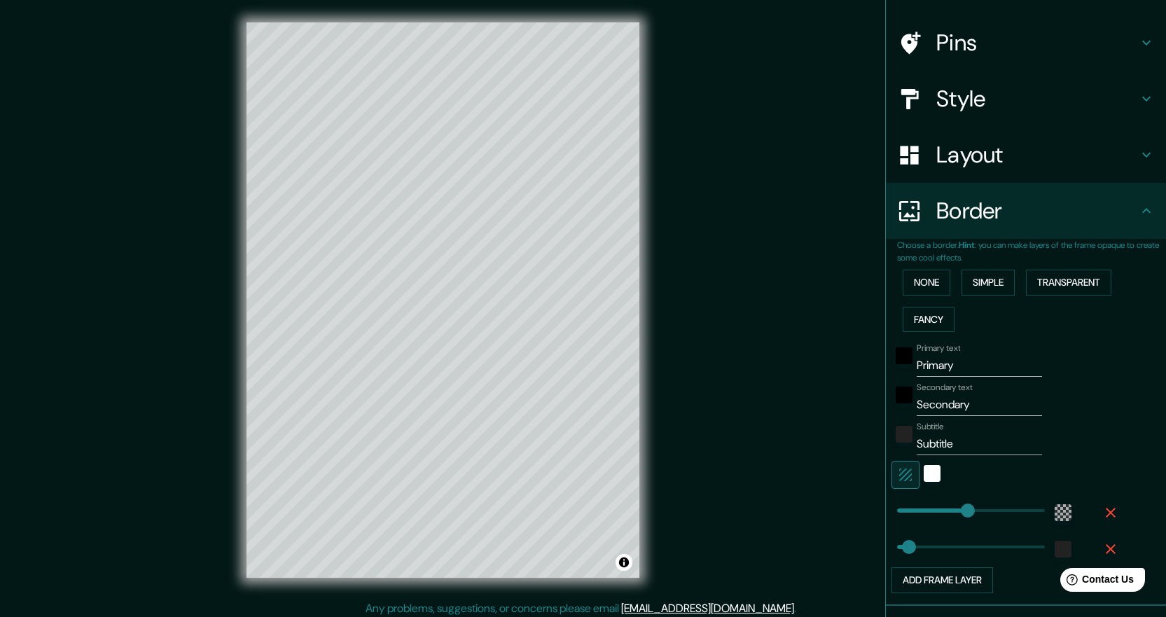
scroll to position [180, 0]
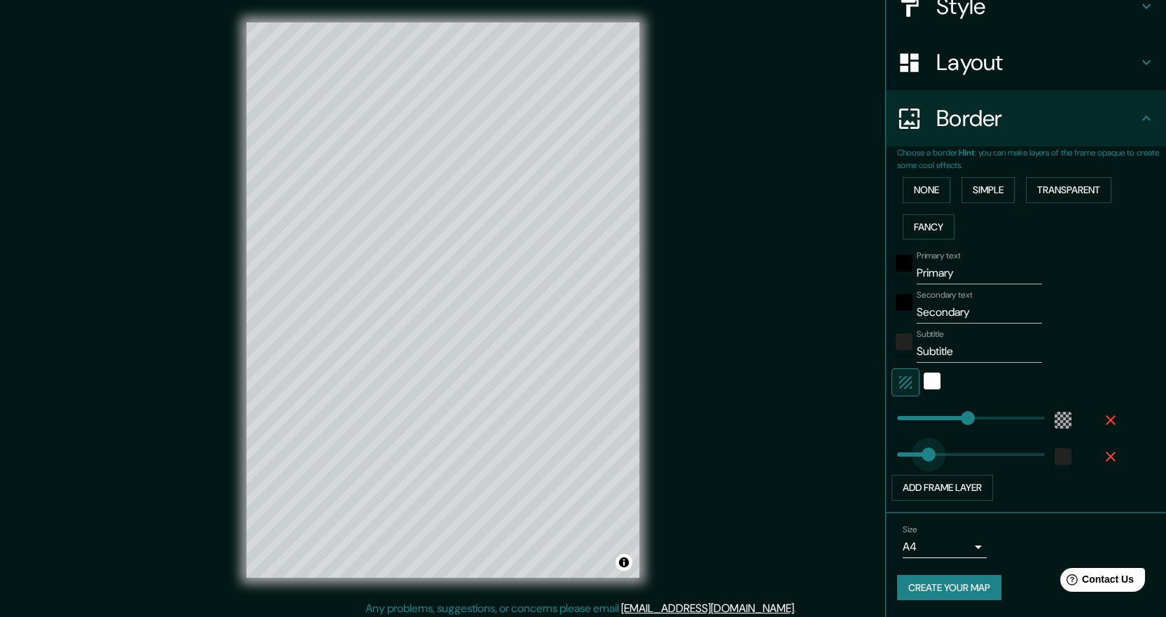
type input "144"
drag, startPoint x: 900, startPoint y: 450, endPoint x: 925, endPoint y: 453, distance: 25.3
type input "269"
type input "104"
drag, startPoint x: 925, startPoint y: 453, endPoint x: 914, endPoint y: 451, distance: 10.6
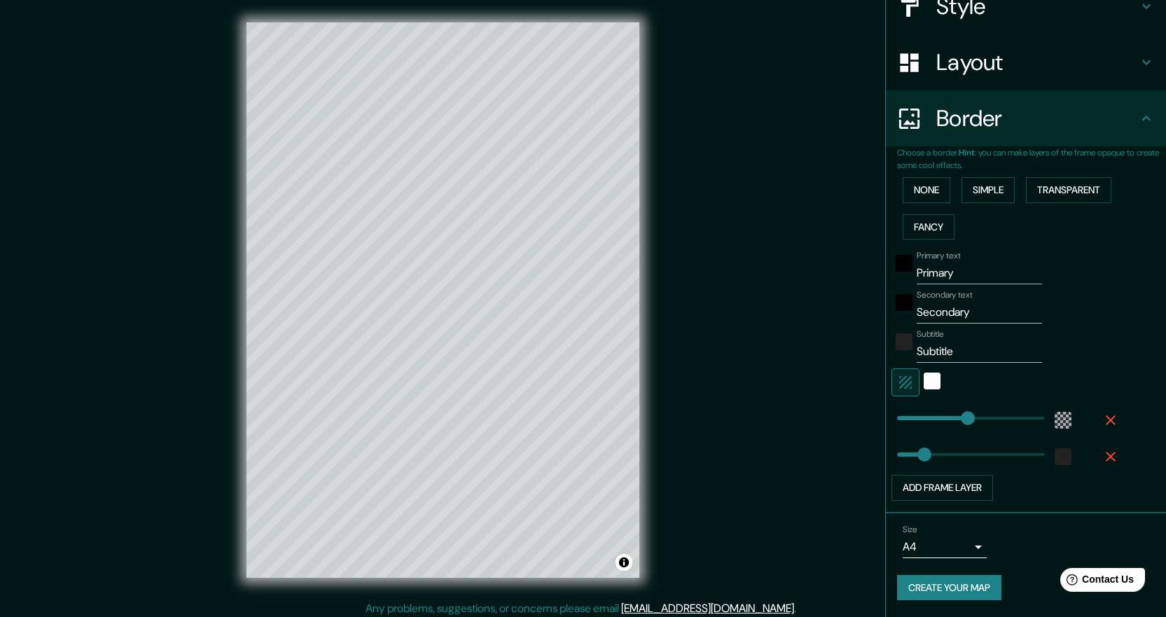
type input "192"
type input "115"
type input "88"
drag, startPoint x: 923, startPoint y: 450, endPoint x: 910, endPoint y: 450, distance: 13.3
type input "176"
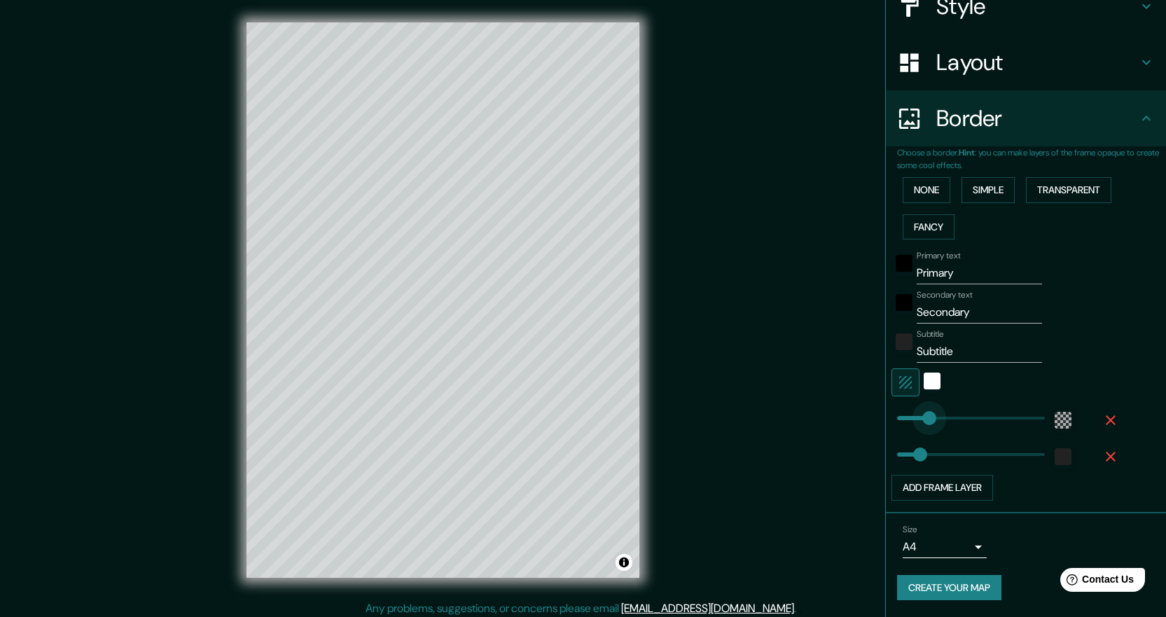
drag, startPoint x: 917, startPoint y: 418, endPoint x: 933, endPoint y: 420, distance: 16.4
type input "202"
drag, startPoint x: 933, startPoint y: 420, endPoint x: 941, endPoint y: 422, distance: 8.0
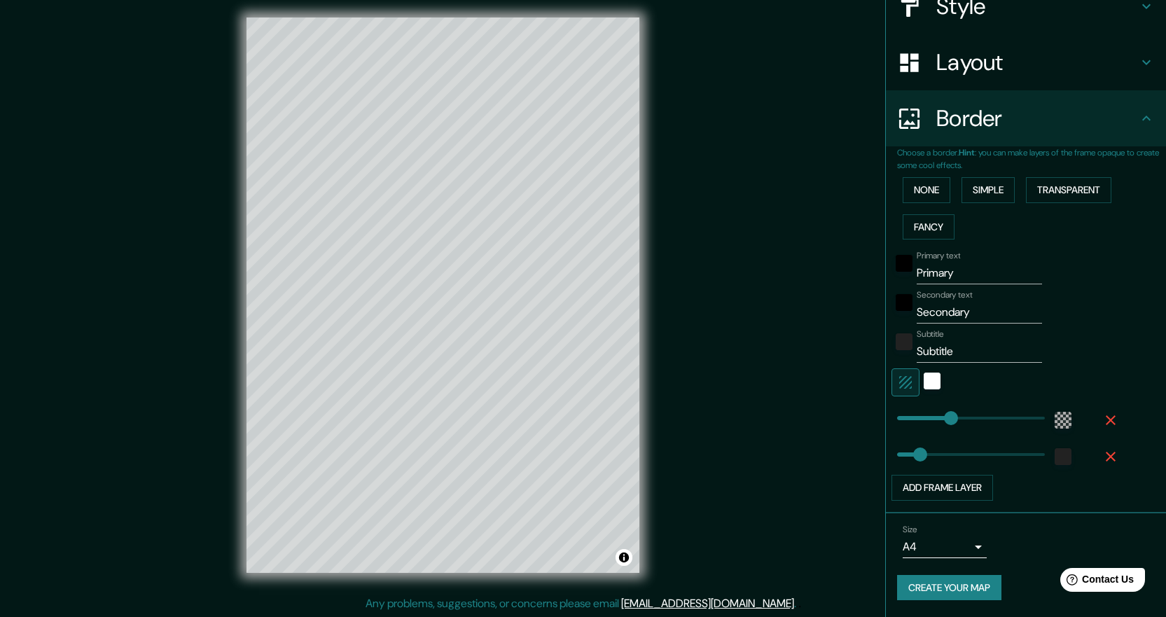
scroll to position [6, 0]
click at [969, 591] on button "Create your map" at bounding box center [949, 588] width 104 height 26
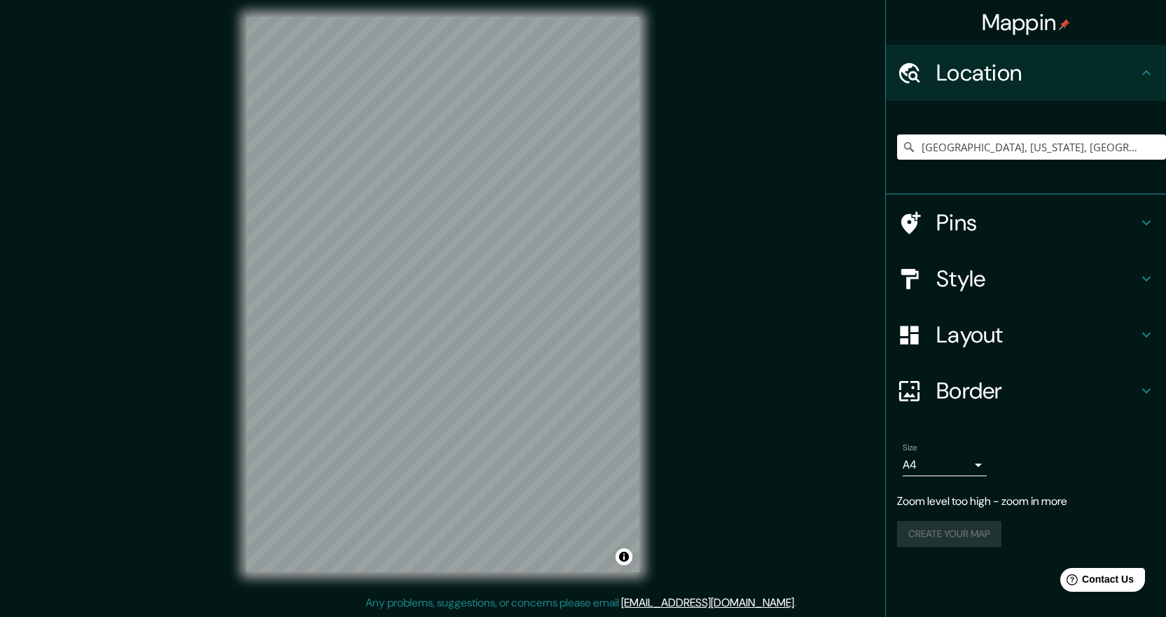
click at [982, 271] on h4 "Style" at bounding box center [1038, 279] width 202 height 28
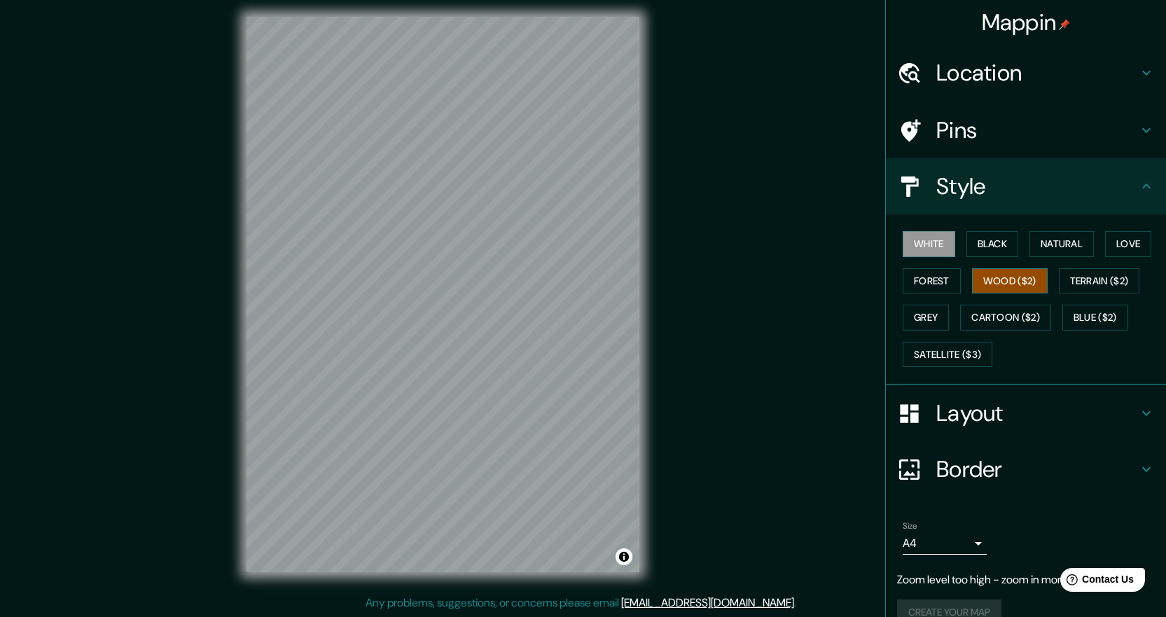
click at [980, 275] on button "Wood ($2)" at bounding box center [1010, 281] width 76 height 26
click at [979, 322] on button "Cartoon ($2)" at bounding box center [1005, 318] width 91 height 26
click at [983, 288] on button "Wood ($2)" at bounding box center [1010, 281] width 76 height 26
click at [913, 322] on button "Grey" at bounding box center [926, 318] width 46 height 26
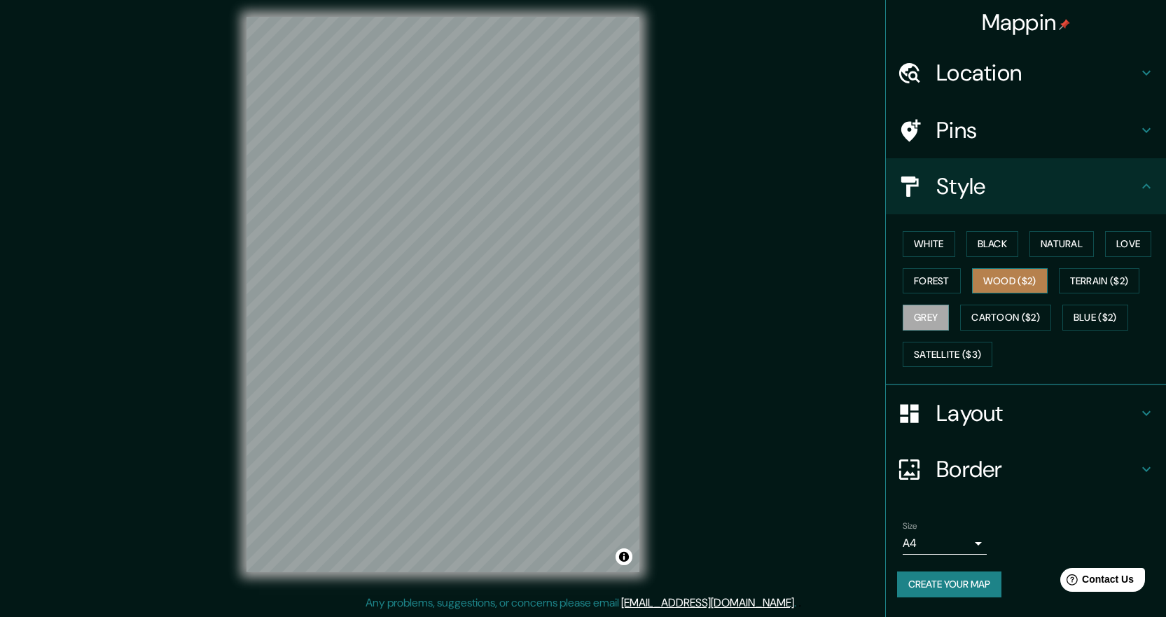
click at [1023, 291] on button "Wood ($2)" at bounding box center [1010, 281] width 76 height 26
click at [918, 317] on button "Grey" at bounding box center [926, 318] width 46 height 26
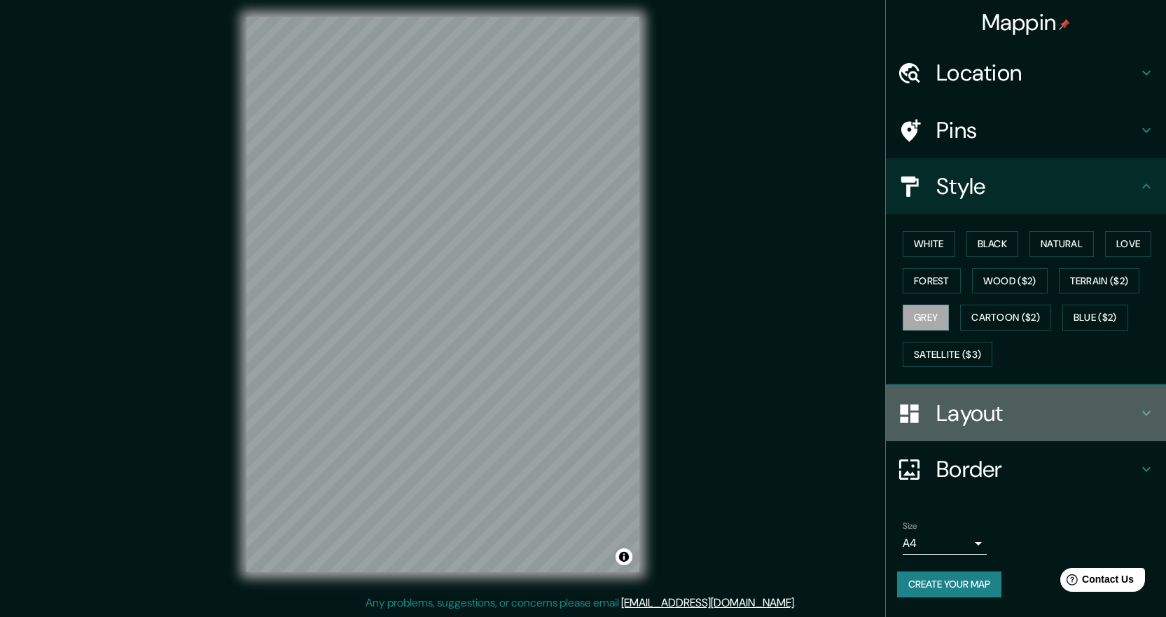
click at [994, 410] on h4 "Layout" at bounding box center [1038, 413] width 202 height 28
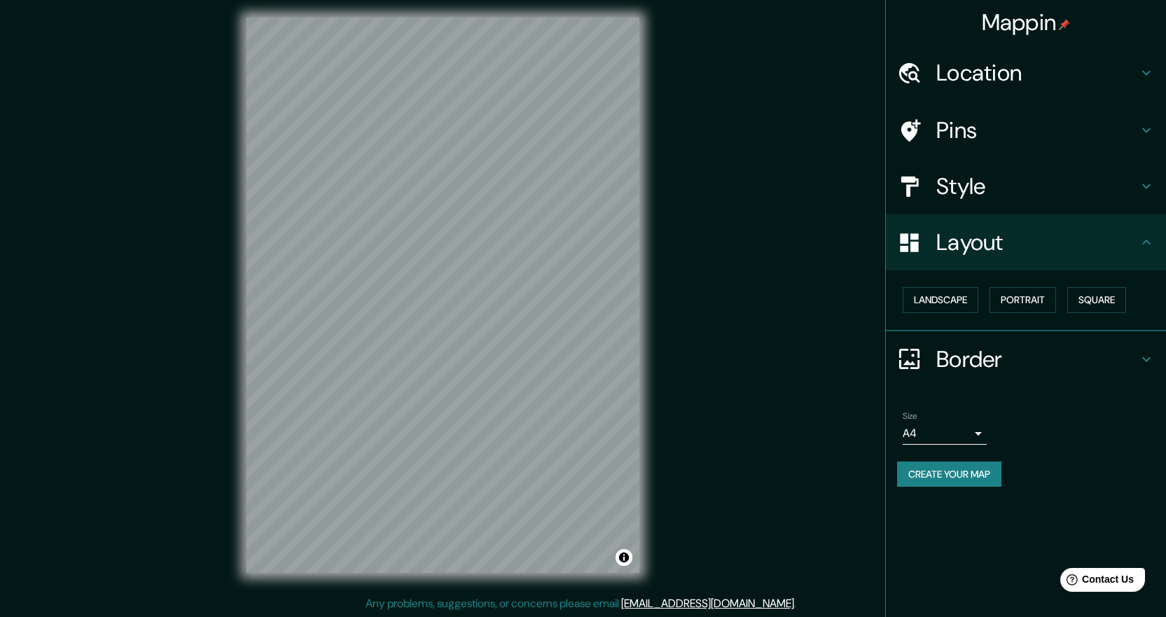
scroll to position [6, 0]
click at [1006, 303] on button "Portrait" at bounding box center [1023, 300] width 67 height 26
click at [972, 303] on button "Landscape" at bounding box center [941, 300] width 76 height 26
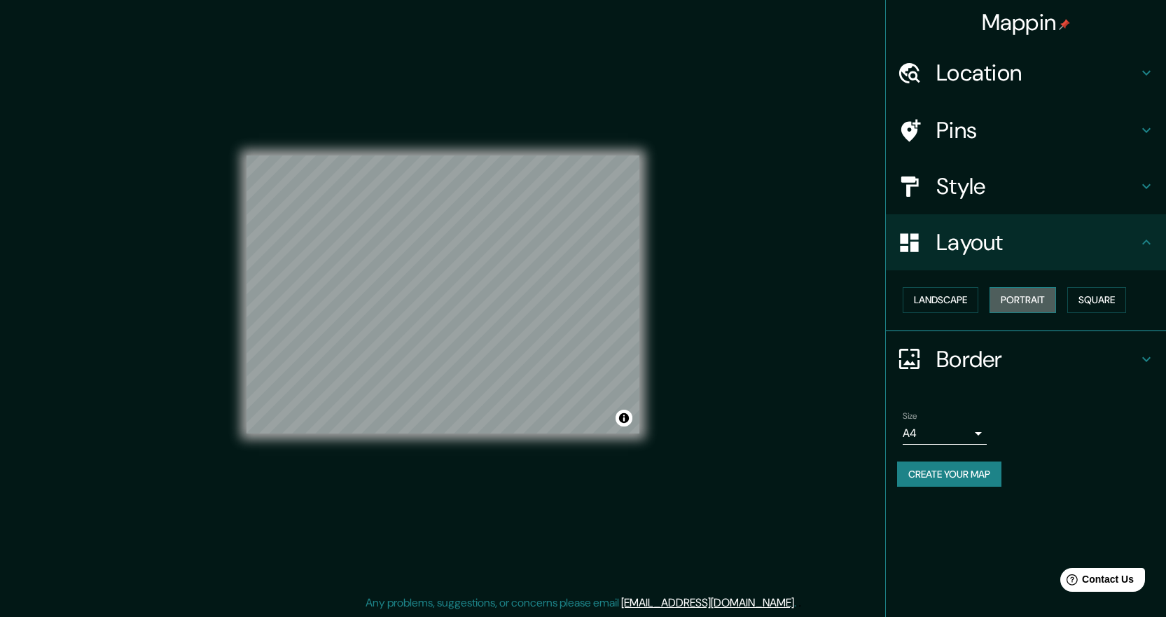
click at [1012, 301] on button "Portrait" at bounding box center [1023, 300] width 67 height 26
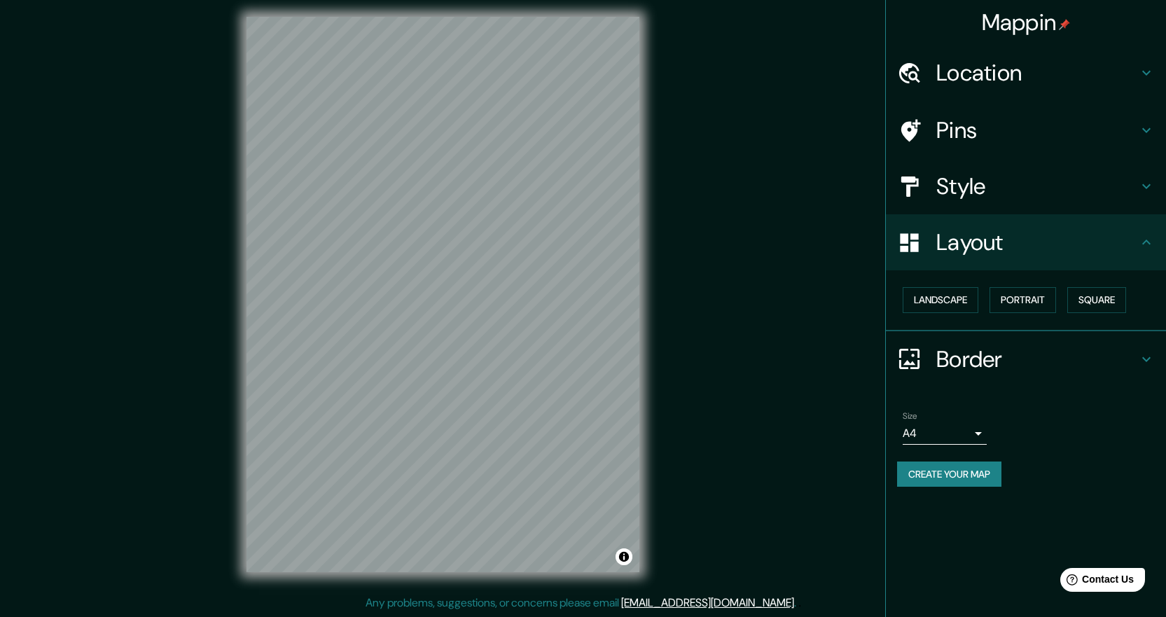
click at [1021, 356] on h4 "Border" at bounding box center [1038, 359] width 202 height 28
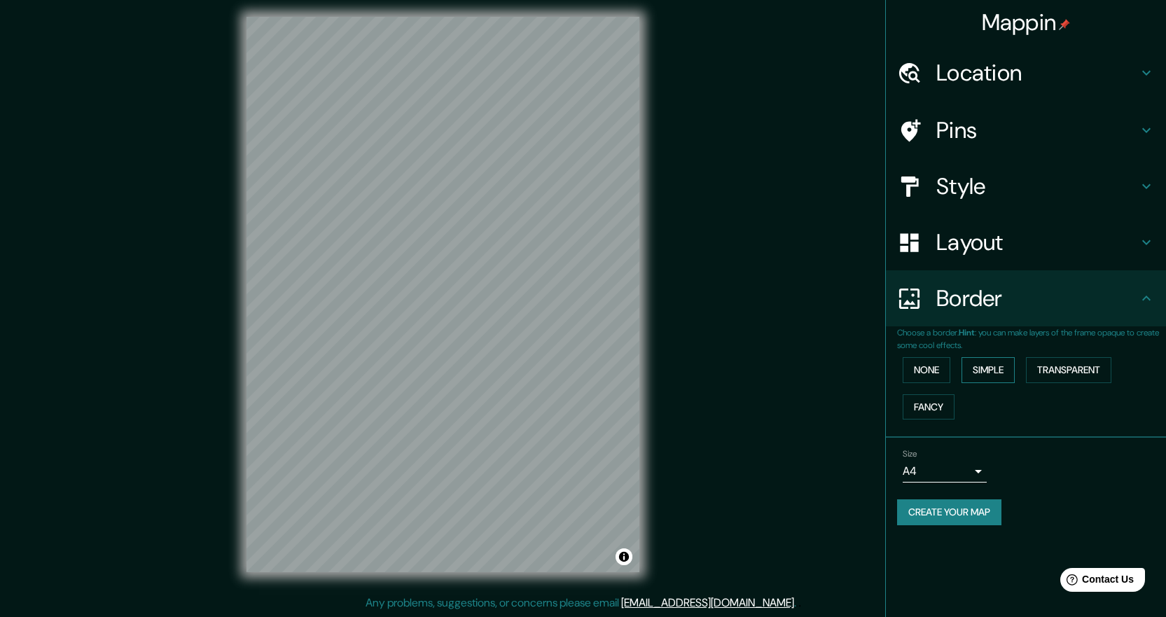
click at [982, 373] on button "Simple" at bounding box center [988, 370] width 53 height 26
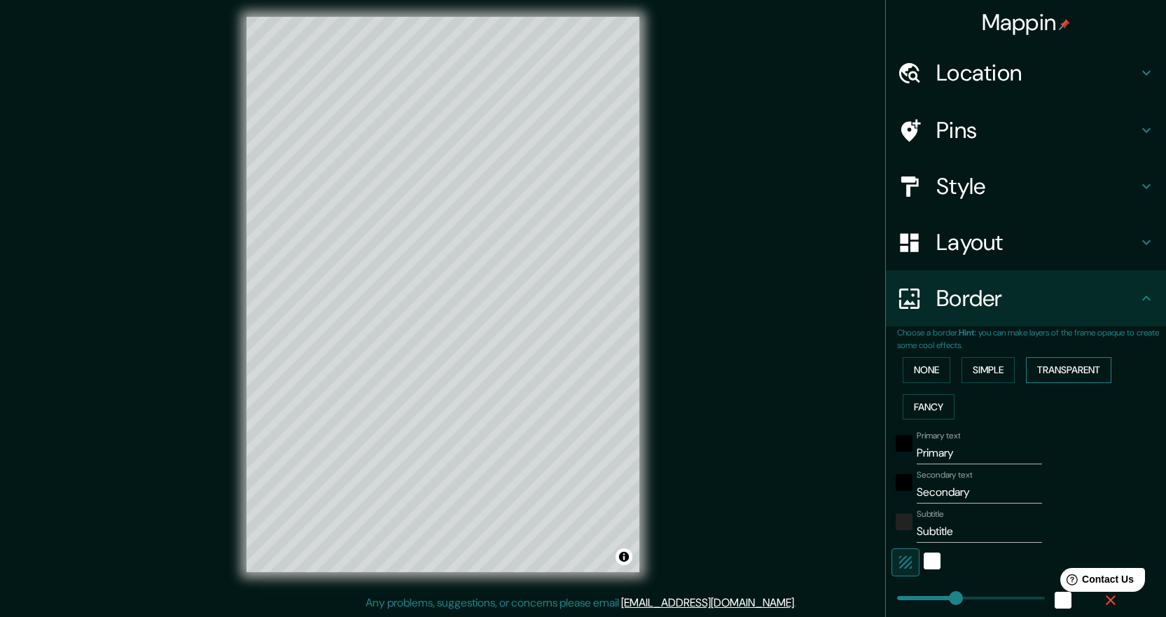
click at [1057, 373] on button "Transparent" at bounding box center [1068, 370] width 85 height 26
drag, startPoint x: 977, startPoint y: 453, endPoint x: 826, endPoint y: 450, distance: 150.7
click at [826, 450] on div "Mappin Location Miami, Florida, Estados Unidos Pins Style Layout Border Choose …" at bounding box center [583, 305] width 1166 height 623
type input "269"
type input "45"
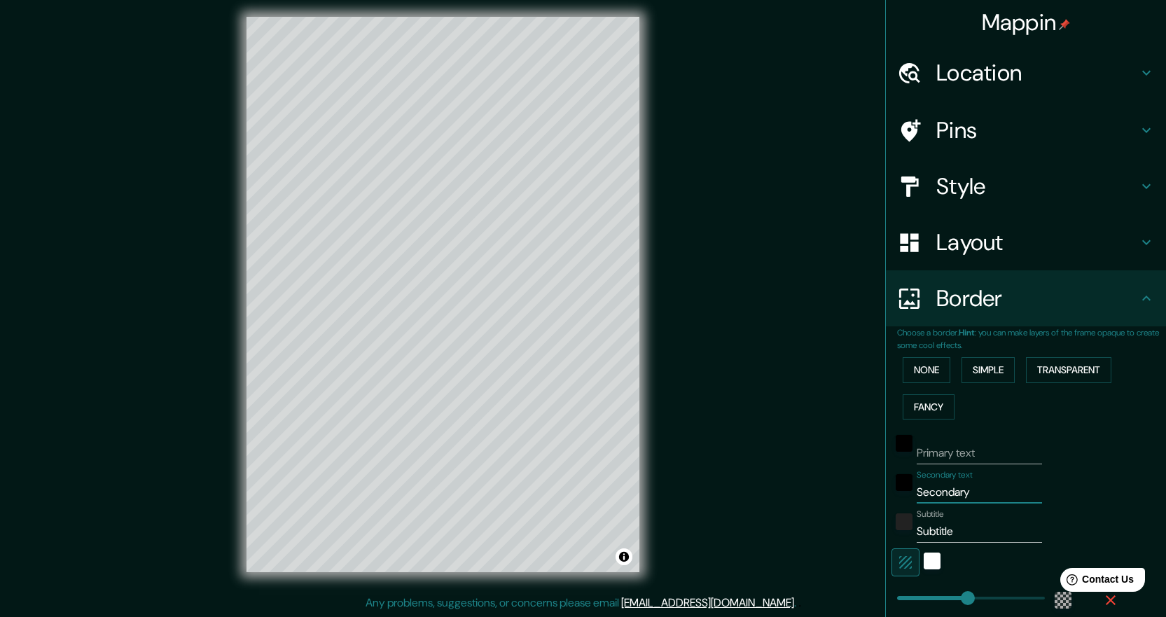
drag, startPoint x: 976, startPoint y: 495, endPoint x: 787, endPoint y: 468, distance: 191.1
click at [790, 468] on div "Mappin Location Miami, Florida, Estados Unidos Pins Style Layout Border Choose …" at bounding box center [583, 305] width 1166 height 623
type input "269"
type input "45"
drag, startPoint x: 976, startPoint y: 530, endPoint x: 746, endPoint y: 487, distance: 233.8
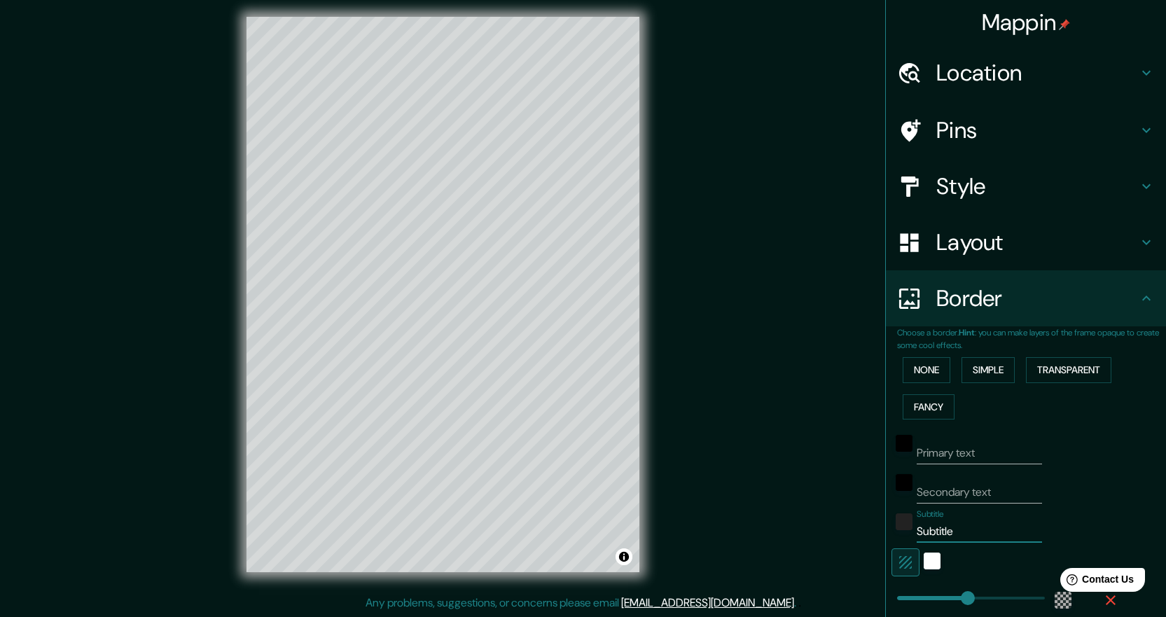
click at [746, 487] on div "Mappin Location Miami, Florida, Estados Unidos Pins Style Layout Border Choose …" at bounding box center [583, 305] width 1166 height 623
type input "269"
type input "45"
type input "269"
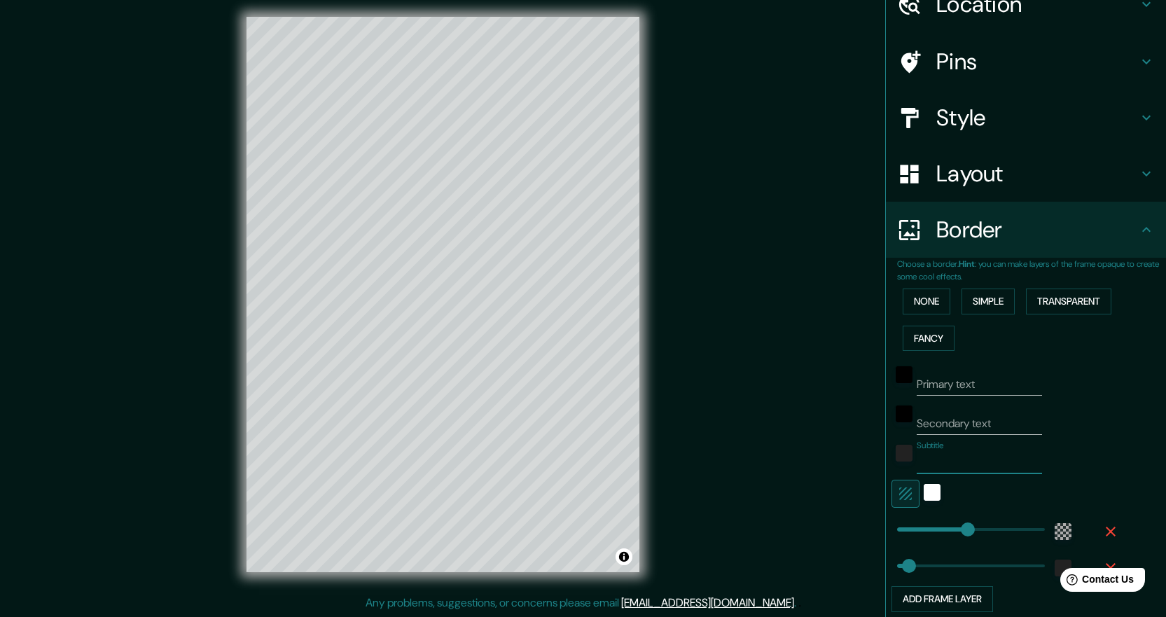
scroll to position [180, 0]
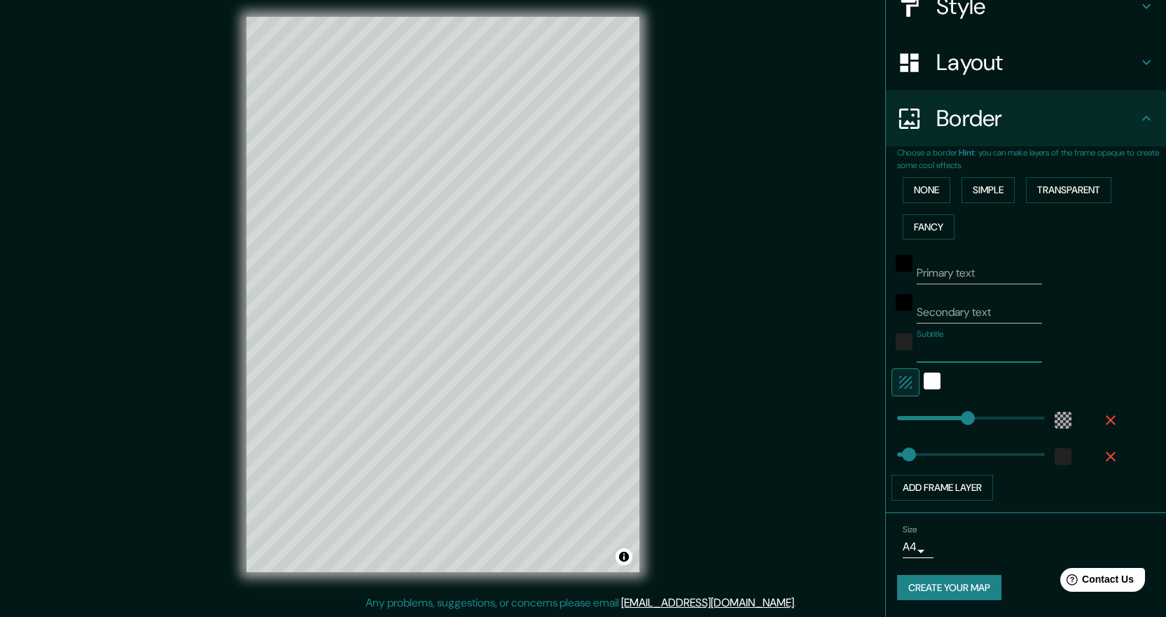
type input "45"
type input "67"
type input "240"
click at [947, 586] on button "Create your map" at bounding box center [949, 588] width 104 height 26
click at [1035, 188] on button "Transparent" at bounding box center [1068, 190] width 85 height 26
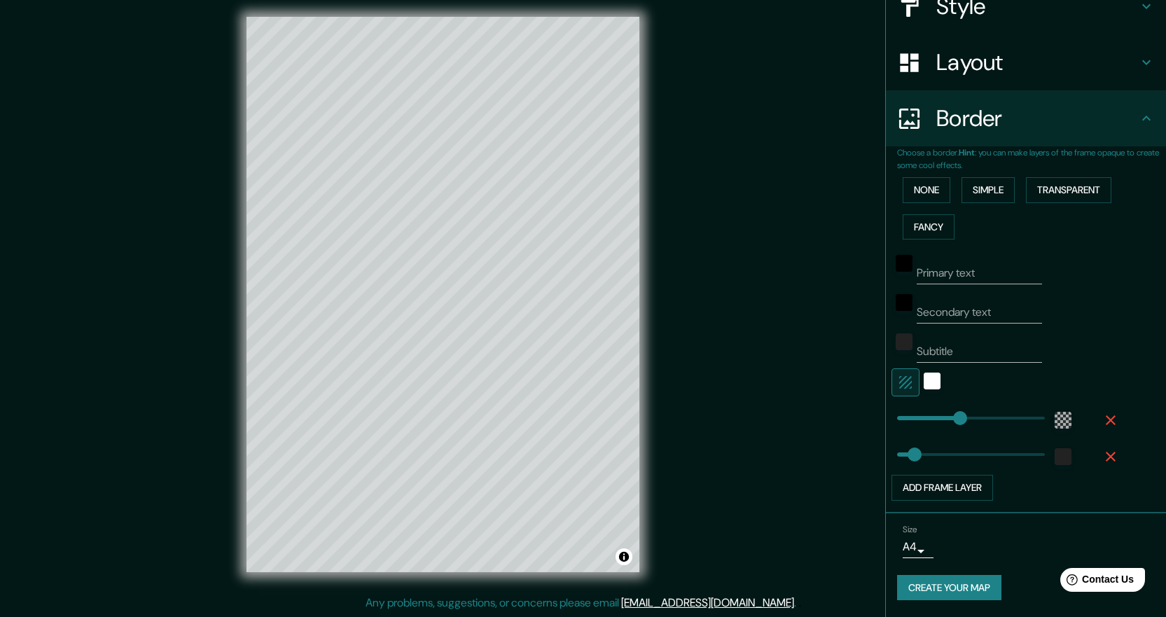
drag, startPoint x: 952, startPoint y: 352, endPoint x: 804, endPoint y: 354, distance: 147.8
click at [804, 354] on div "Mappin Location Miami, Florida, Estados Unidos Pins Style Layout Border Choose …" at bounding box center [583, 305] width 1166 height 623
click at [1008, 312] on input "Secondary text" at bounding box center [979, 312] width 125 height 22
click at [1000, 270] on input "Primary text" at bounding box center [979, 273] width 125 height 22
click at [986, 273] on input "Primary text" at bounding box center [979, 273] width 125 height 22
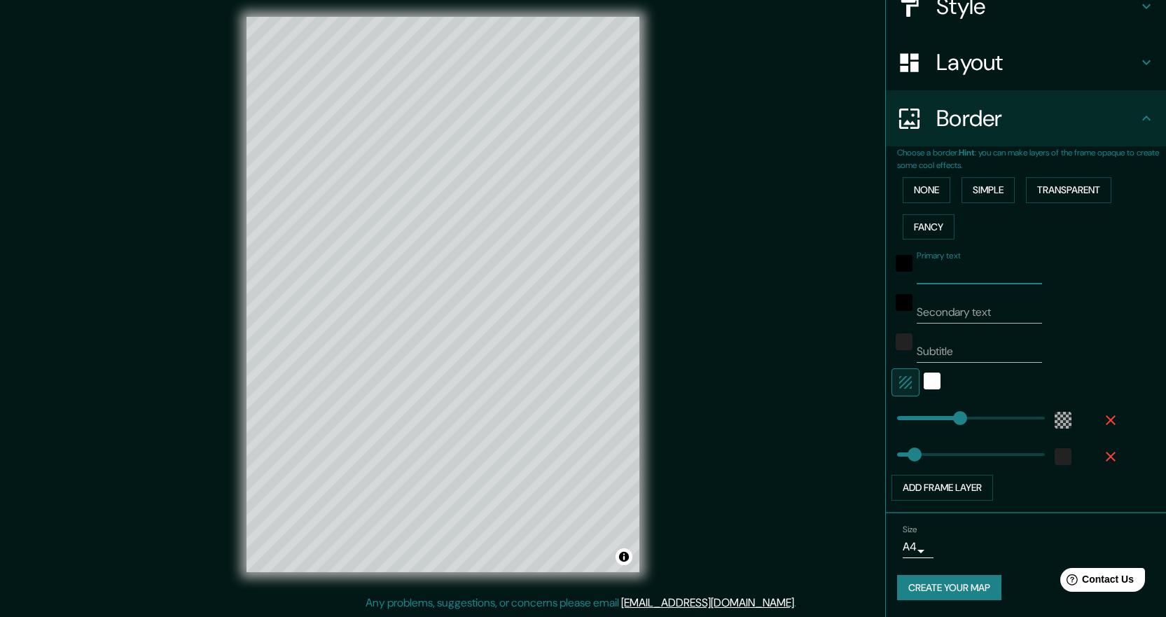
click at [998, 313] on input "Secondary text" at bounding box center [979, 312] width 125 height 22
click at [992, 277] on input "Primary text" at bounding box center [979, 273] width 125 height 22
type input "0"
click at [984, 317] on input "Secondary text" at bounding box center [979, 312] width 125 height 22
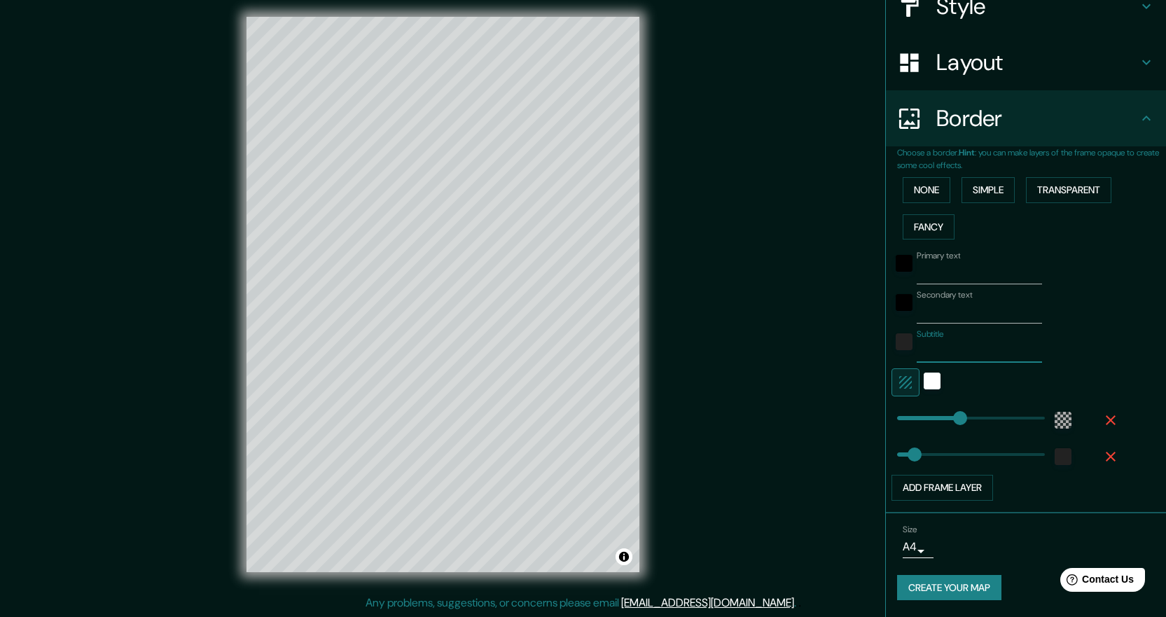
click at [979, 357] on input "Subtitle" at bounding box center [979, 351] width 125 height 22
click at [961, 585] on button "Create your map" at bounding box center [949, 588] width 104 height 26
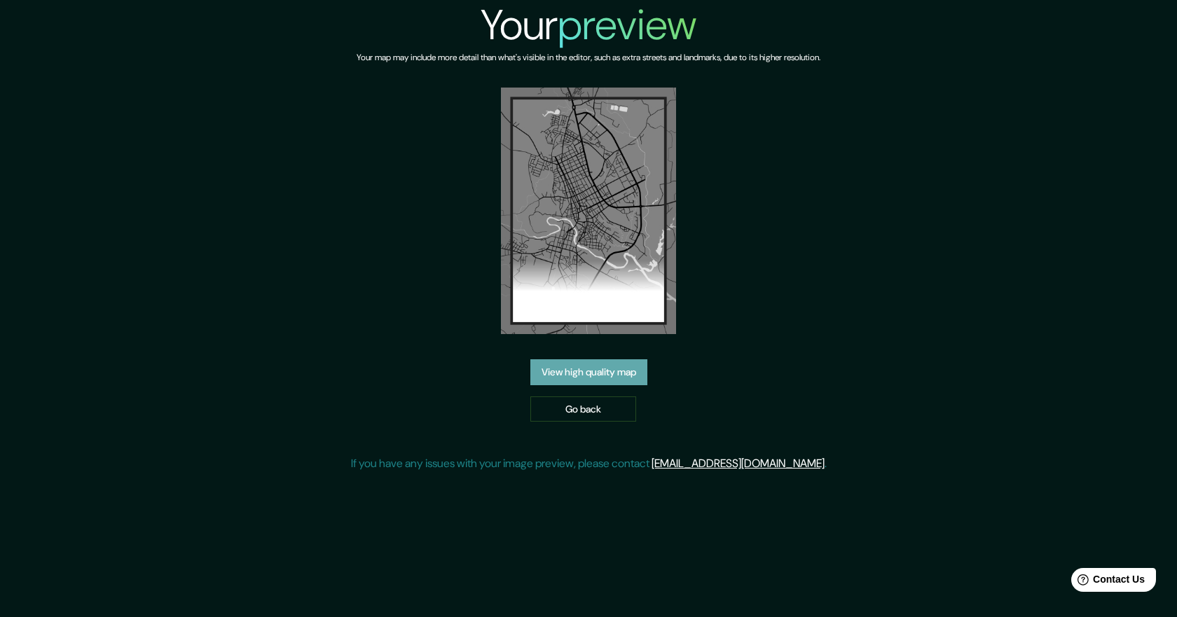
click at [625, 370] on link "View high quality map" at bounding box center [588, 372] width 117 height 26
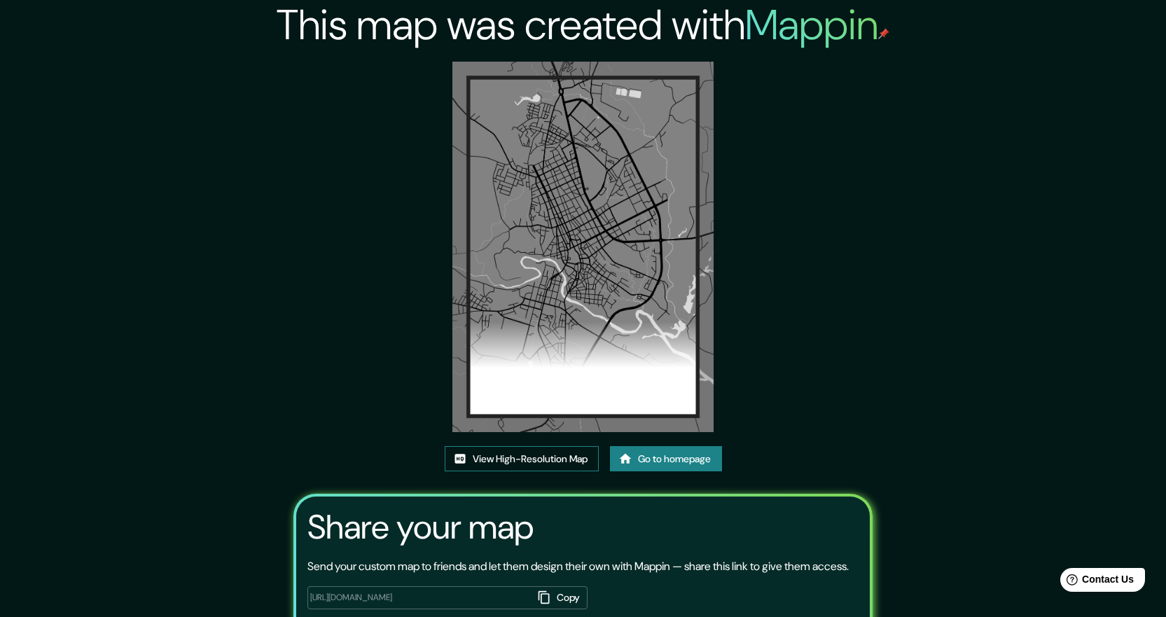
scroll to position [104, 0]
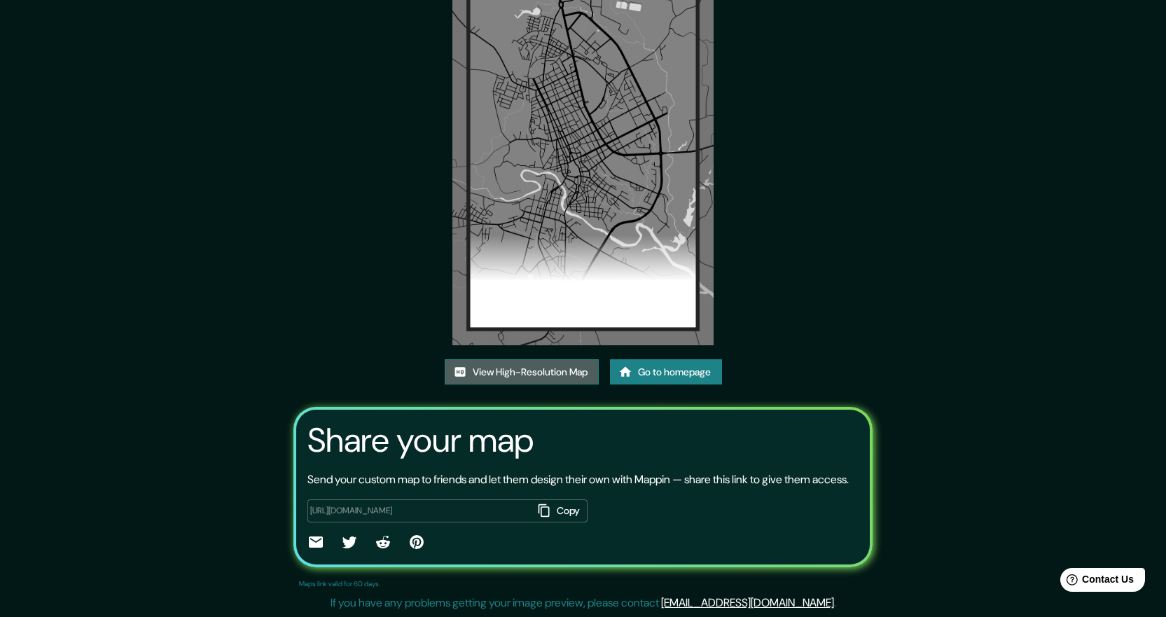
click at [556, 359] on link "View High-Resolution Map" at bounding box center [522, 372] width 154 height 26
